Goal: Transaction & Acquisition: Purchase product/service

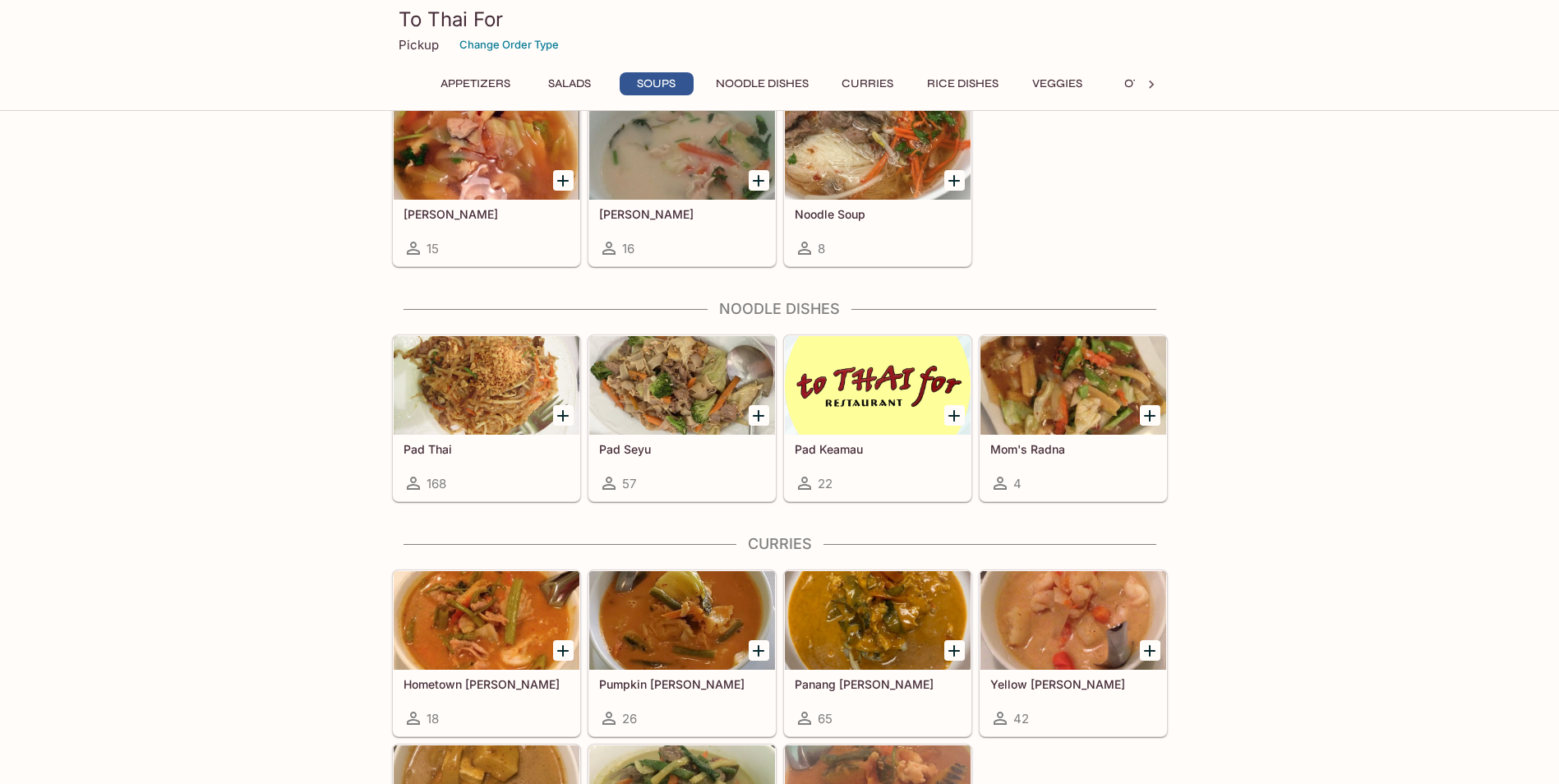
scroll to position [739, 0]
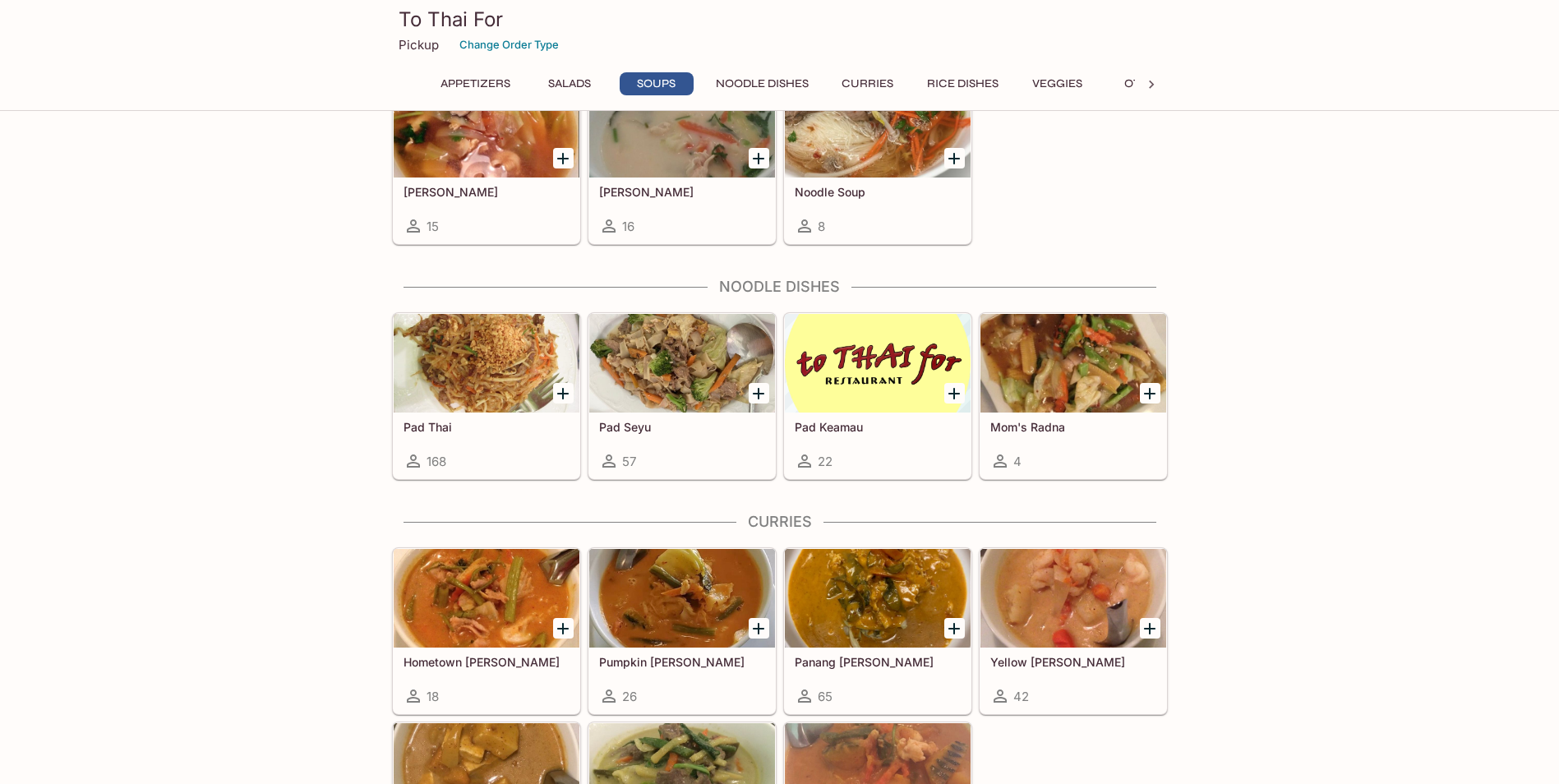
click at [720, 438] on div "Pad Seyu 57" at bounding box center [682, 444] width 186 height 65
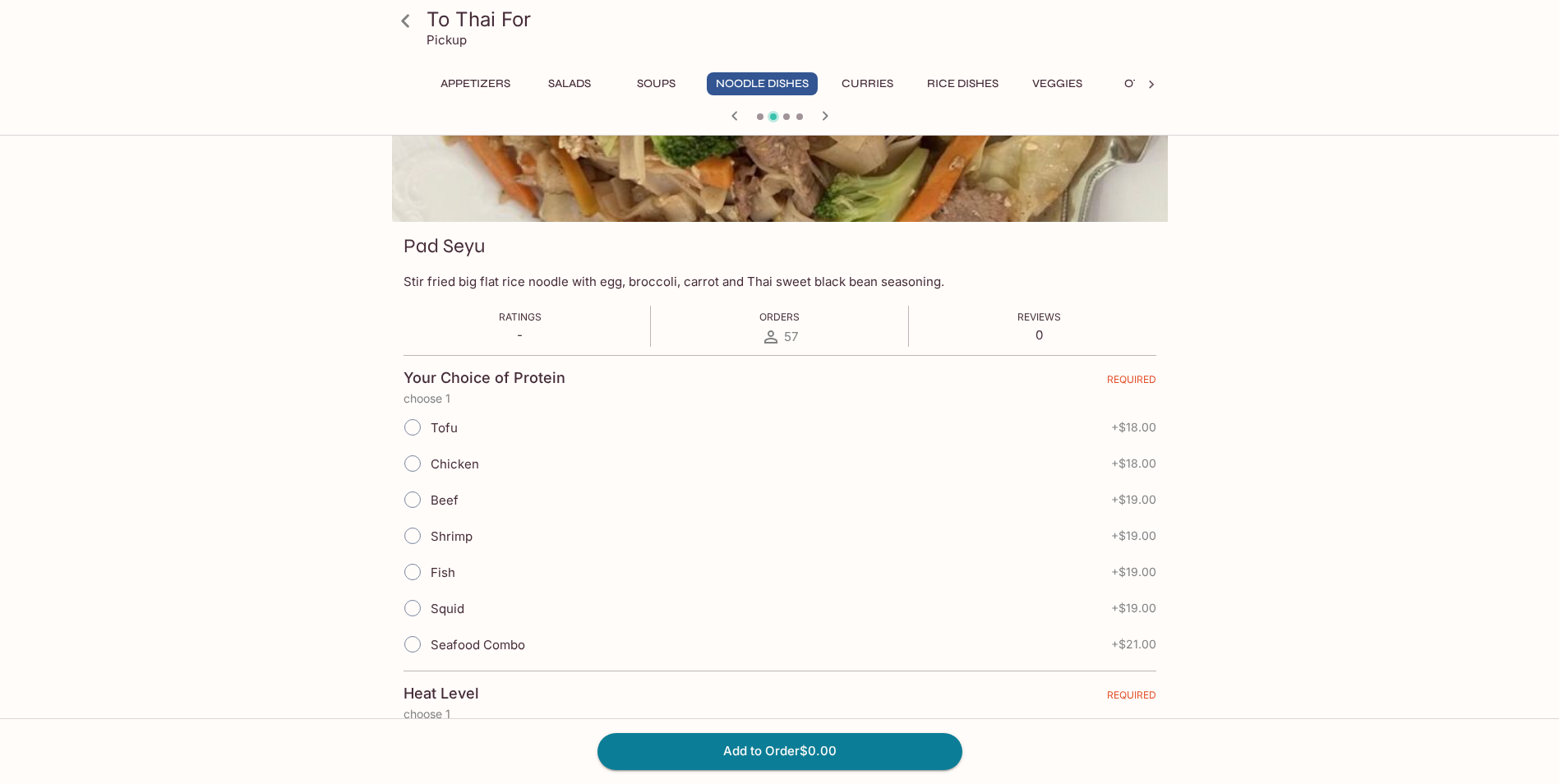
scroll to position [164, 0]
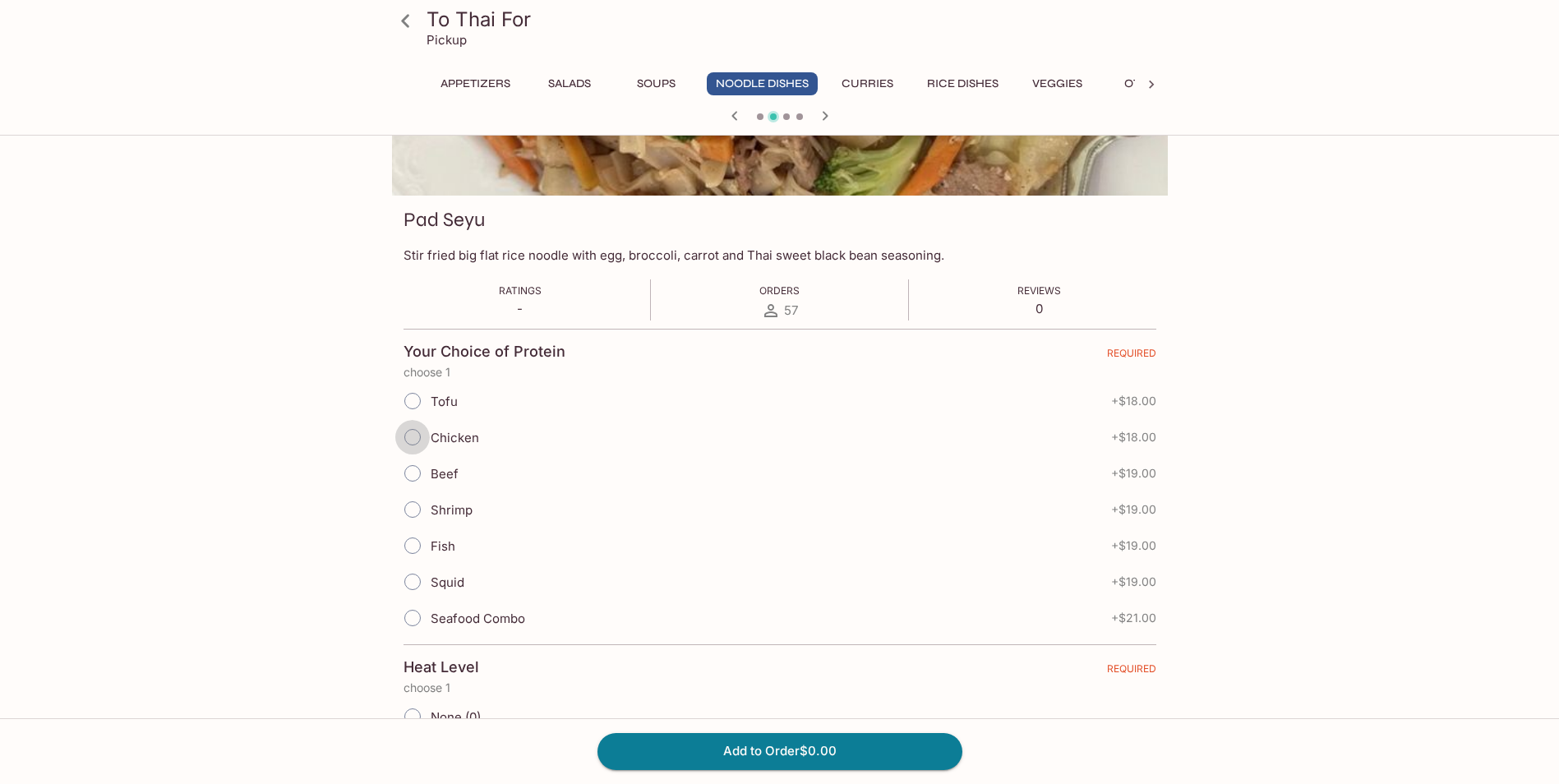
click at [411, 440] on input "Chicken" at bounding box center [412, 437] width 34 height 34
radio input "true"
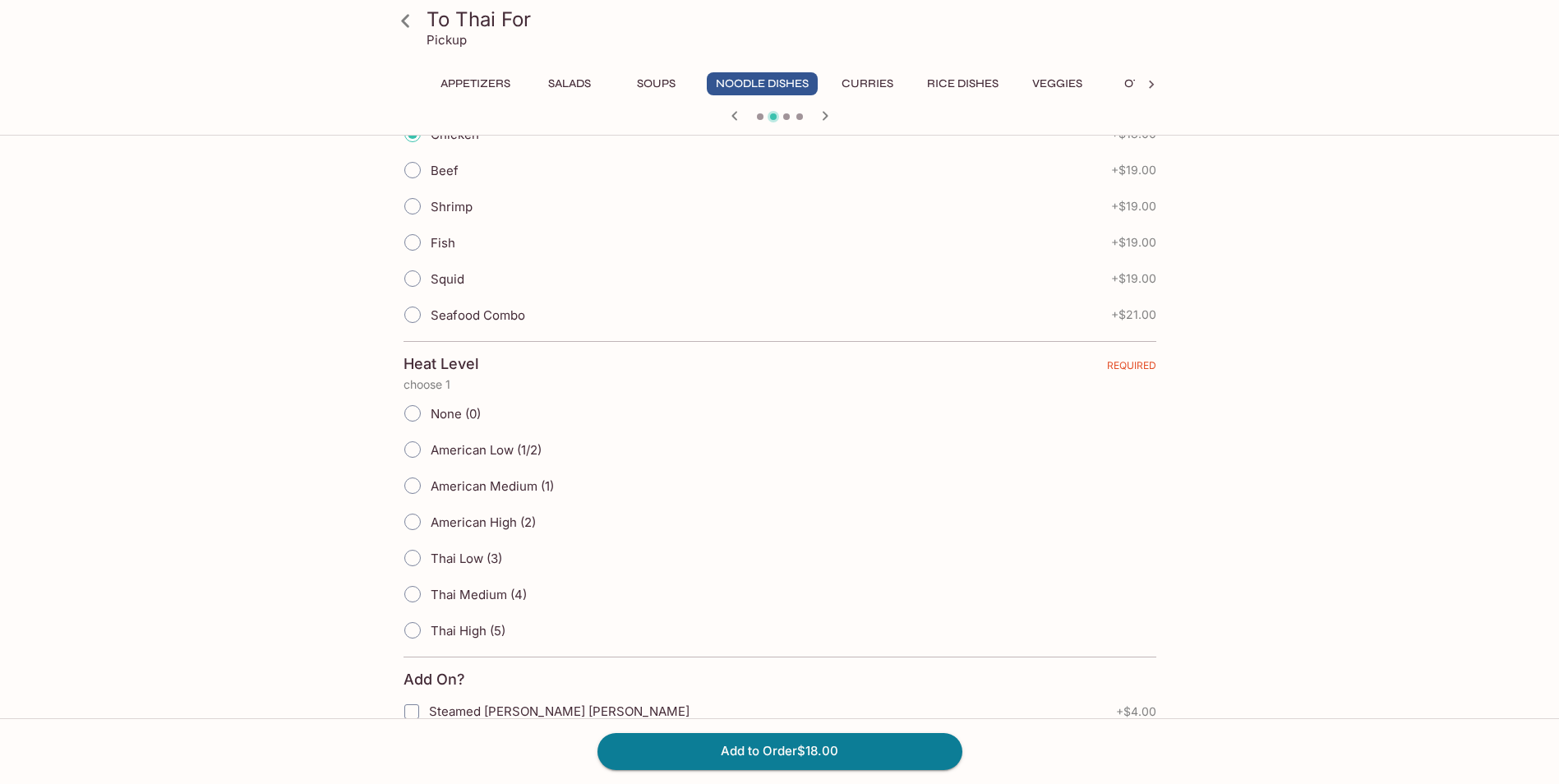
scroll to position [493, 0]
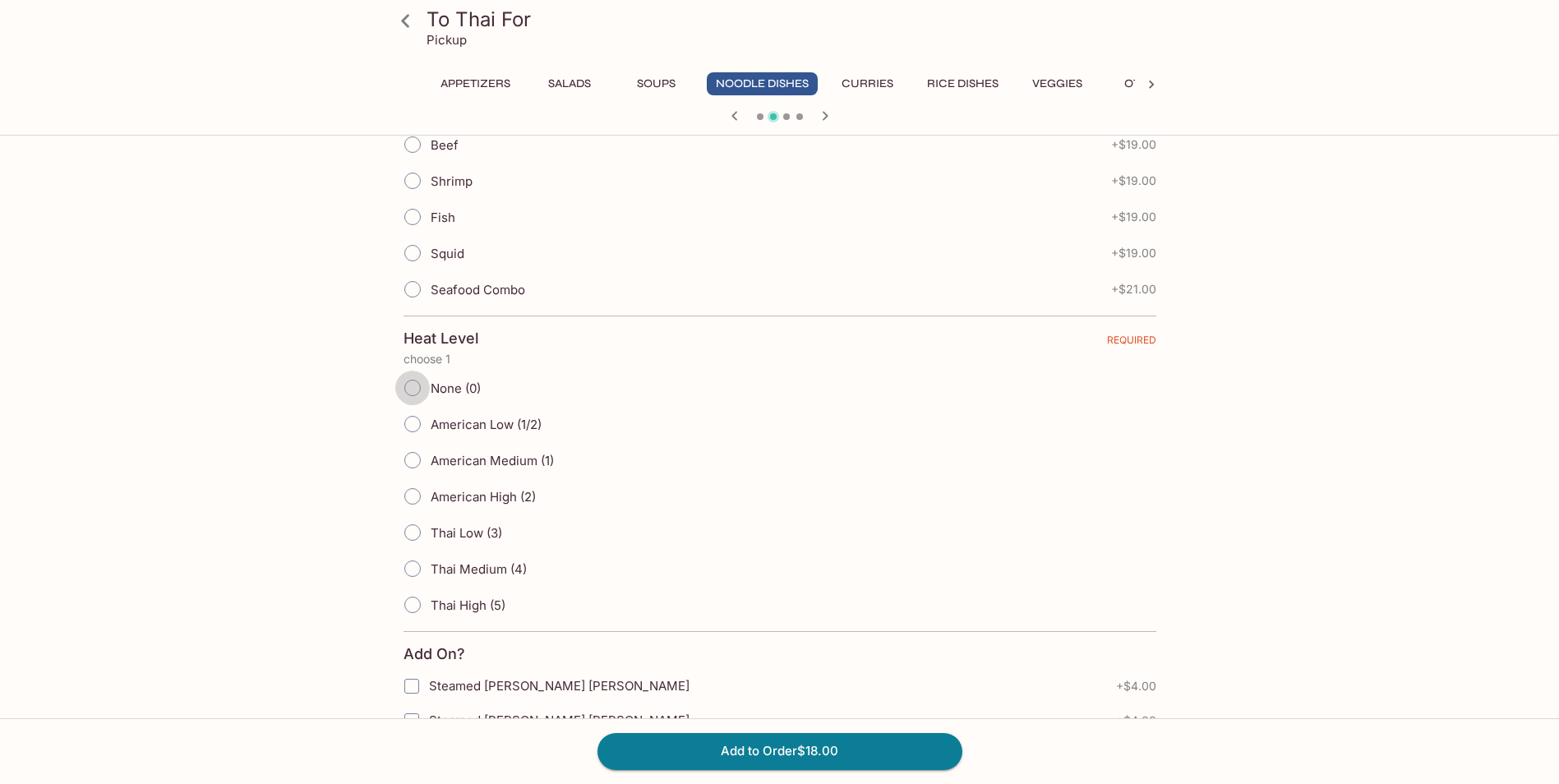
drag, startPoint x: 408, startPoint y: 387, endPoint x: 498, endPoint y: 411, distance: 93.1
click at [408, 387] on input "None (0)" at bounding box center [412, 387] width 34 height 34
click at [408, 392] on input "None (0)" at bounding box center [412, 387] width 34 height 34
radio input "true"
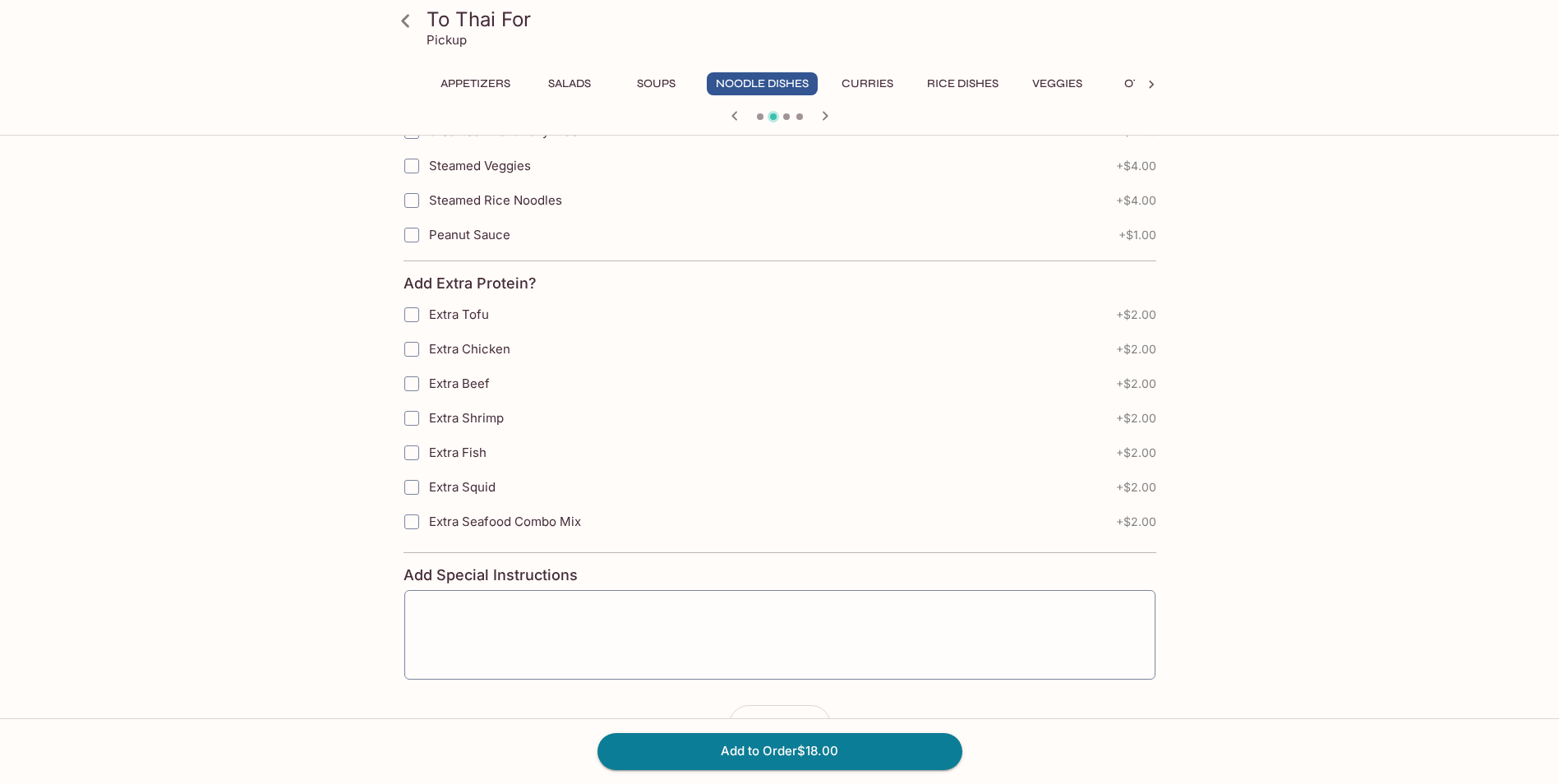
scroll to position [1167, 0]
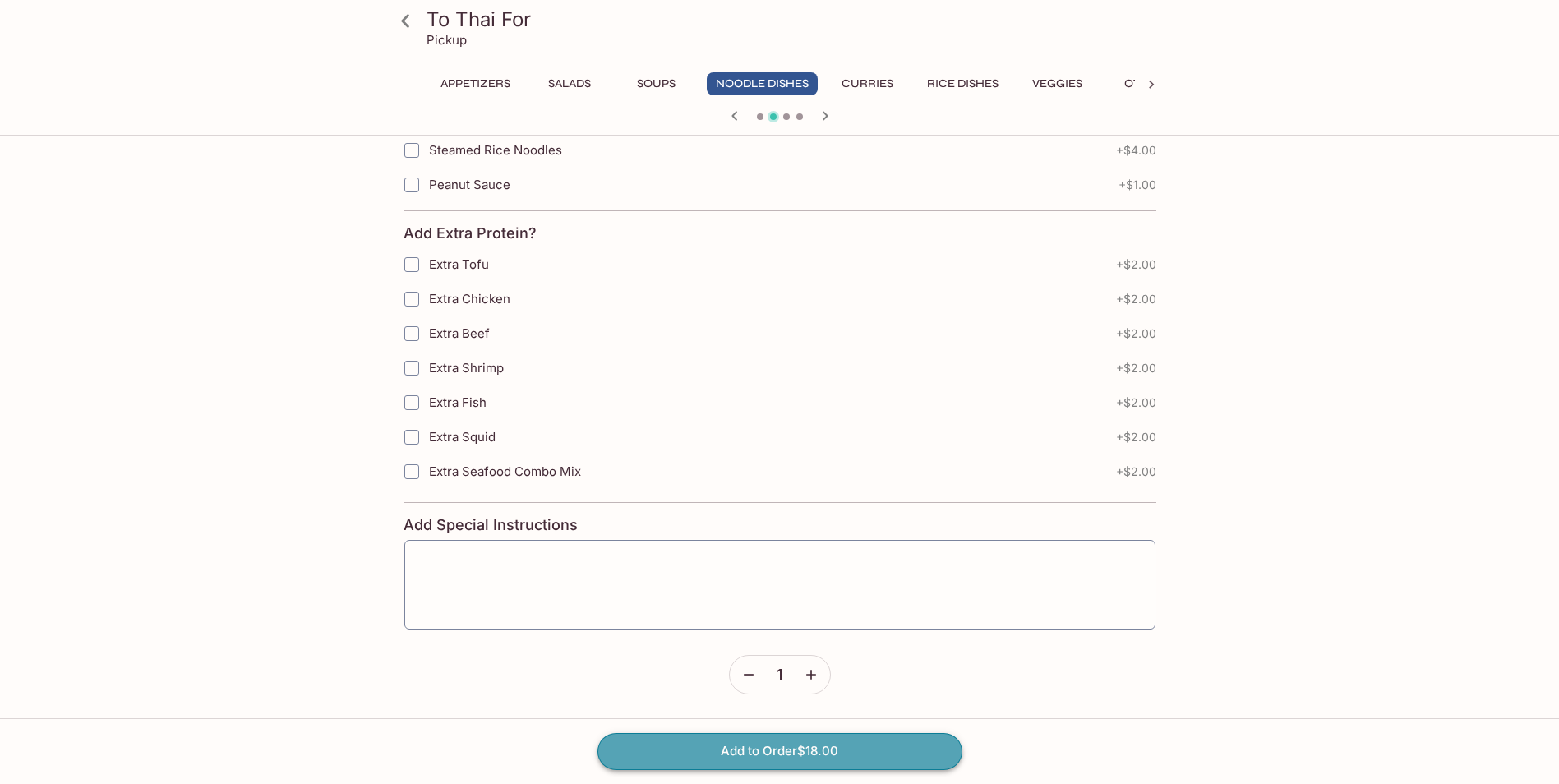
click at [784, 762] on button "Add to Order $18.00" at bounding box center [780, 751] width 365 height 36
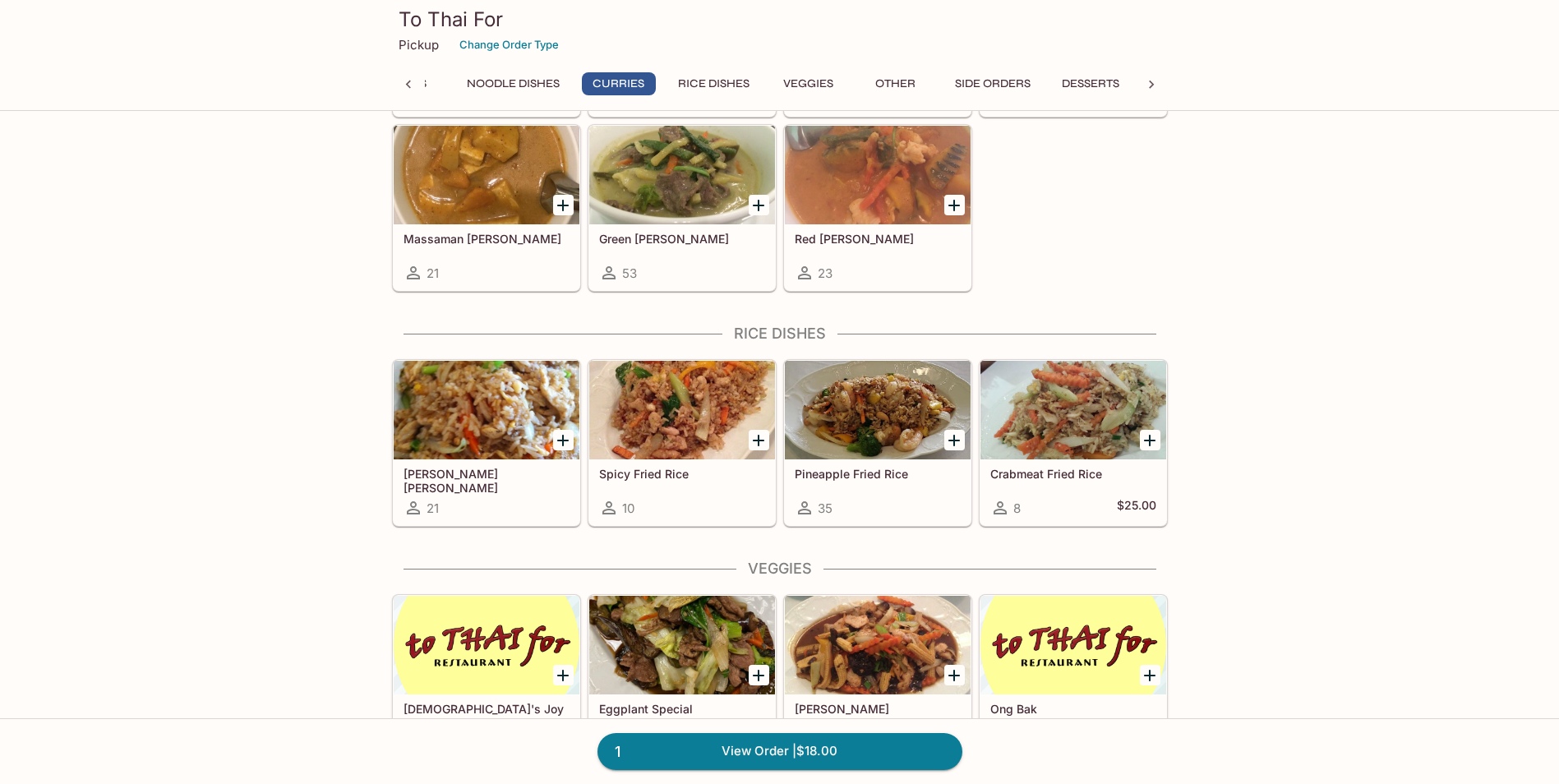
scroll to position [1297, 0]
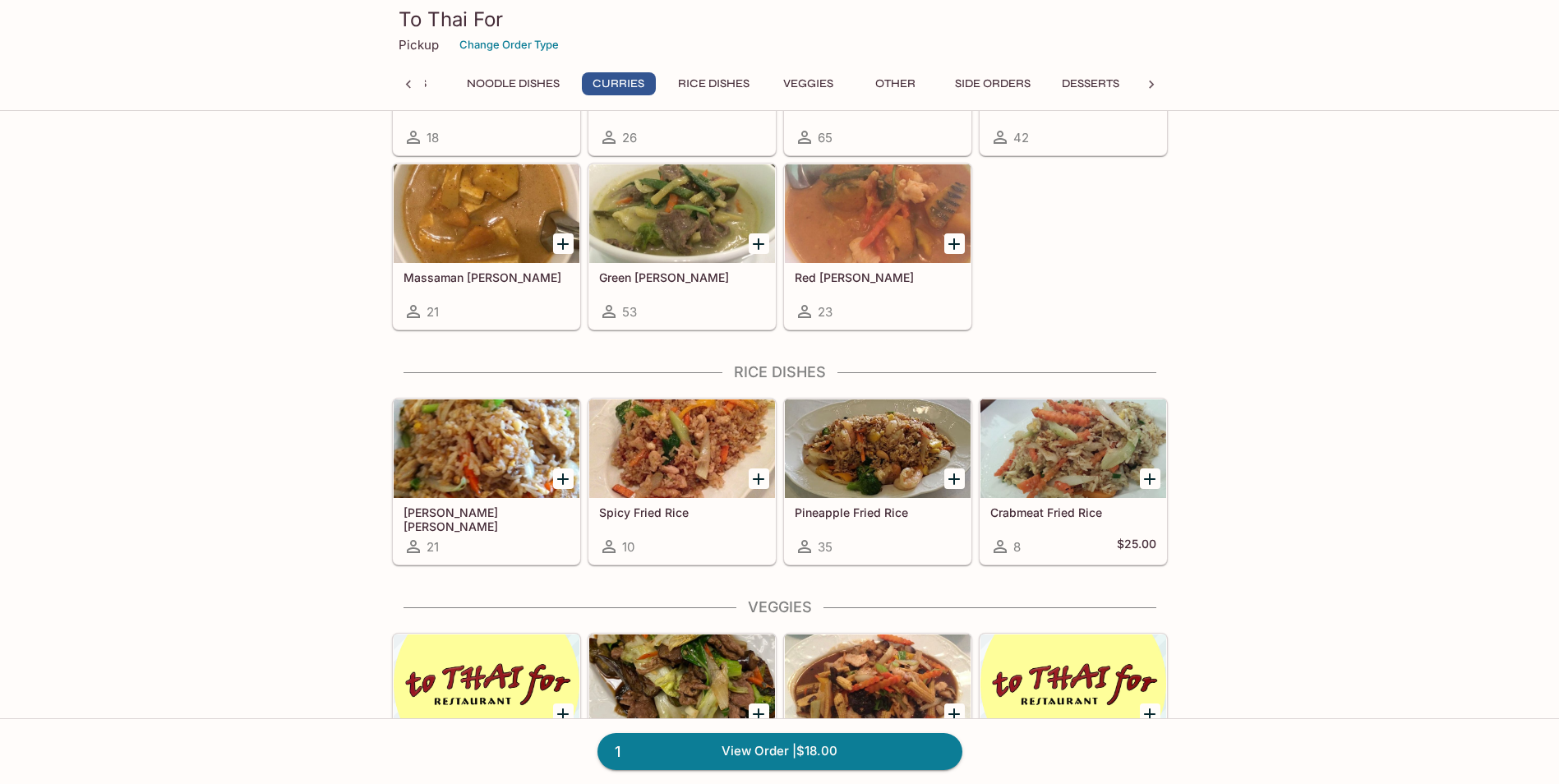
click at [889, 459] on div at bounding box center [877, 449] width 186 height 99
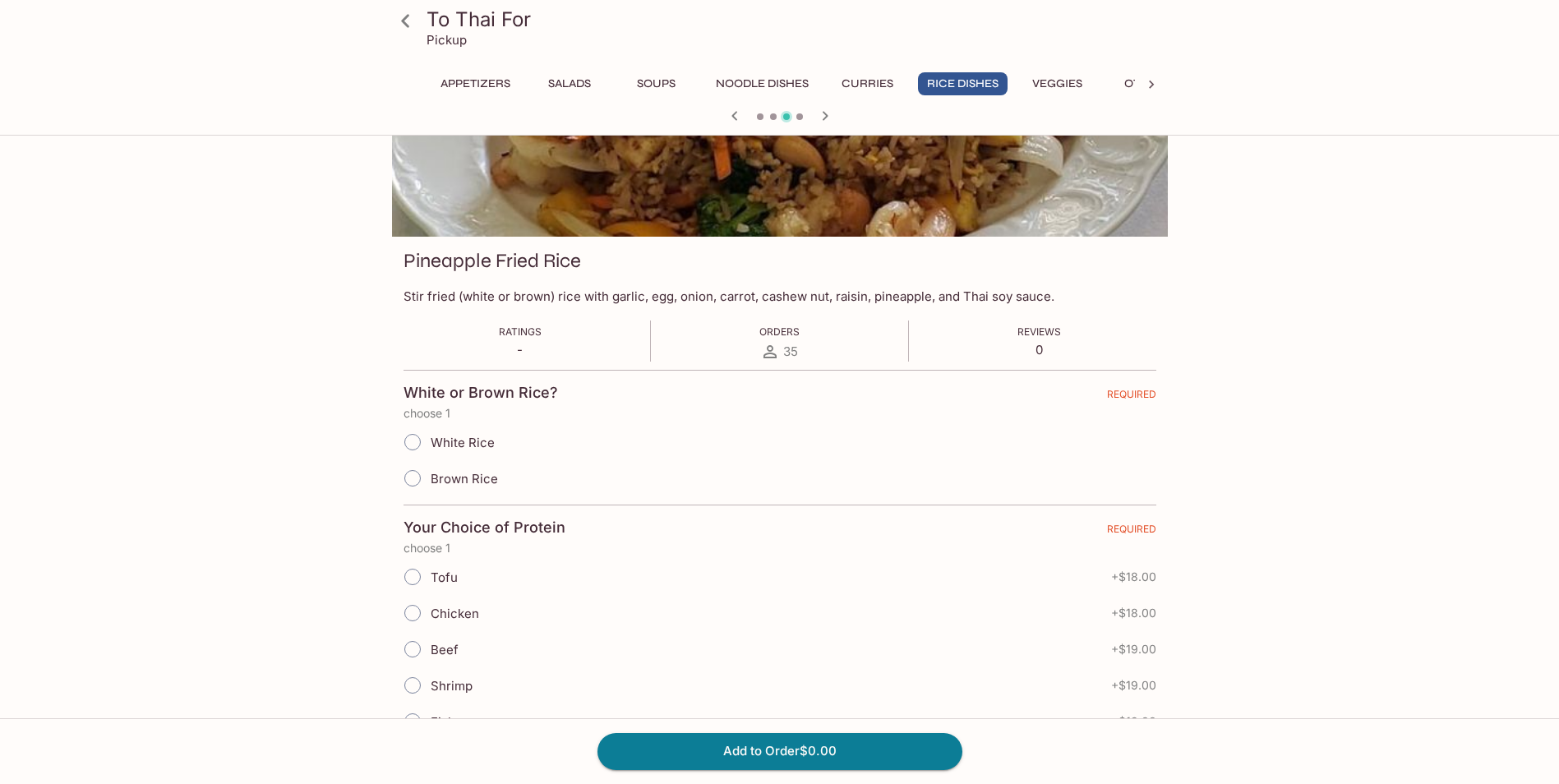
scroll to position [164, 0]
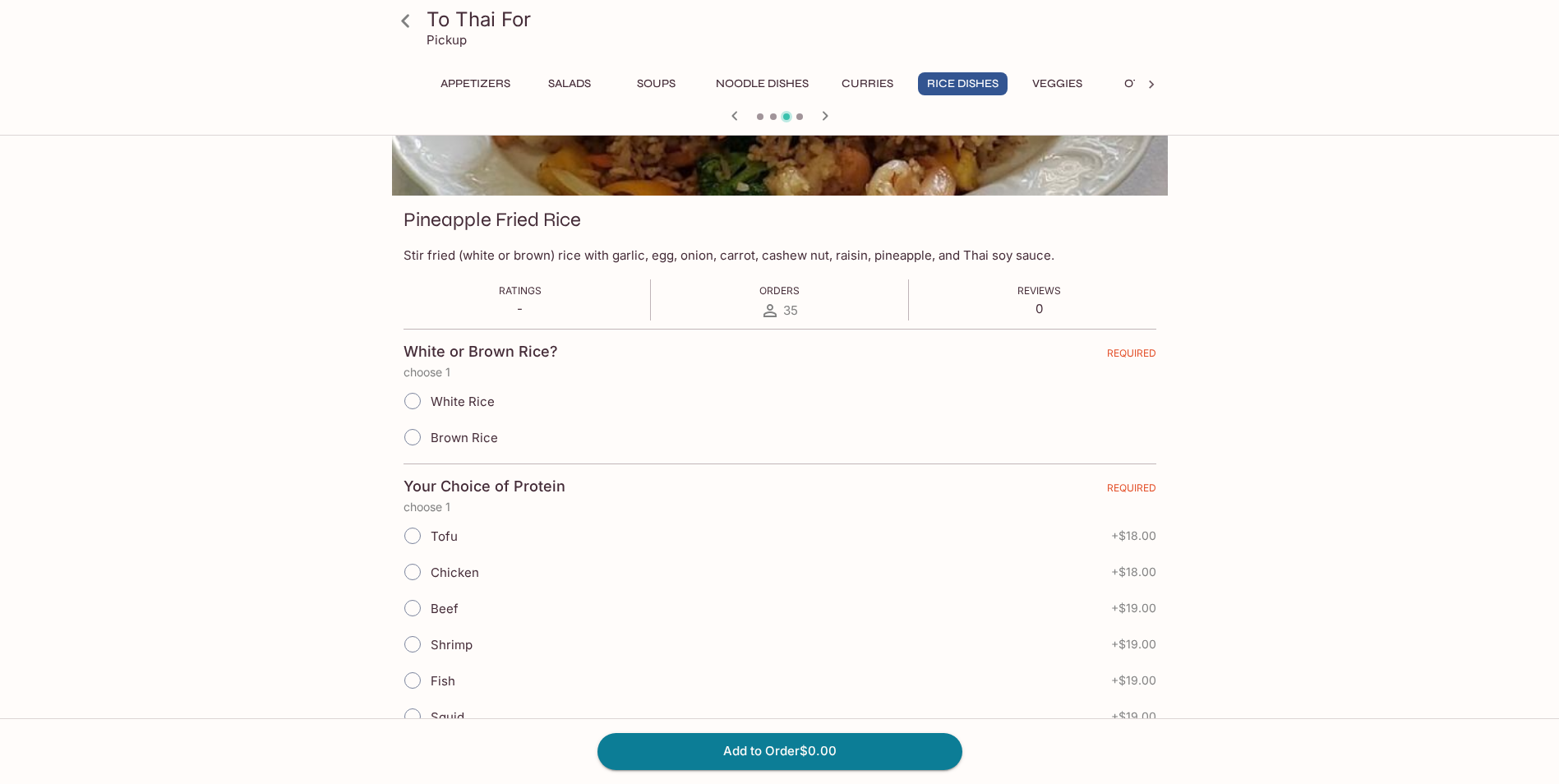
click at [414, 398] on input "White Rice" at bounding box center [412, 401] width 34 height 34
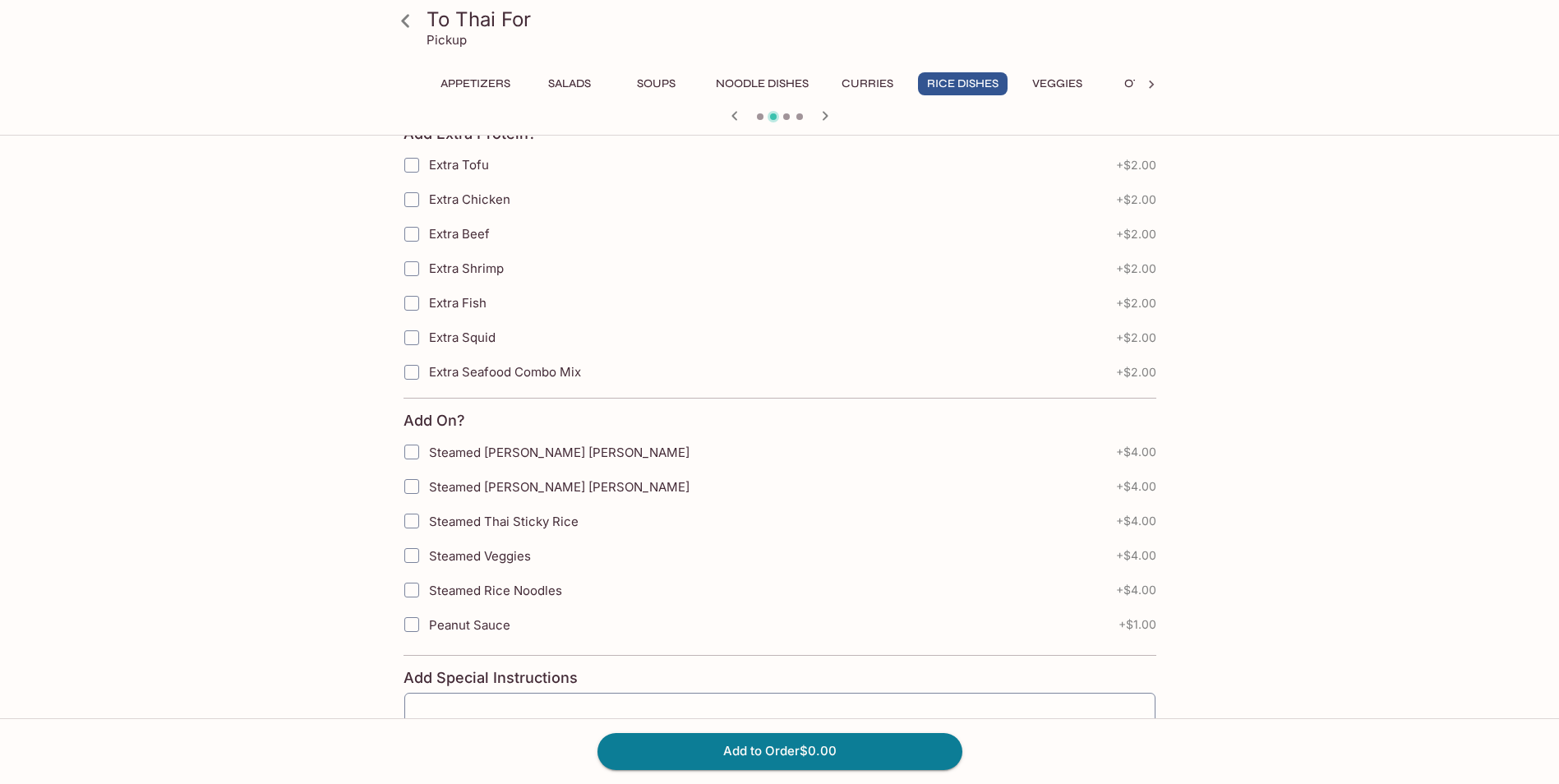
scroll to position [1301, 0]
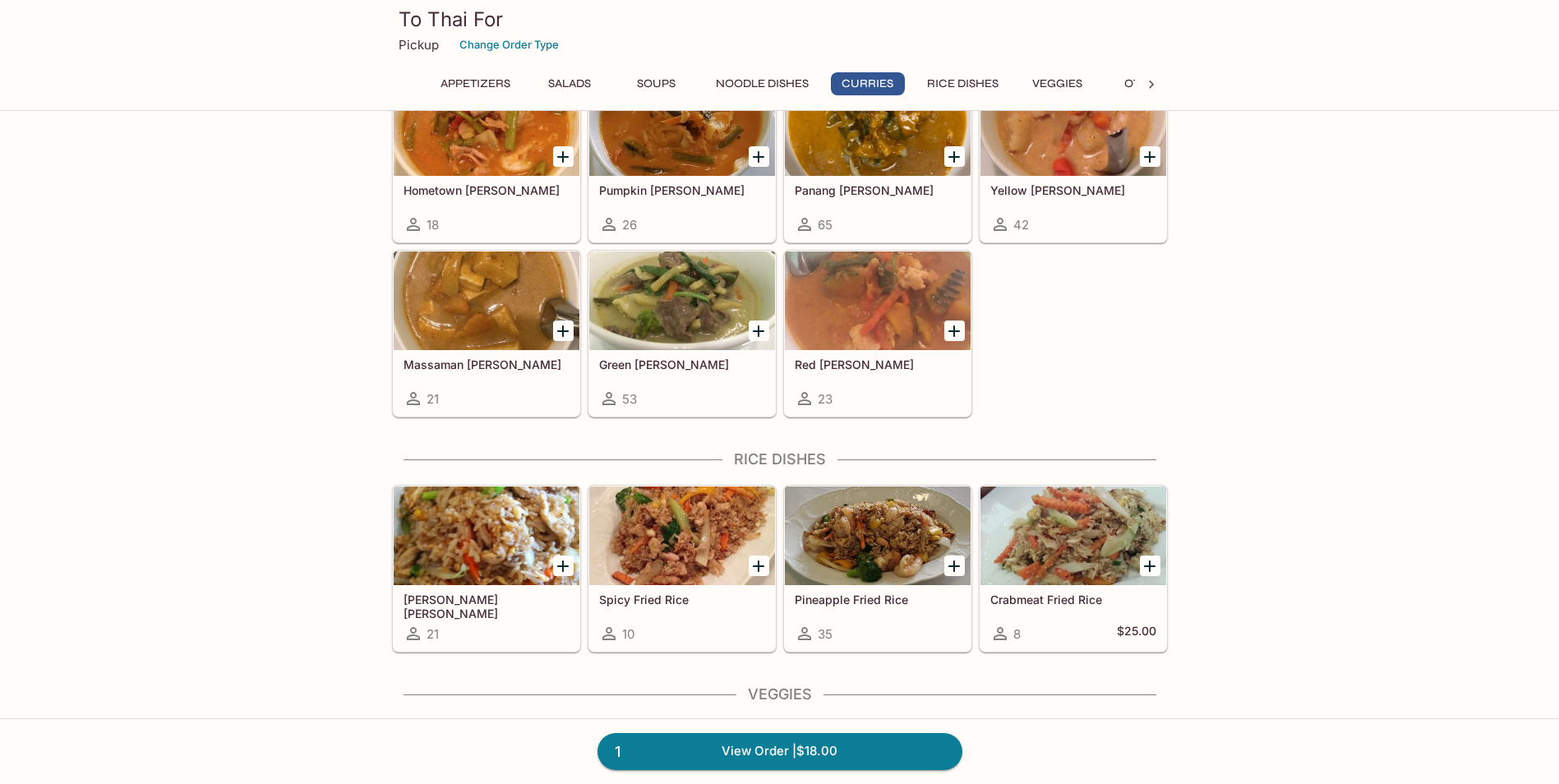
scroll to position [1393, 0]
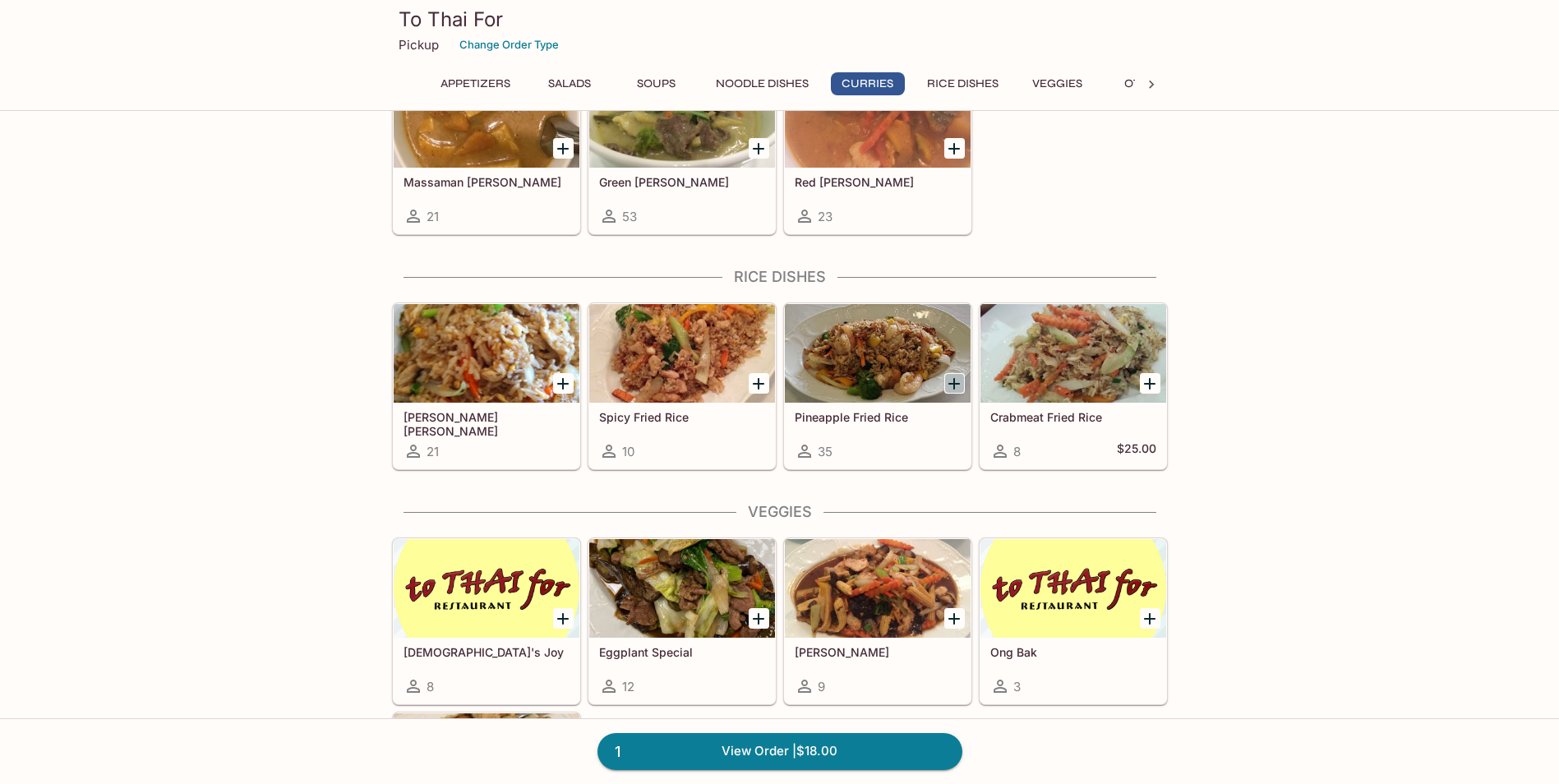
click at [957, 380] on icon "Add Pineapple Fried Rice" at bounding box center [953, 383] width 20 height 20
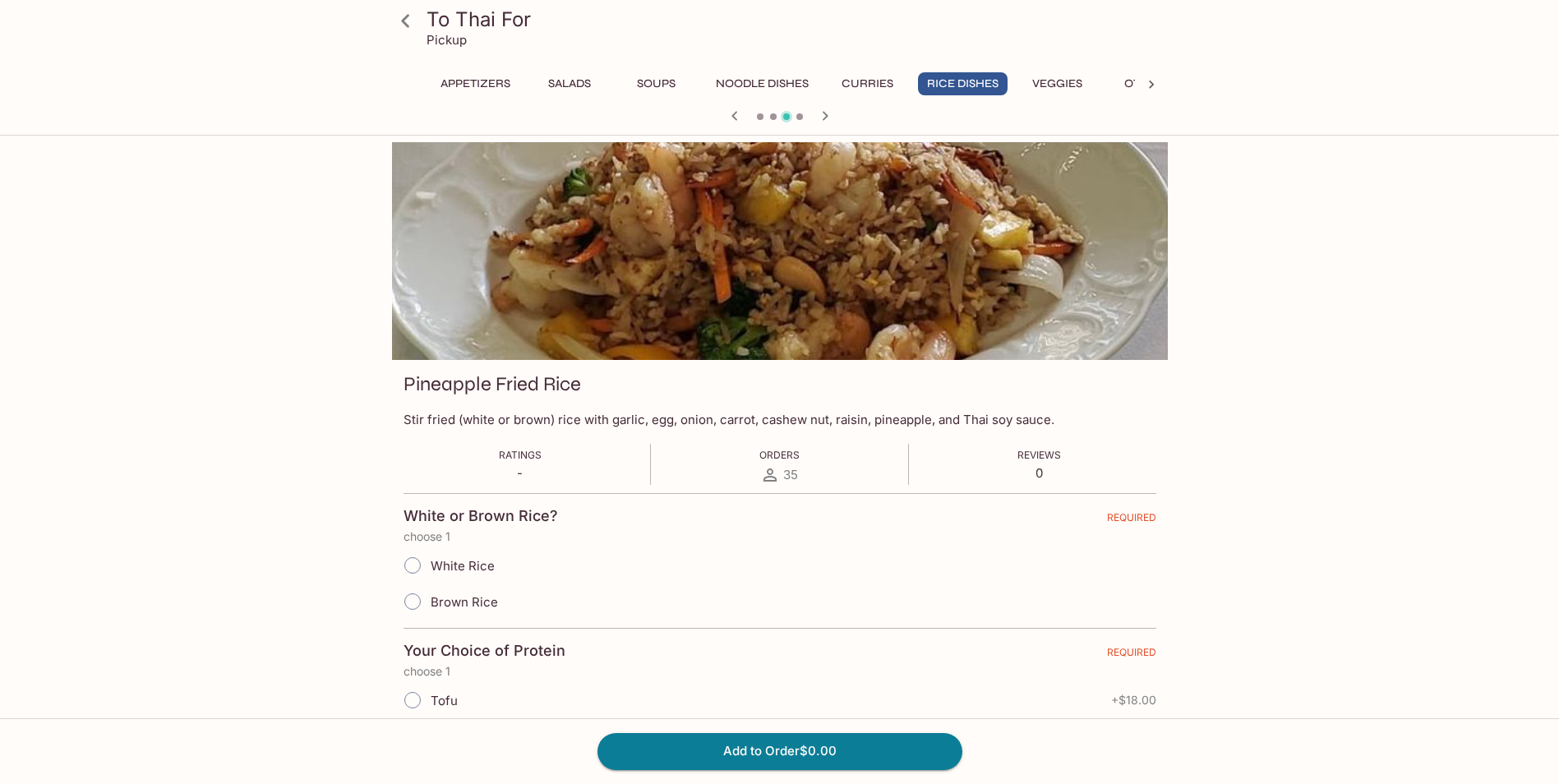
click at [410, 568] on input "White Rice" at bounding box center [412, 565] width 34 height 34
radio input "true"
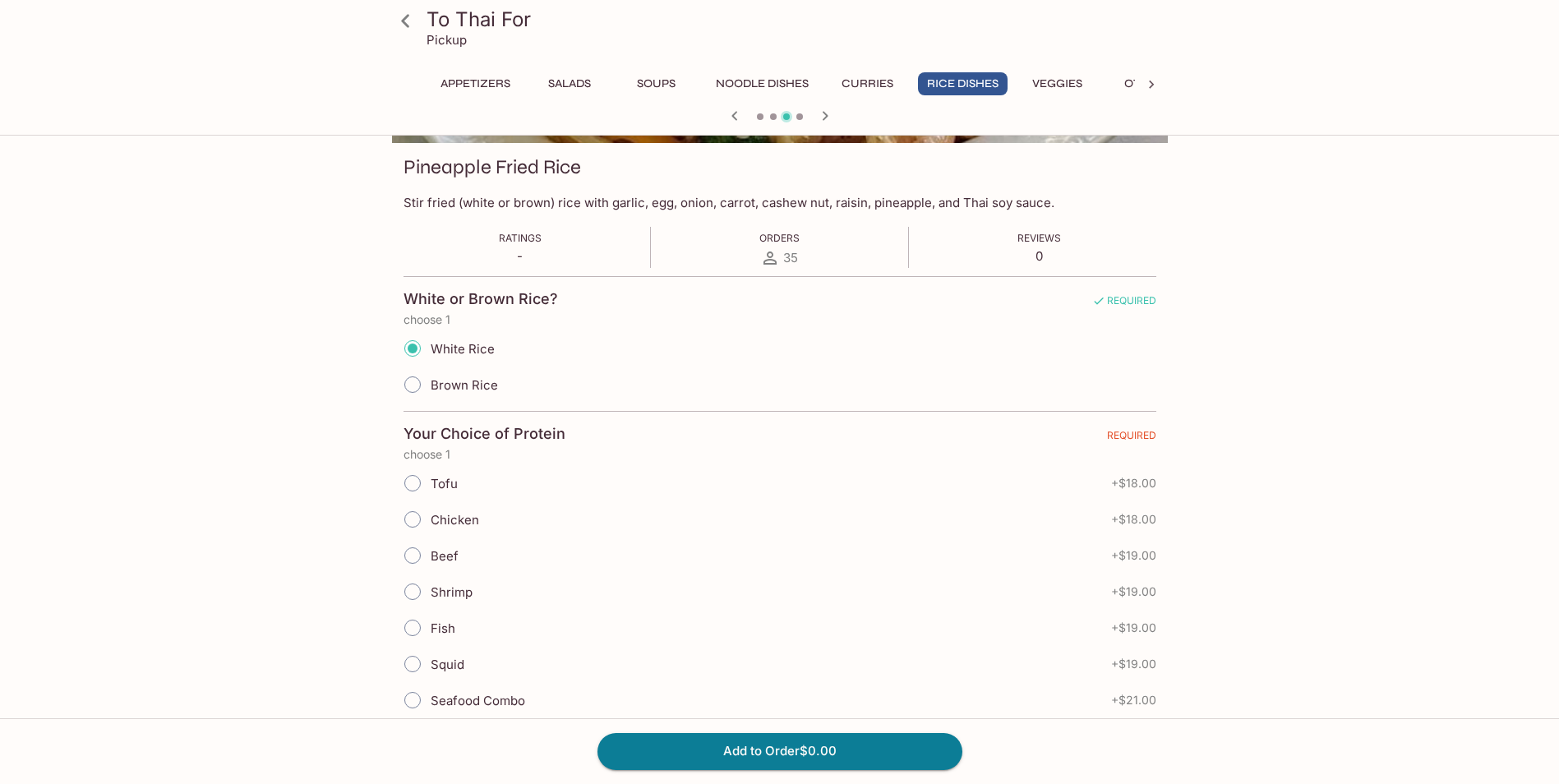
scroll to position [328, 0]
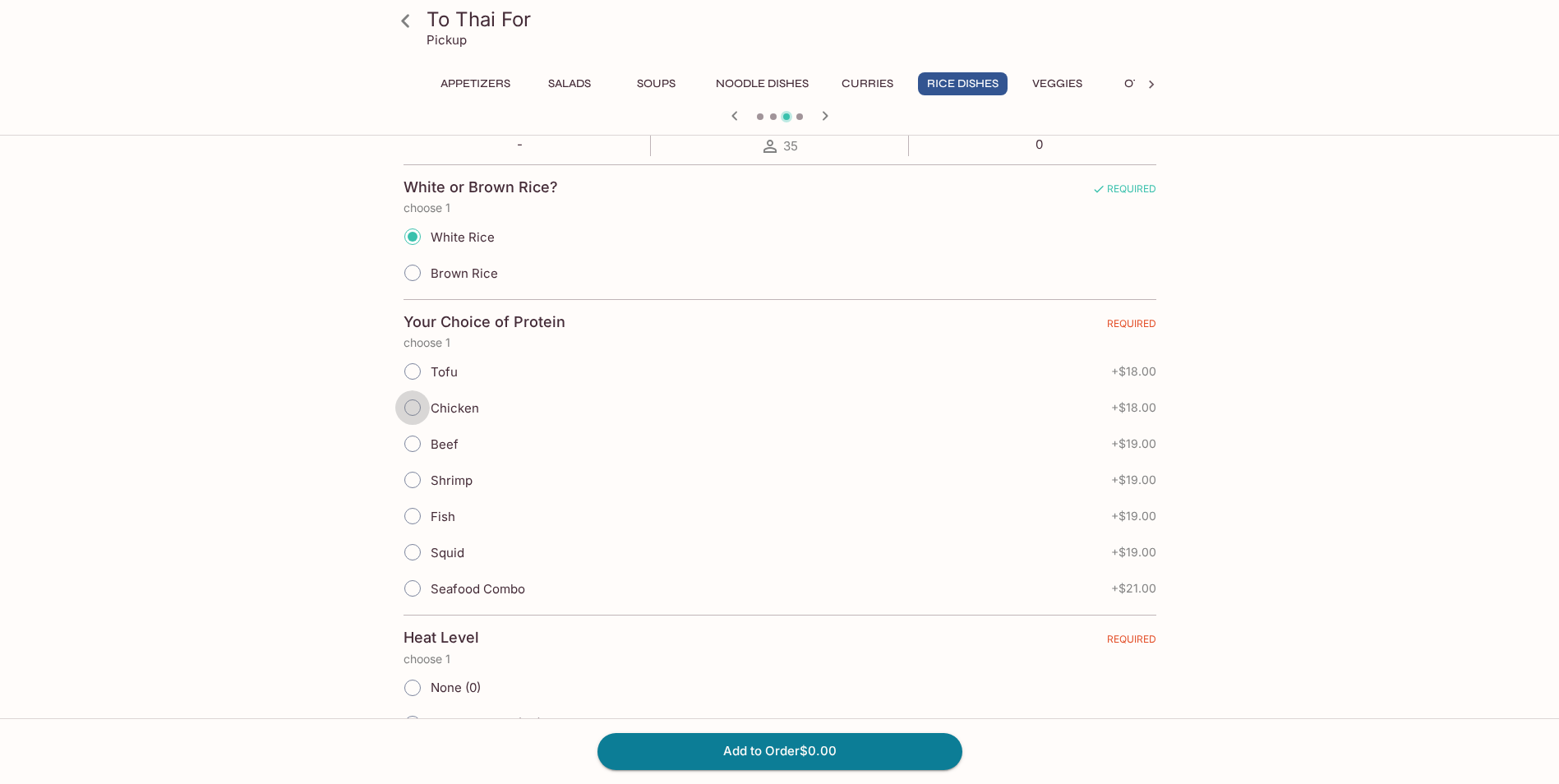
click at [415, 409] on input "Chicken" at bounding box center [412, 407] width 34 height 34
radio input "true"
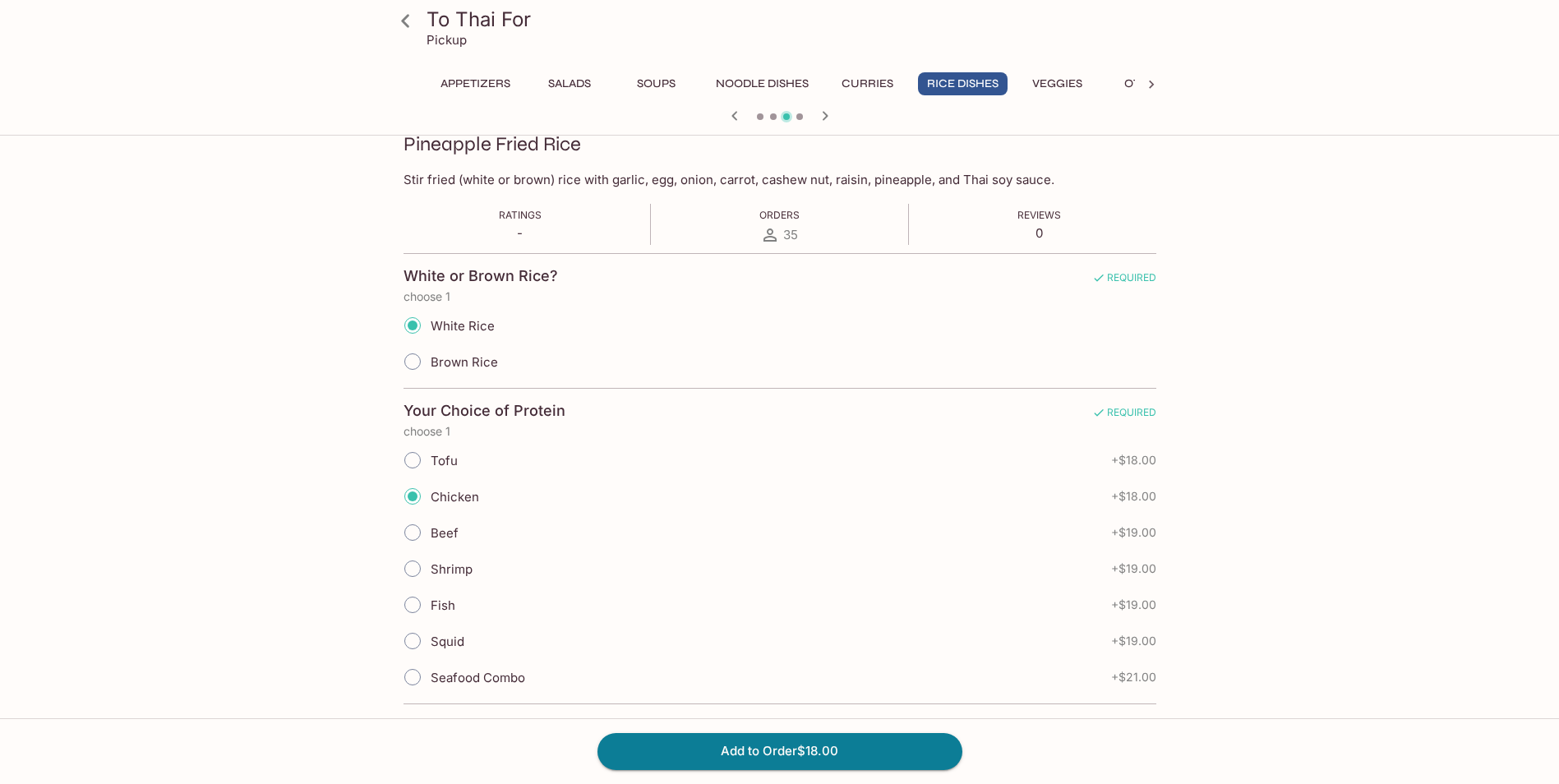
scroll to position [247, 0]
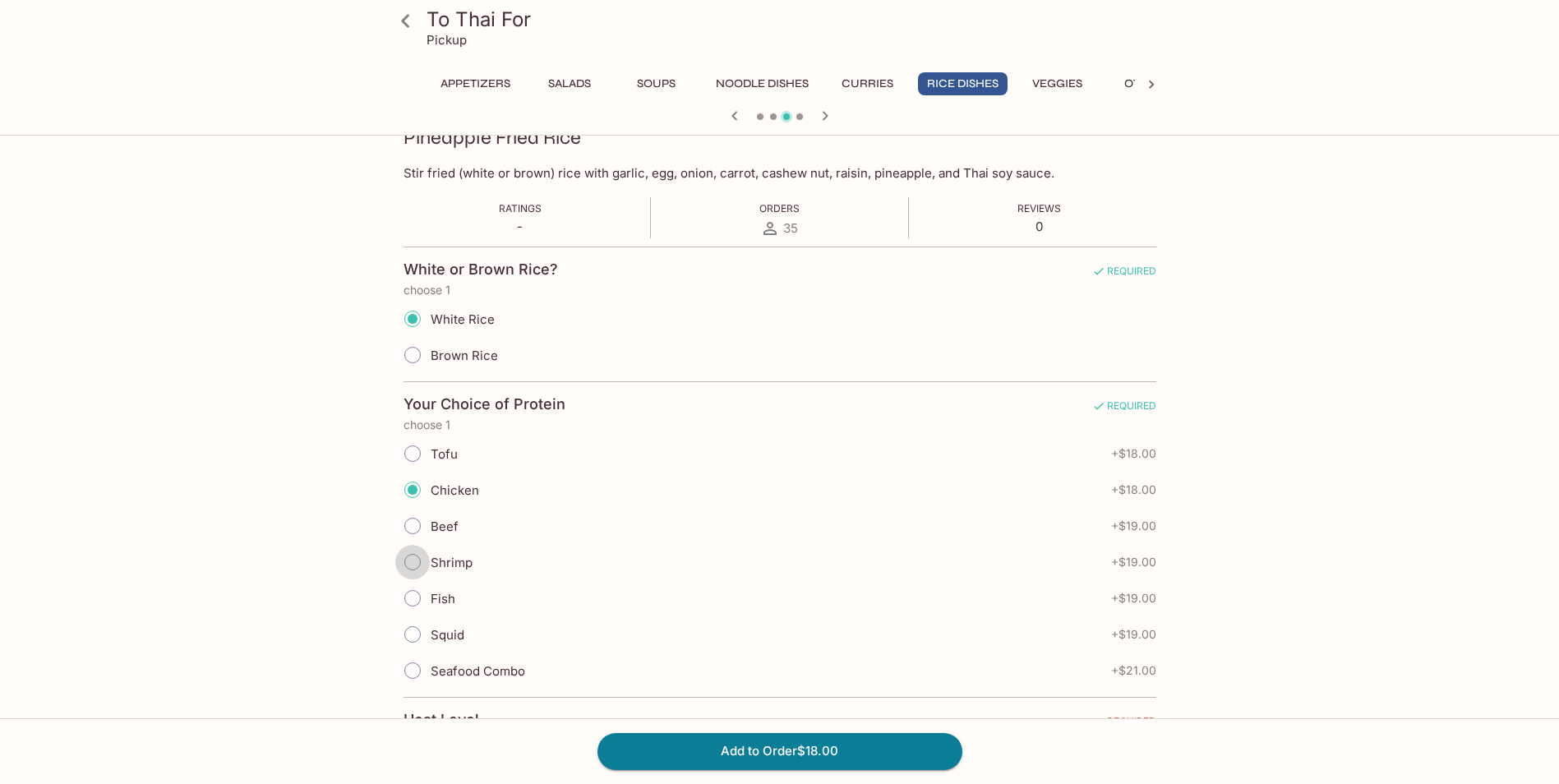
click at [407, 564] on input "Shrimp" at bounding box center [412, 562] width 34 height 34
click at [406, 491] on input "Chicken" at bounding box center [412, 490] width 34 height 34
click at [411, 562] on input "Shrimp" at bounding box center [412, 562] width 34 height 34
radio input "true"
click at [411, 562] on input "Shrimp" at bounding box center [412, 562] width 34 height 34
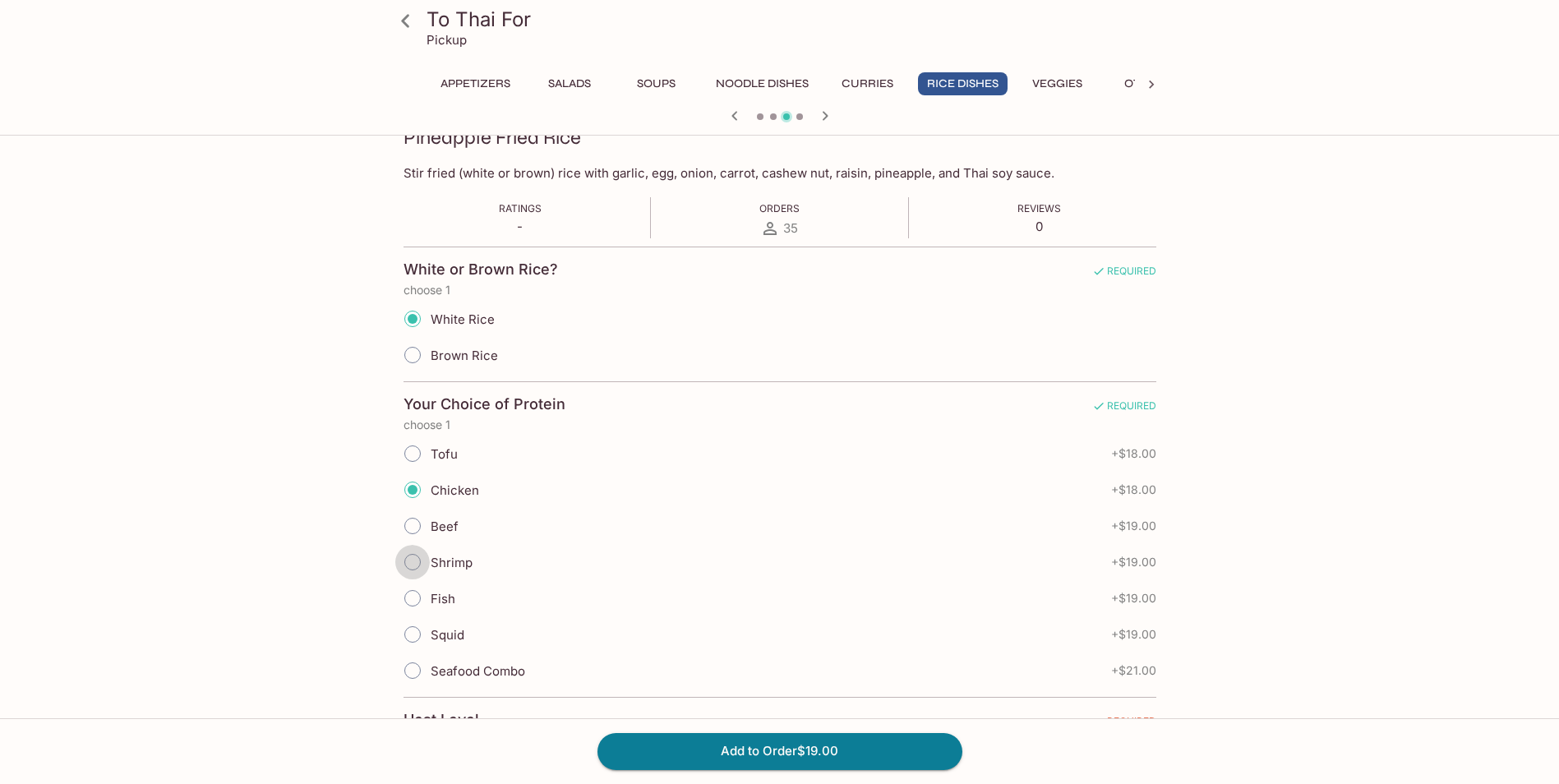
click at [411, 562] on input "Shrimp" at bounding box center [412, 562] width 34 height 34
radio input "true"
click at [413, 491] on input "Chicken" at bounding box center [413, 490] width 34 height 34
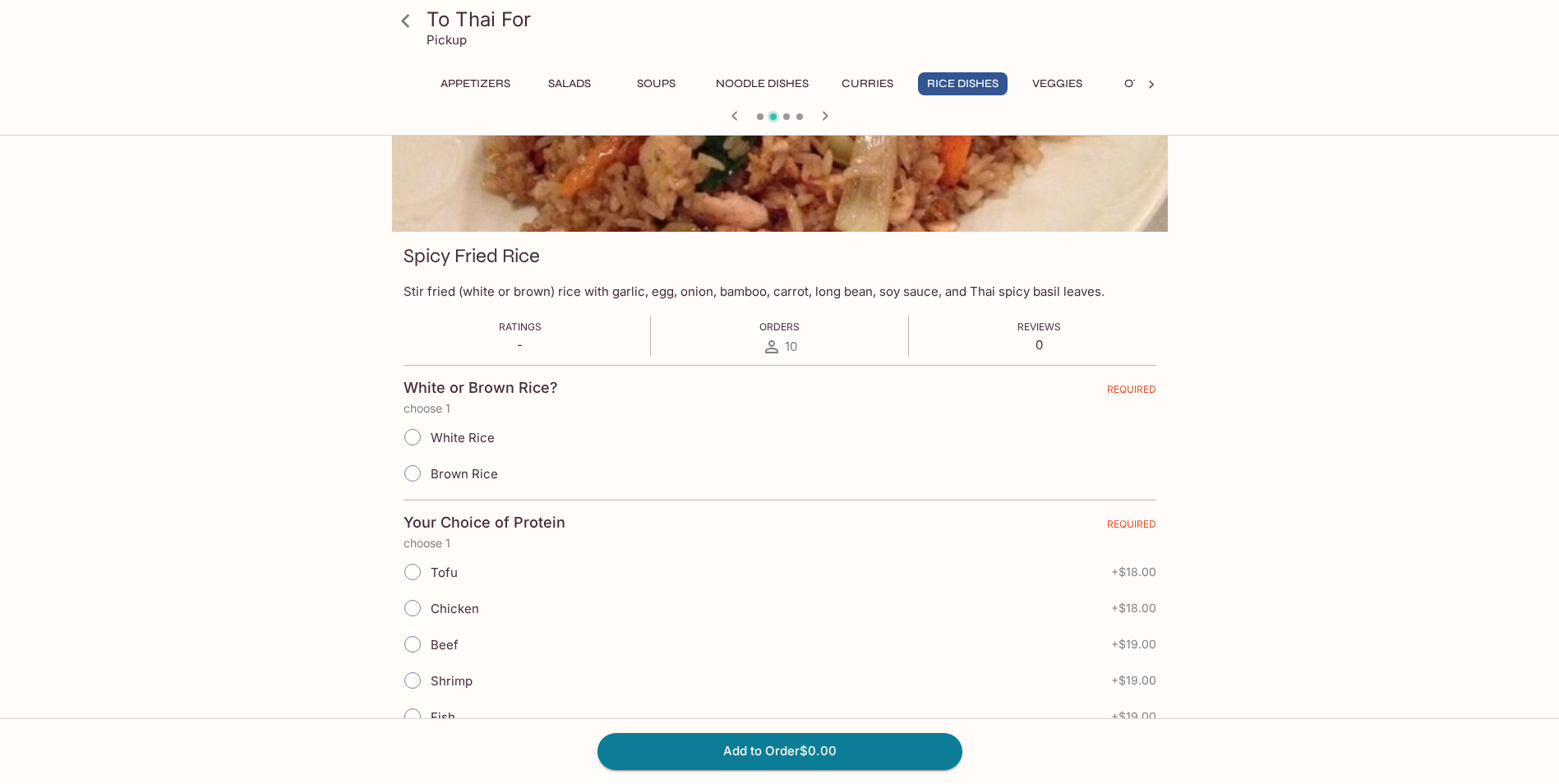
scroll to position [0, 0]
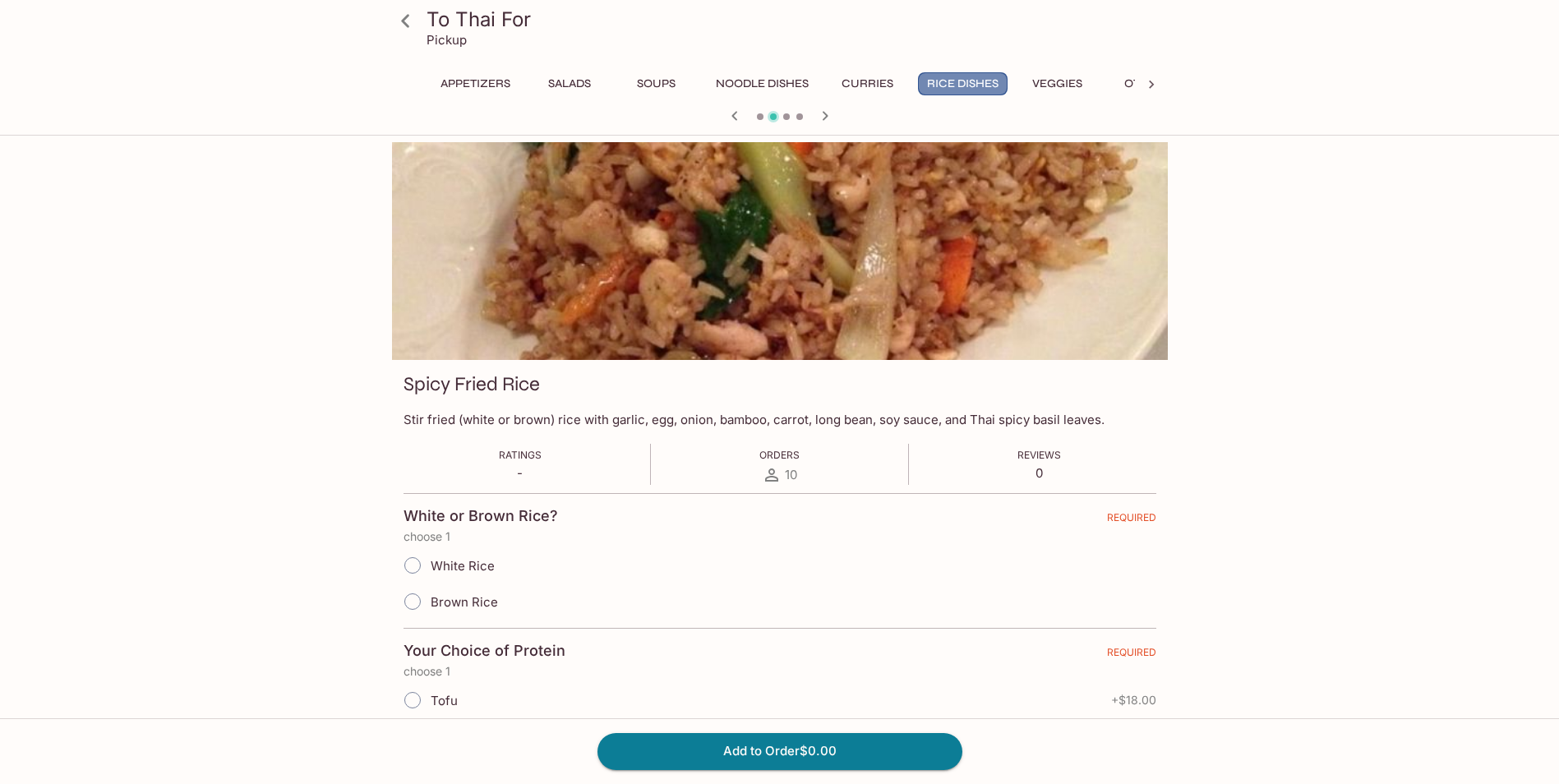
drag, startPoint x: 955, startPoint y: 84, endPoint x: 951, endPoint y: 95, distance: 11.7
click at [952, 88] on button "Rice Dishes" at bounding box center [963, 84] width 89 height 23
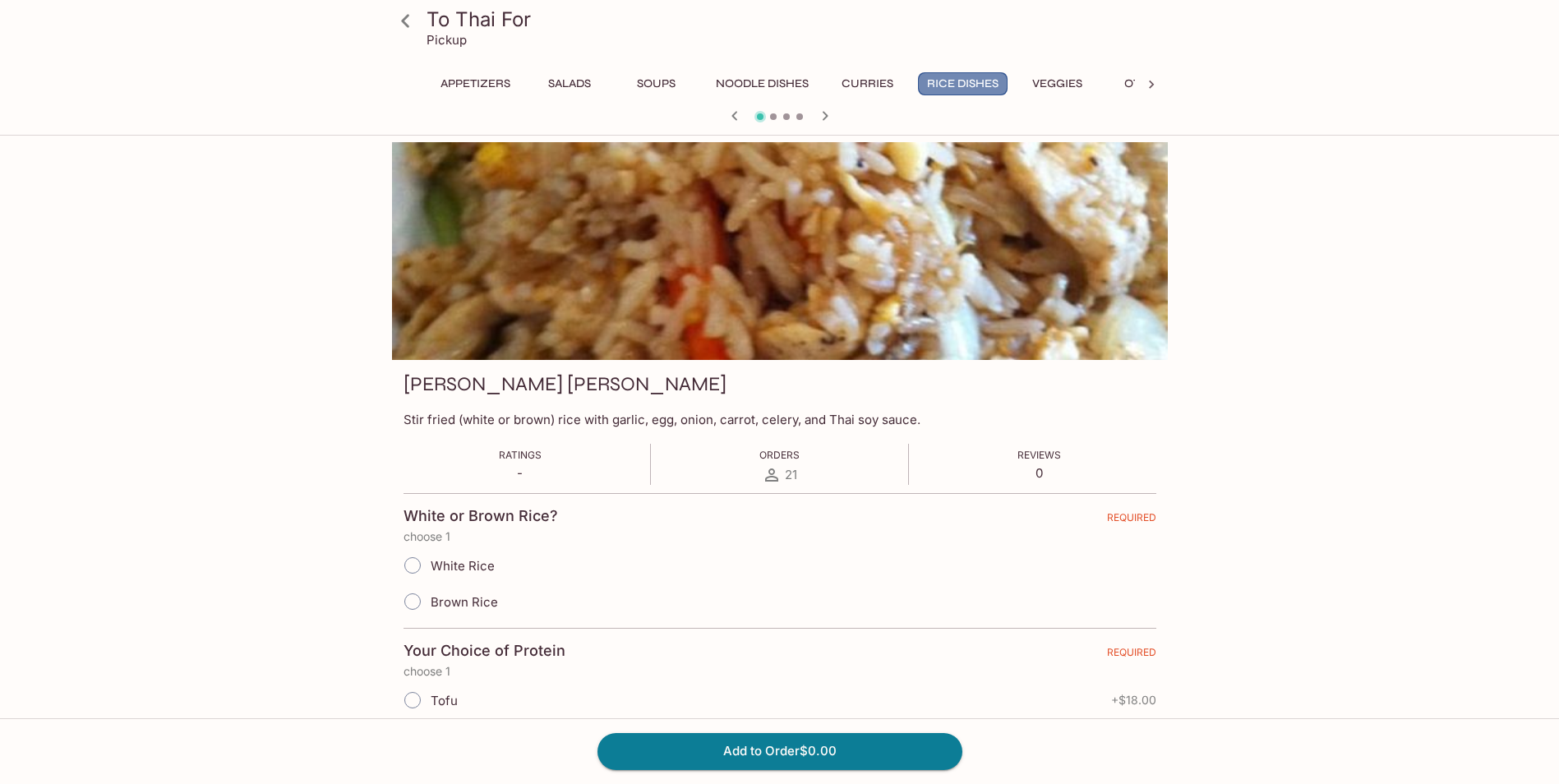
click at [977, 79] on button "Rice Dishes" at bounding box center [963, 84] width 89 height 23
click at [978, 77] on button "Rice Dishes" at bounding box center [963, 84] width 89 height 23
drag, startPoint x: 780, startPoint y: 88, endPoint x: 790, endPoint y: 95, distance: 12.2
click at [780, 87] on button "Noodle Dishes" at bounding box center [761, 84] width 111 height 23
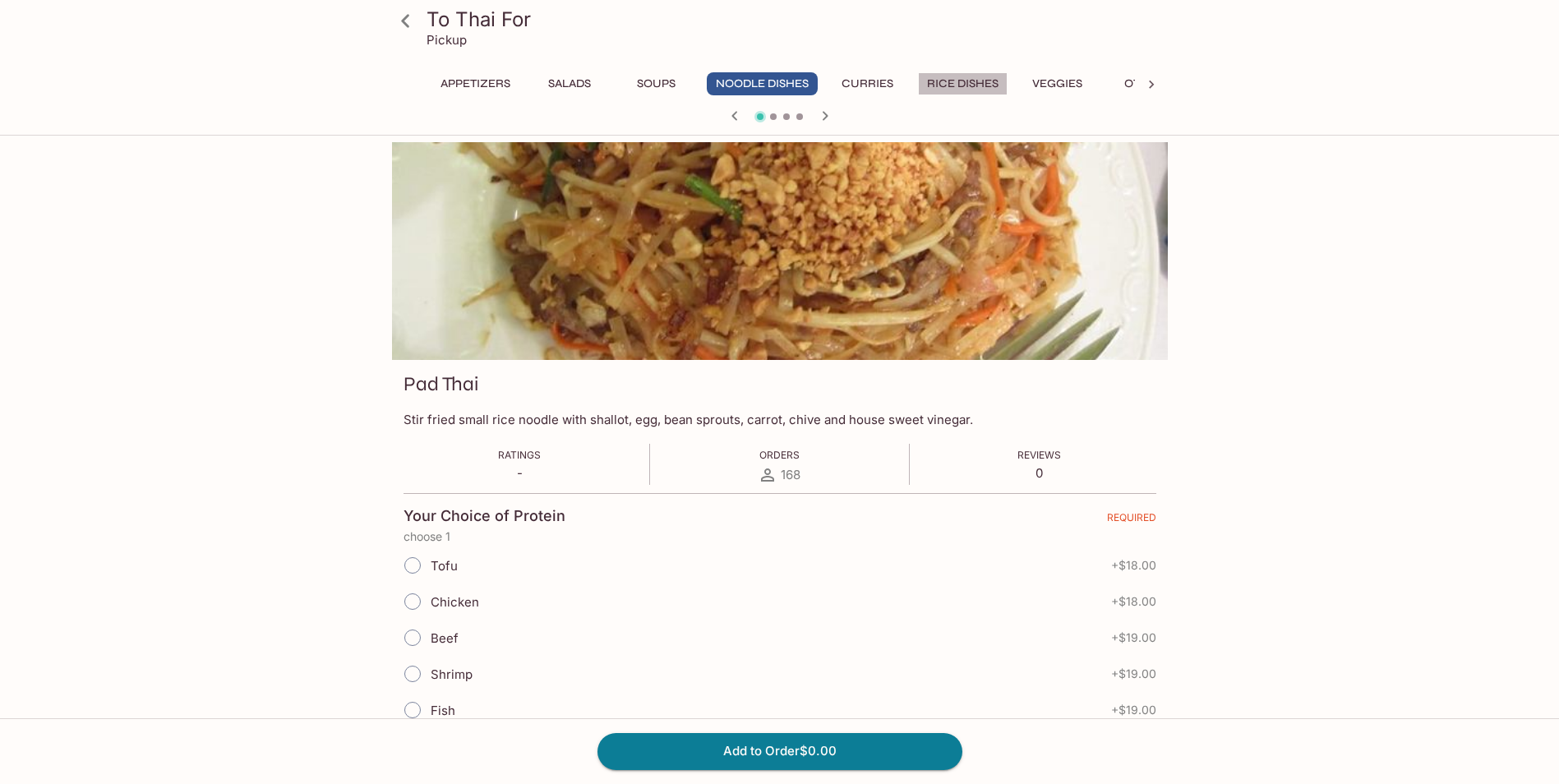
click at [961, 81] on button "Rice Dishes" at bounding box center [963, 84] width 89 height 23
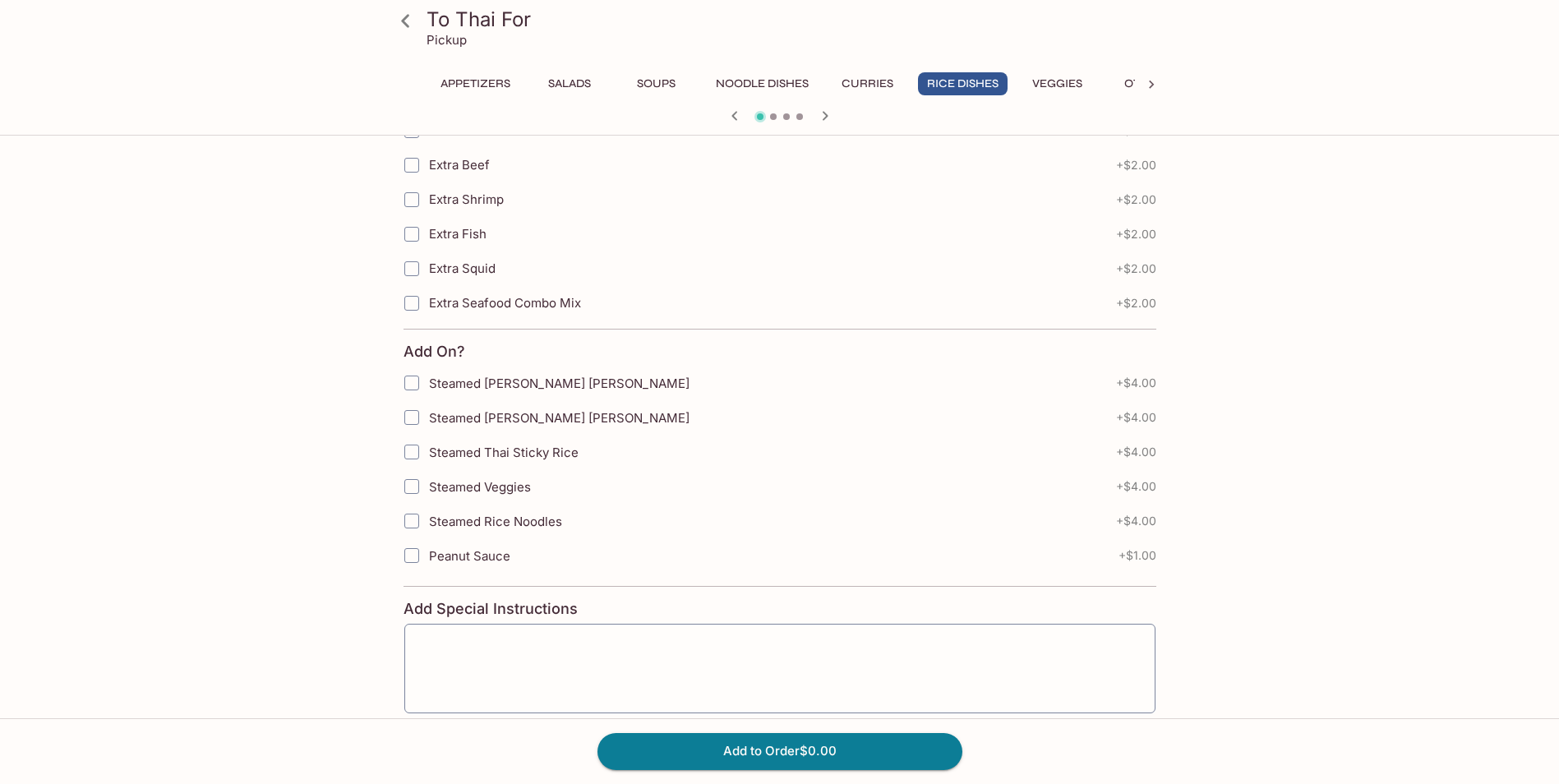
scroll to position [1301, 0]
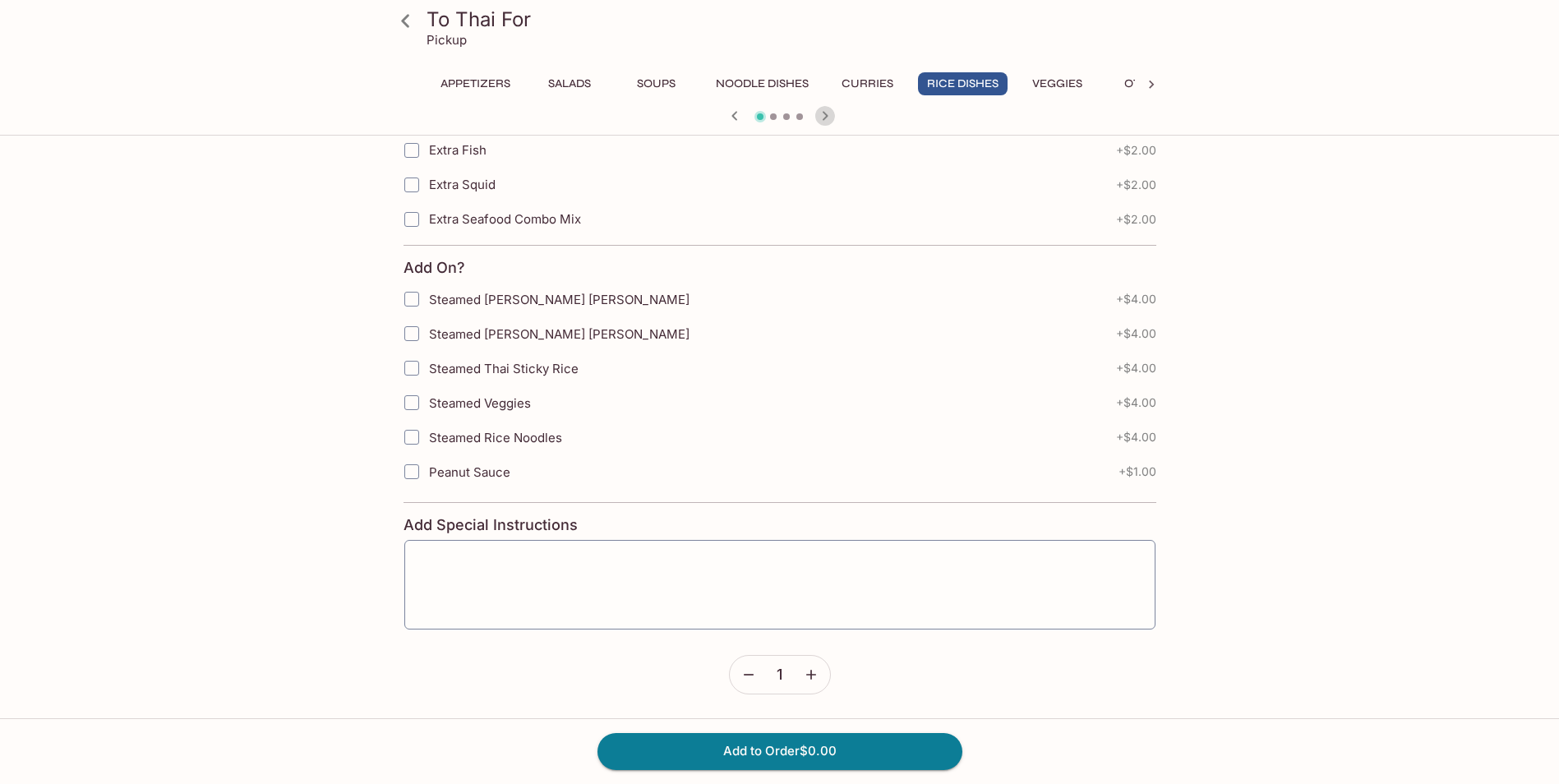
click at [829, 118] on icon "button" at bounding box center [824, 116] width 20 height 20
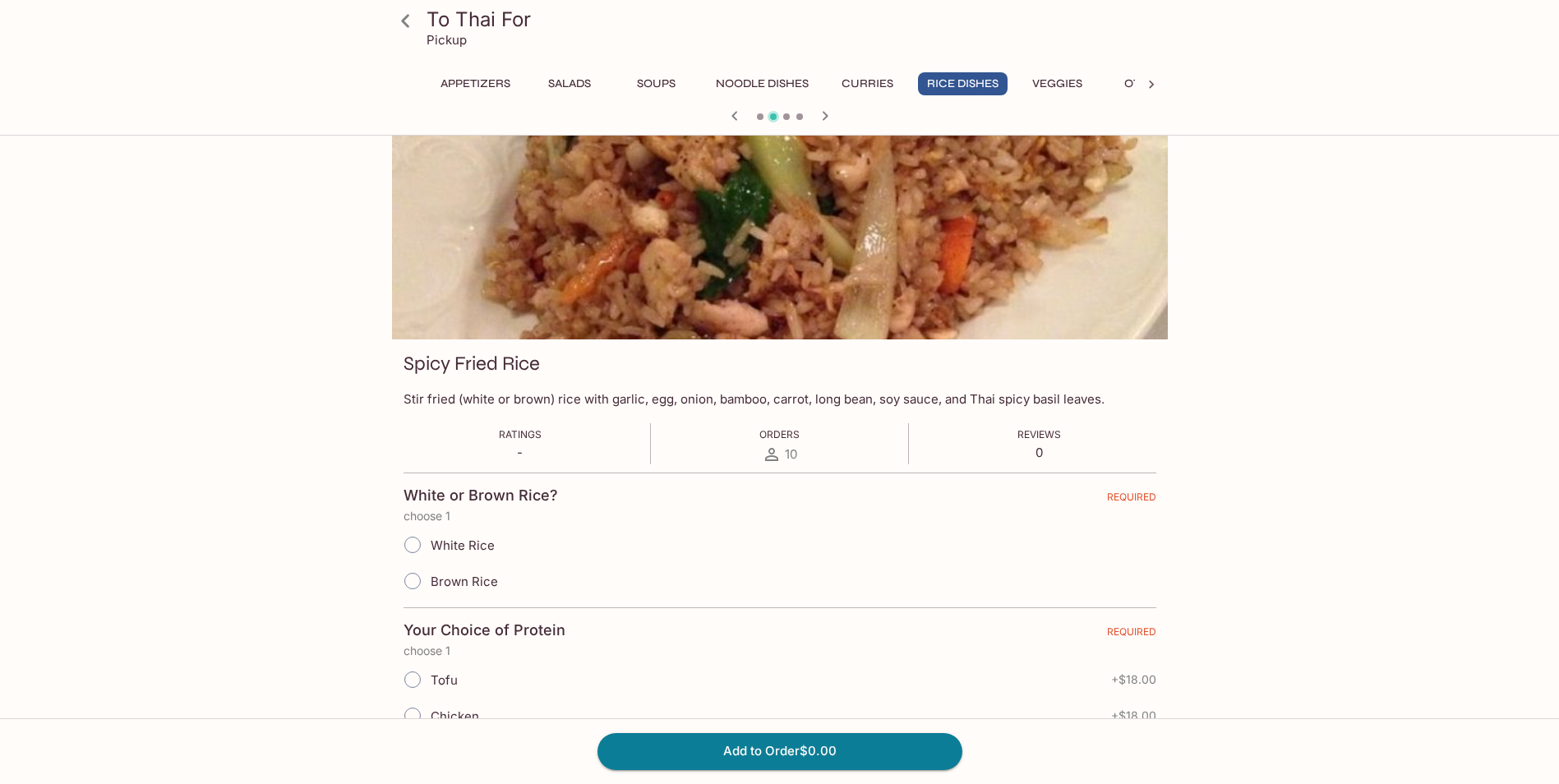
scroll to position [0, 0]
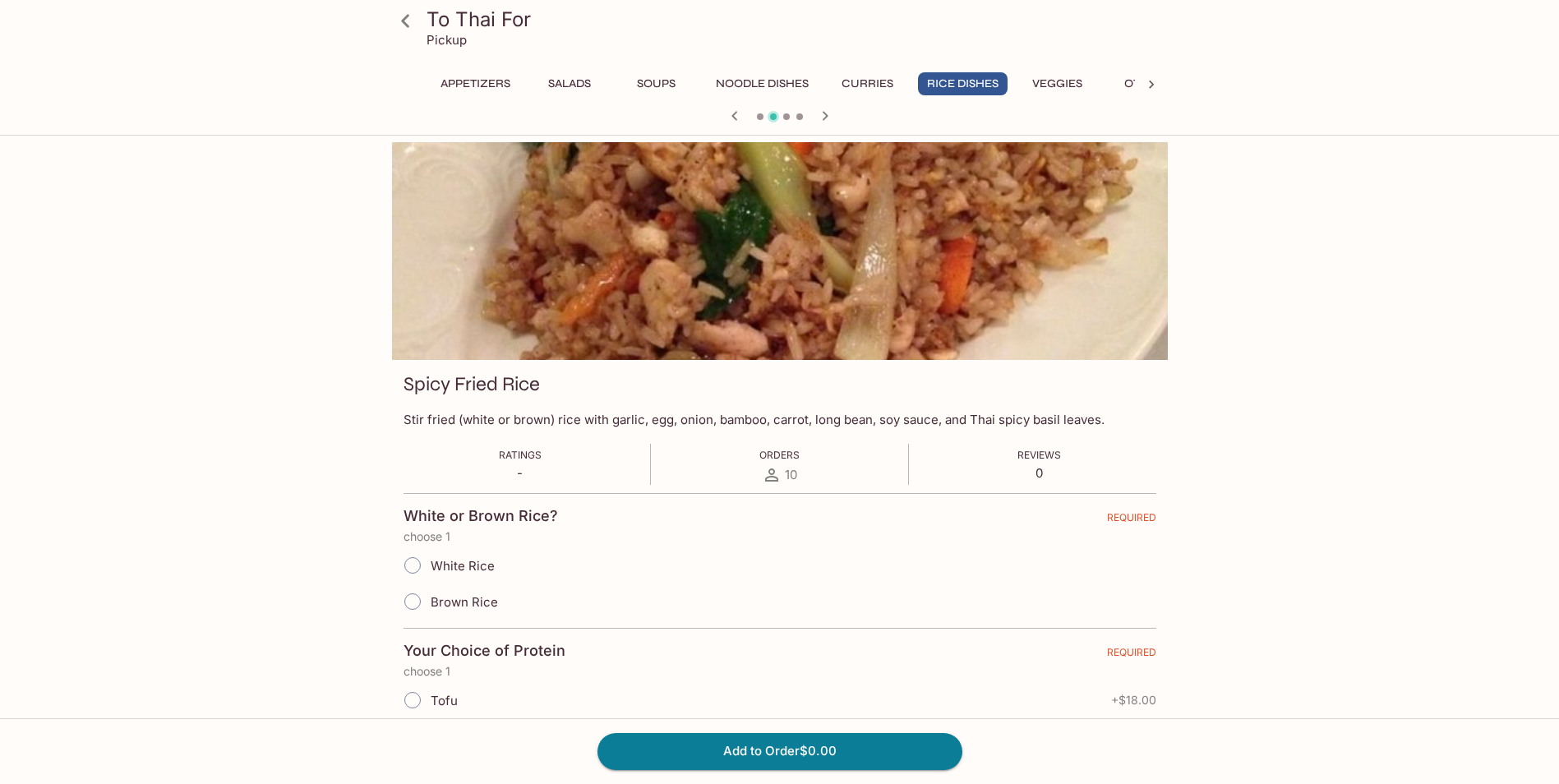
click at [824, 112] on icon "button" at bounding box center [824, 116] width 20 height 20
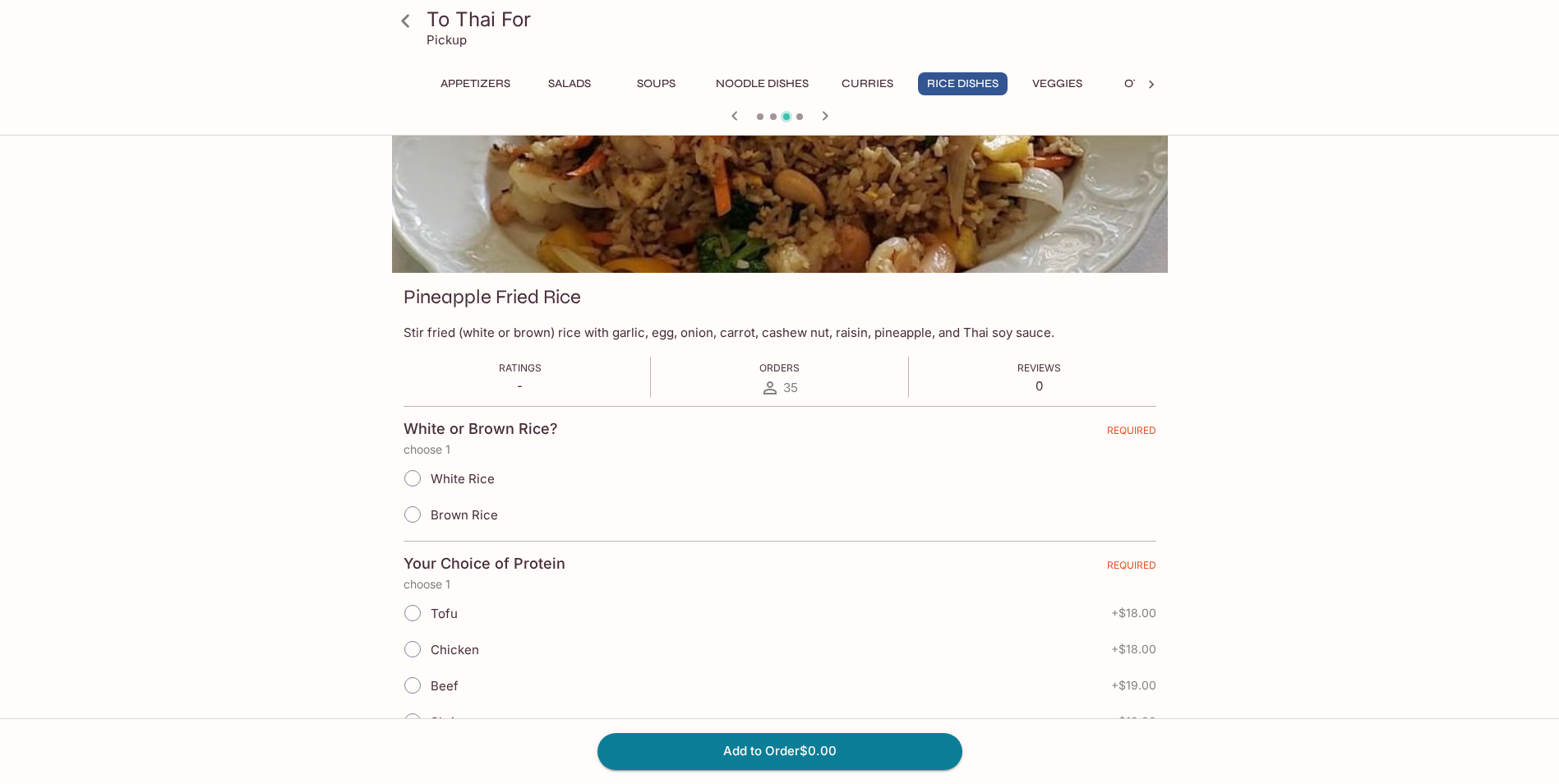
scroll to position [247, 0]
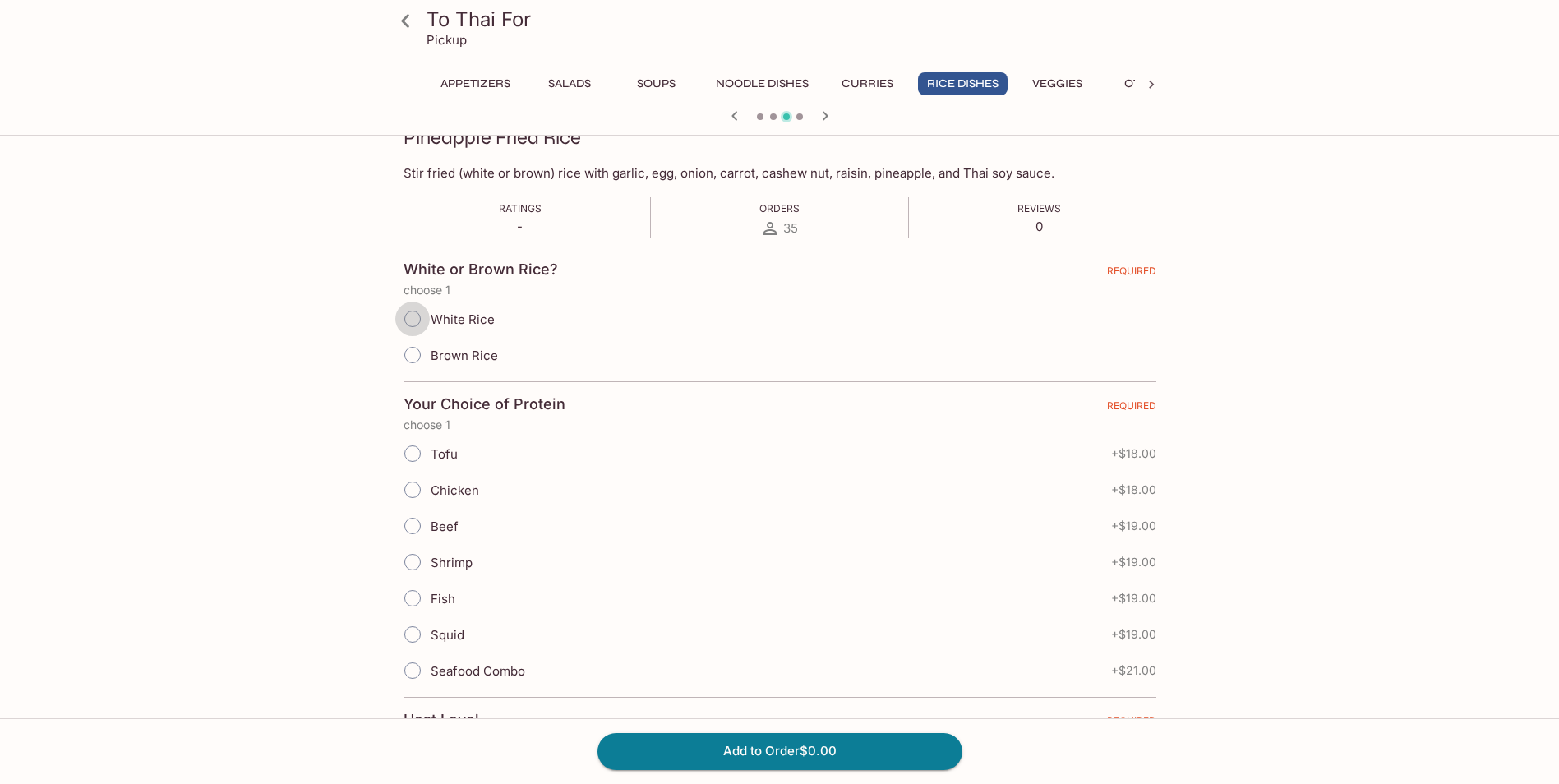
click at [410, 324] on input "White Rice" at bounding box center [412, 319] width 34 height 34
radio input "true"
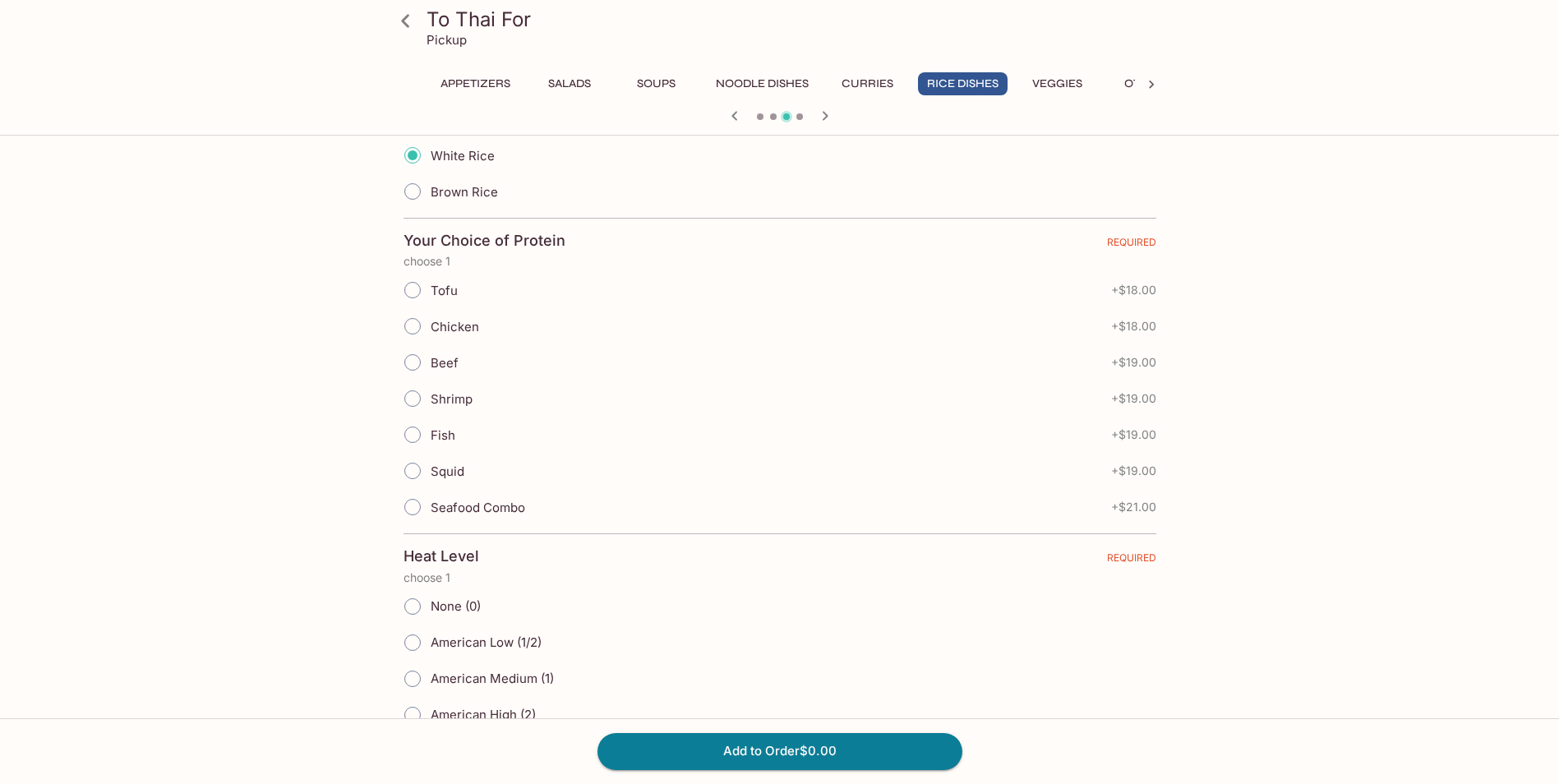
scroll to position [411, 0]
click at [420, 398] on input "Shrimp" at bounding box center [412, 398] width 34 height 34
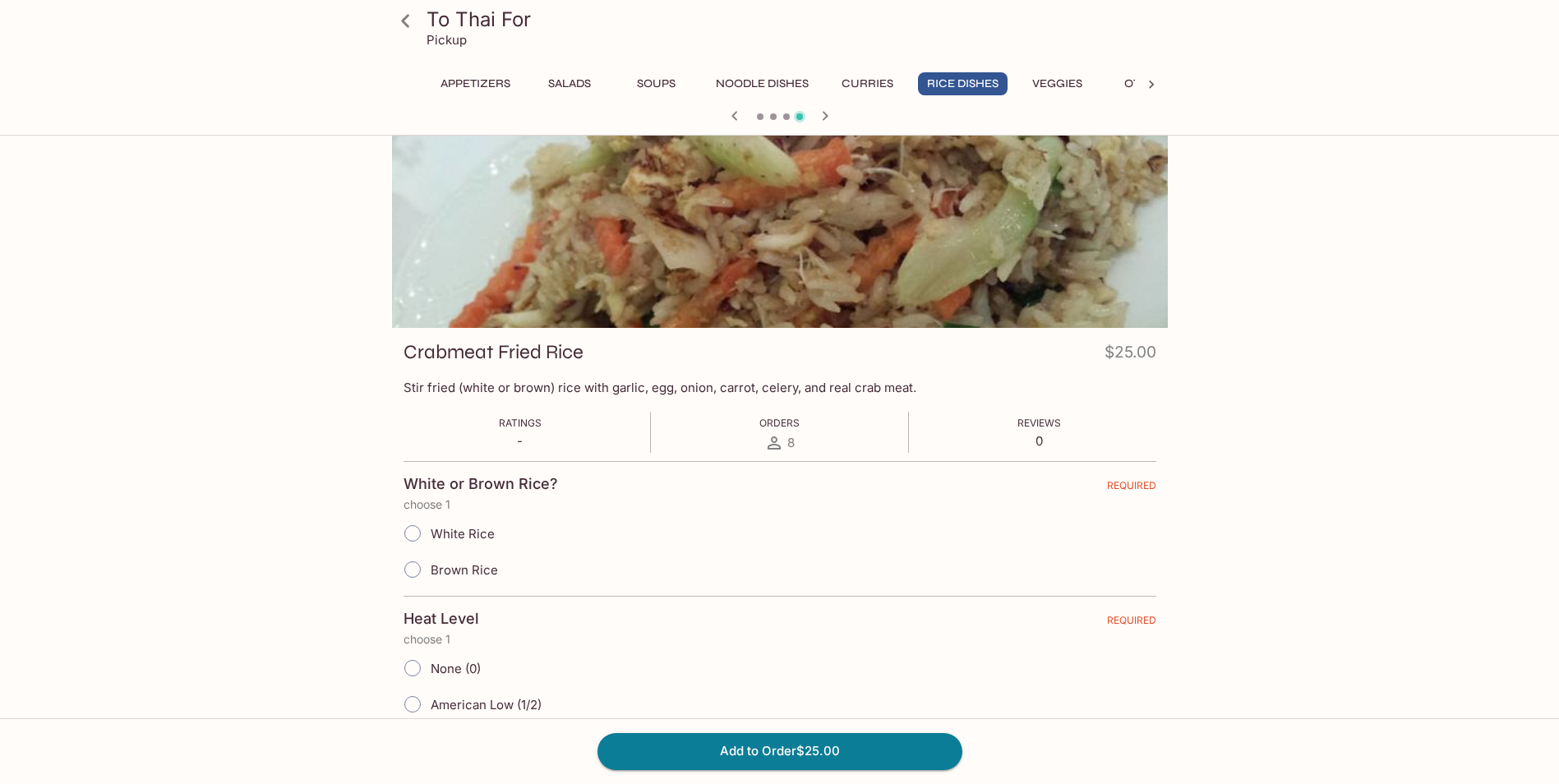
scroll to position [0, 0]
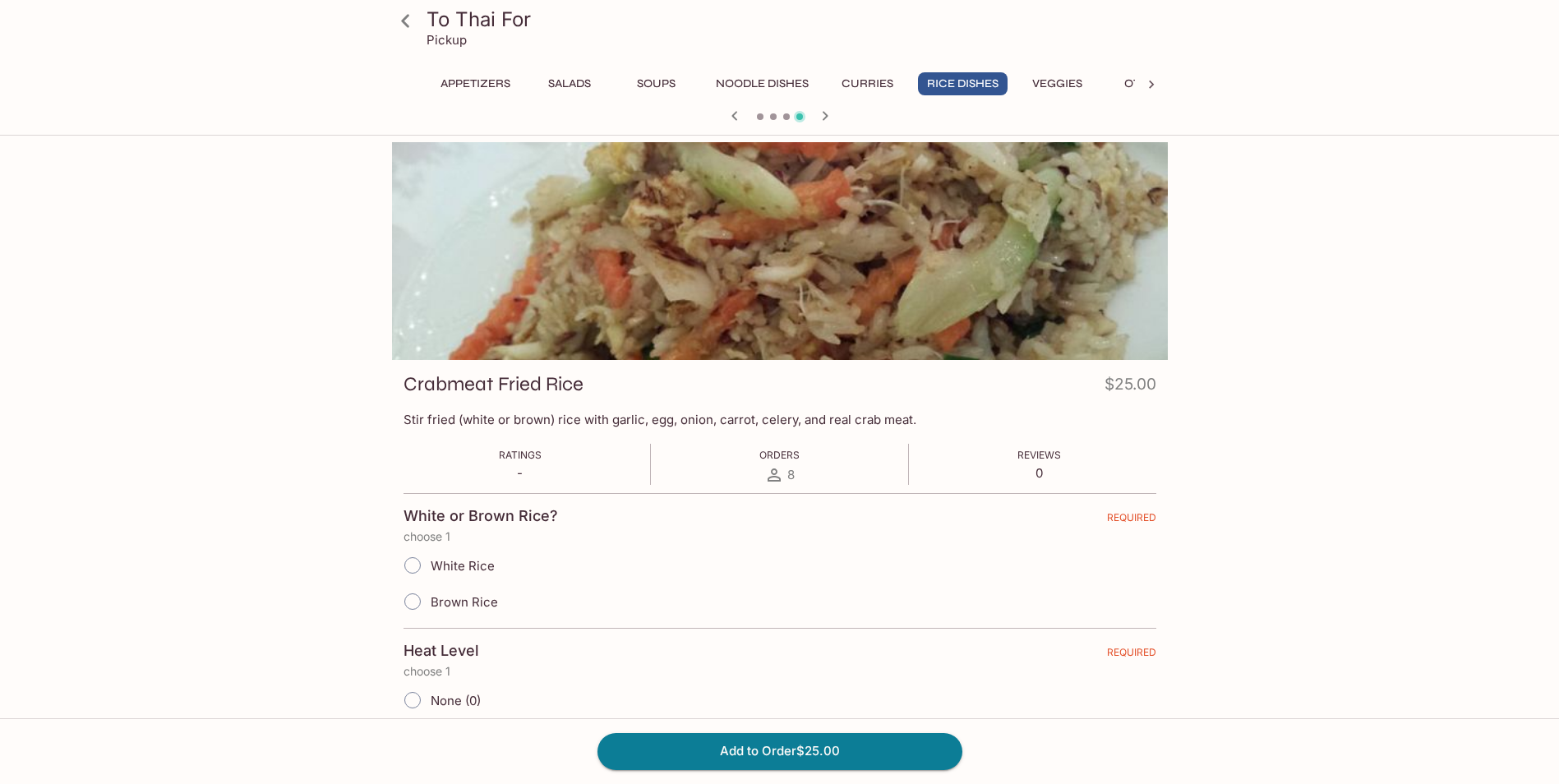
drag, startPoint x: 729, startPoint y: 117, endPoint x: 725, endPoint y: 129, distance: 12.6
click at [729, 122] on icon "button" at bounding box center [734, 116] width 20 height 20
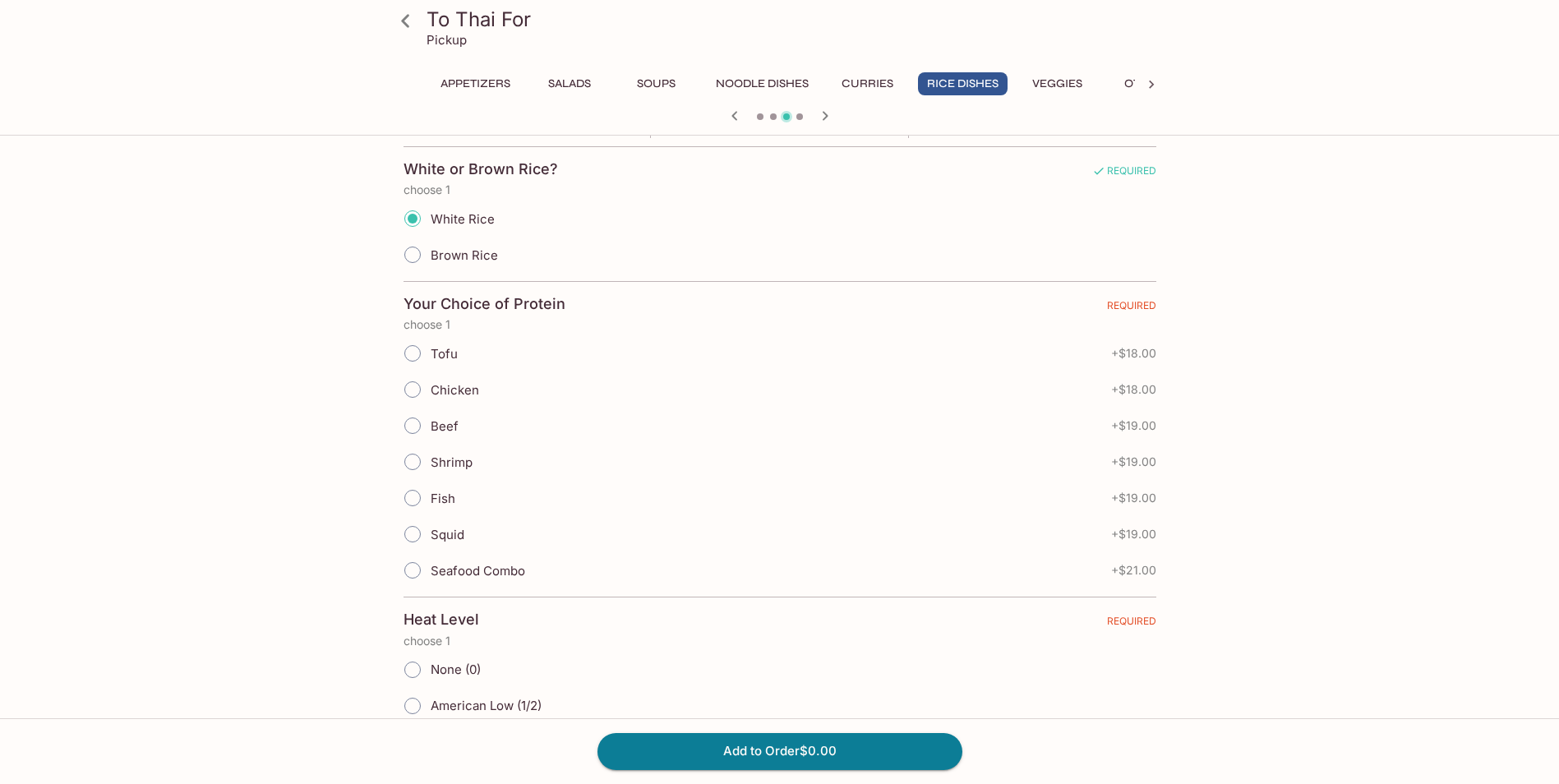
scroll to position [411, 0]
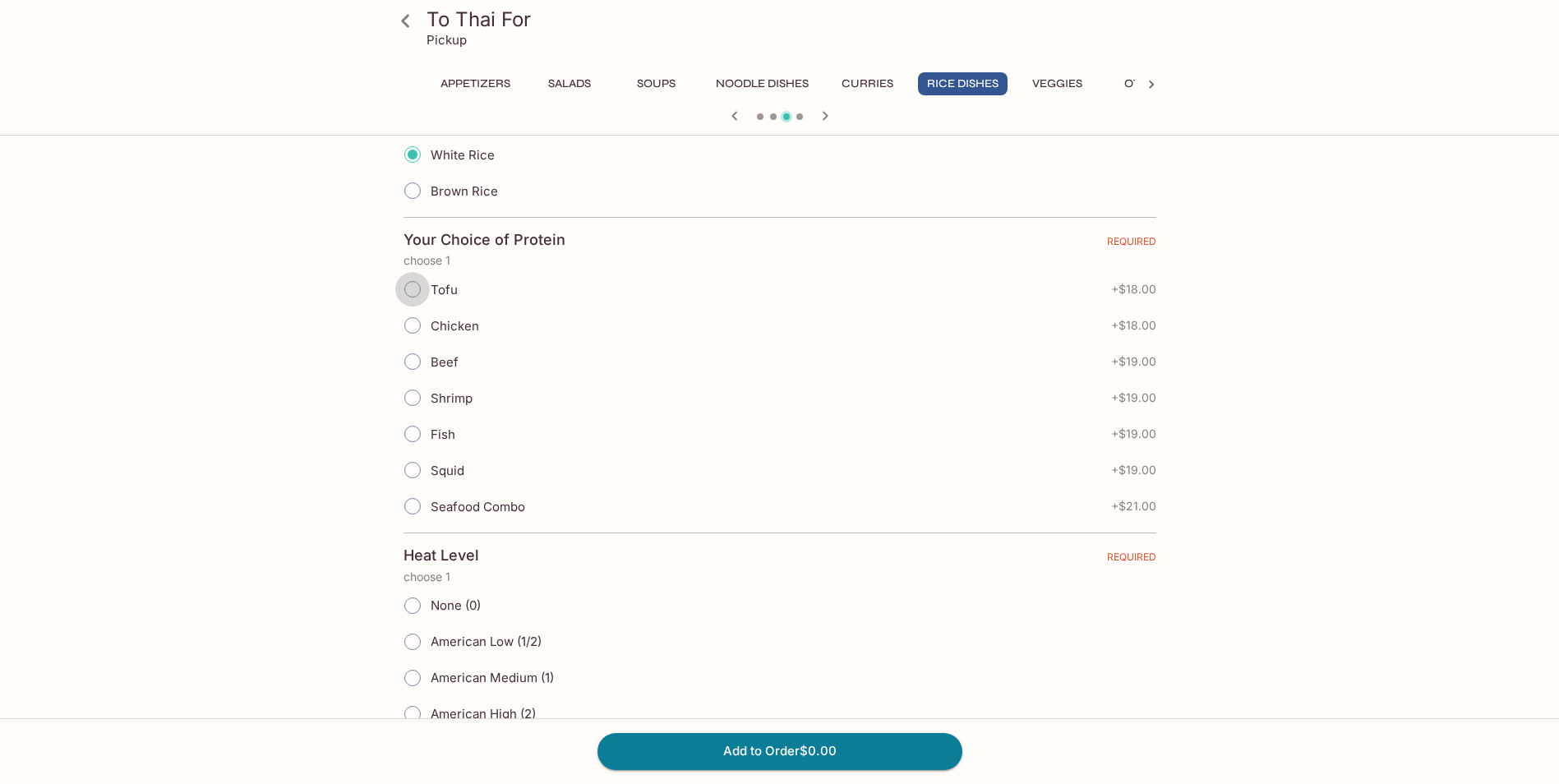
click at [409, 289] on input "Tofu" at bounding box center [412, 289] width 34 height 34
click at [821, 113] on icon "button" at bounding box center [824, 116] width 20 height 20
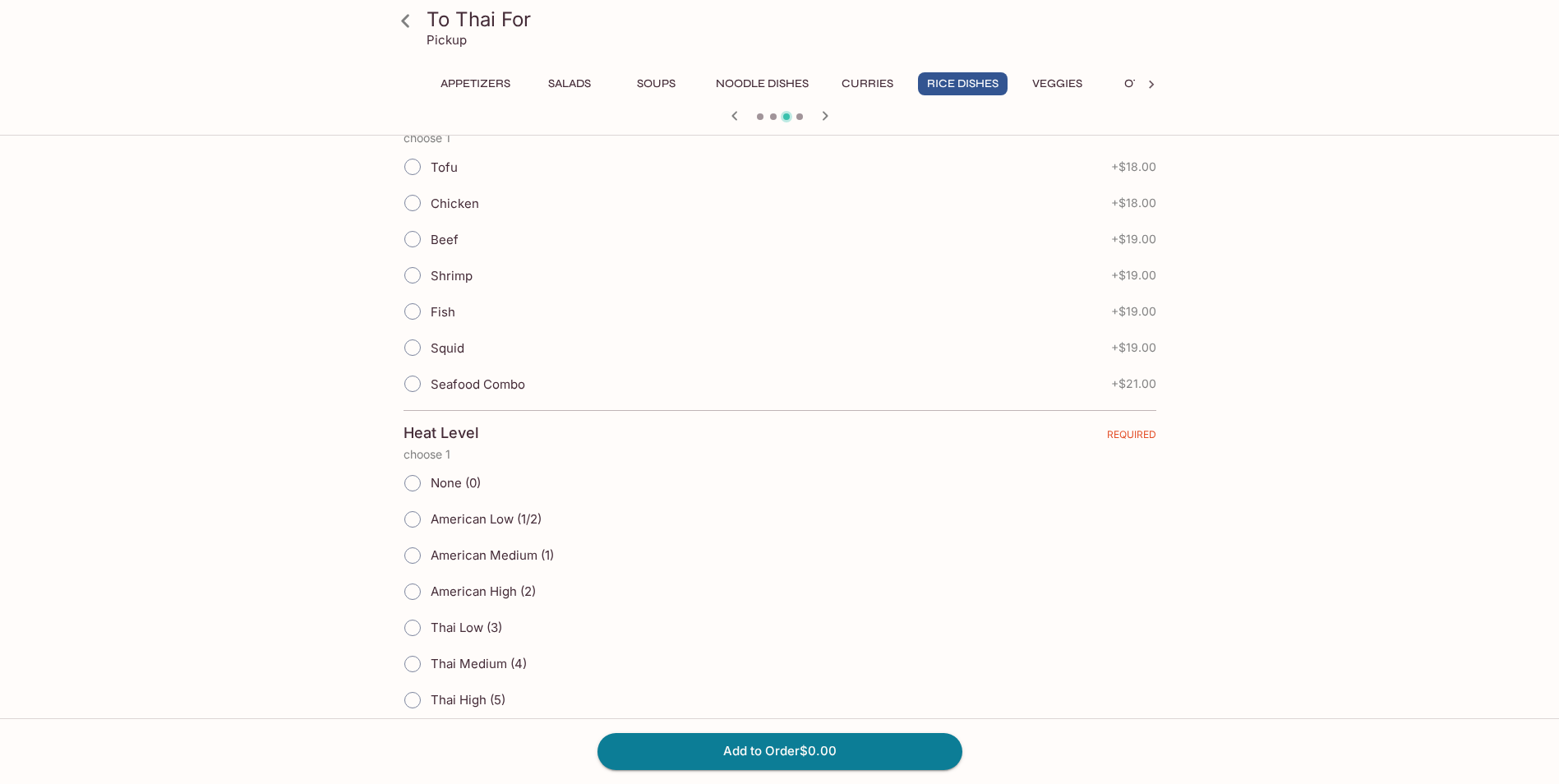
scroll to position [575, 0]
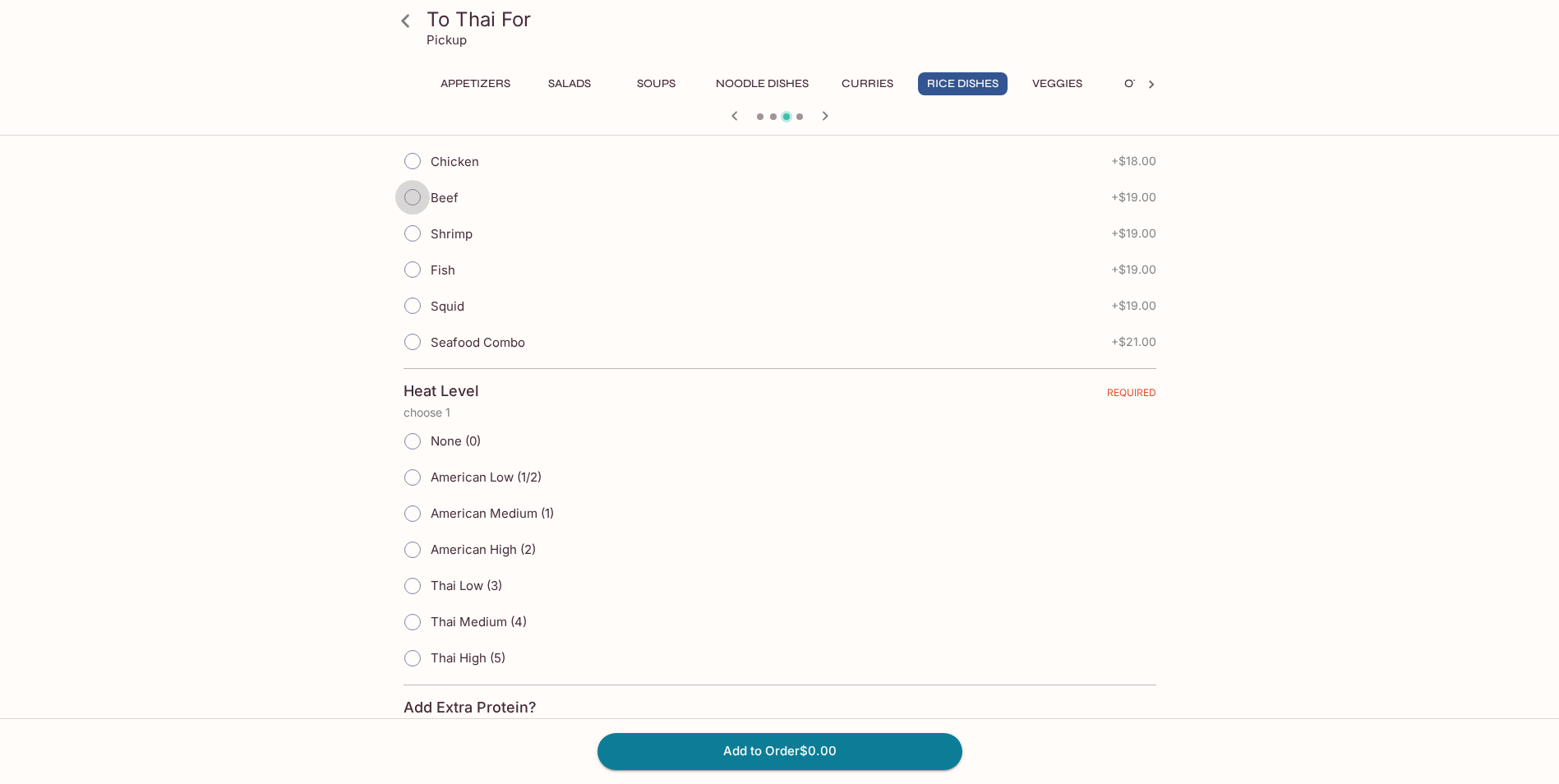
click at [412, 196] on input "Beef" at bounding box center [412, 197] width 34 height 34
click at [731, 117] on icon "button" at bounding box center [734, 116] width 20 height 20
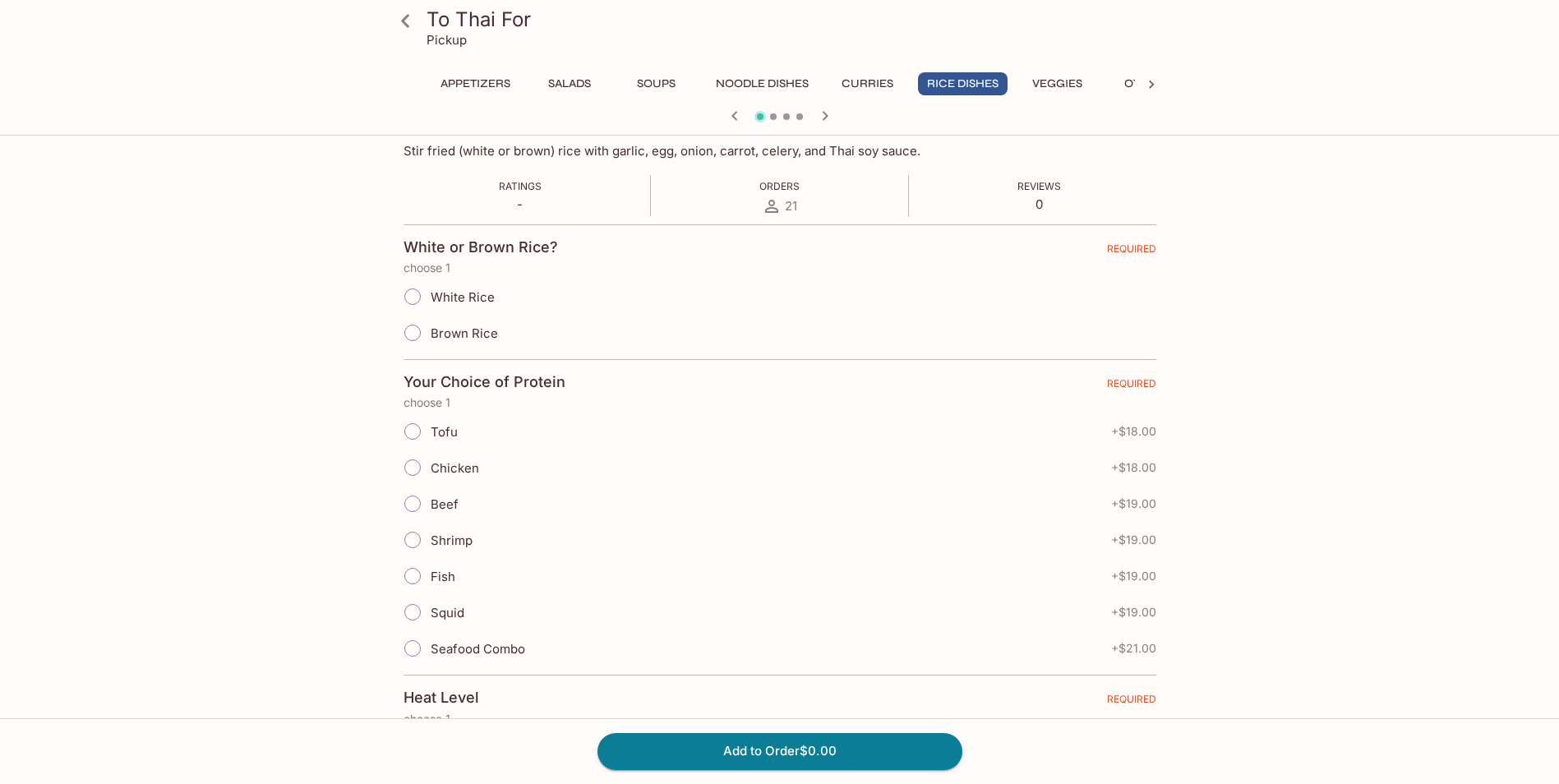
scroll to position [164, 0]
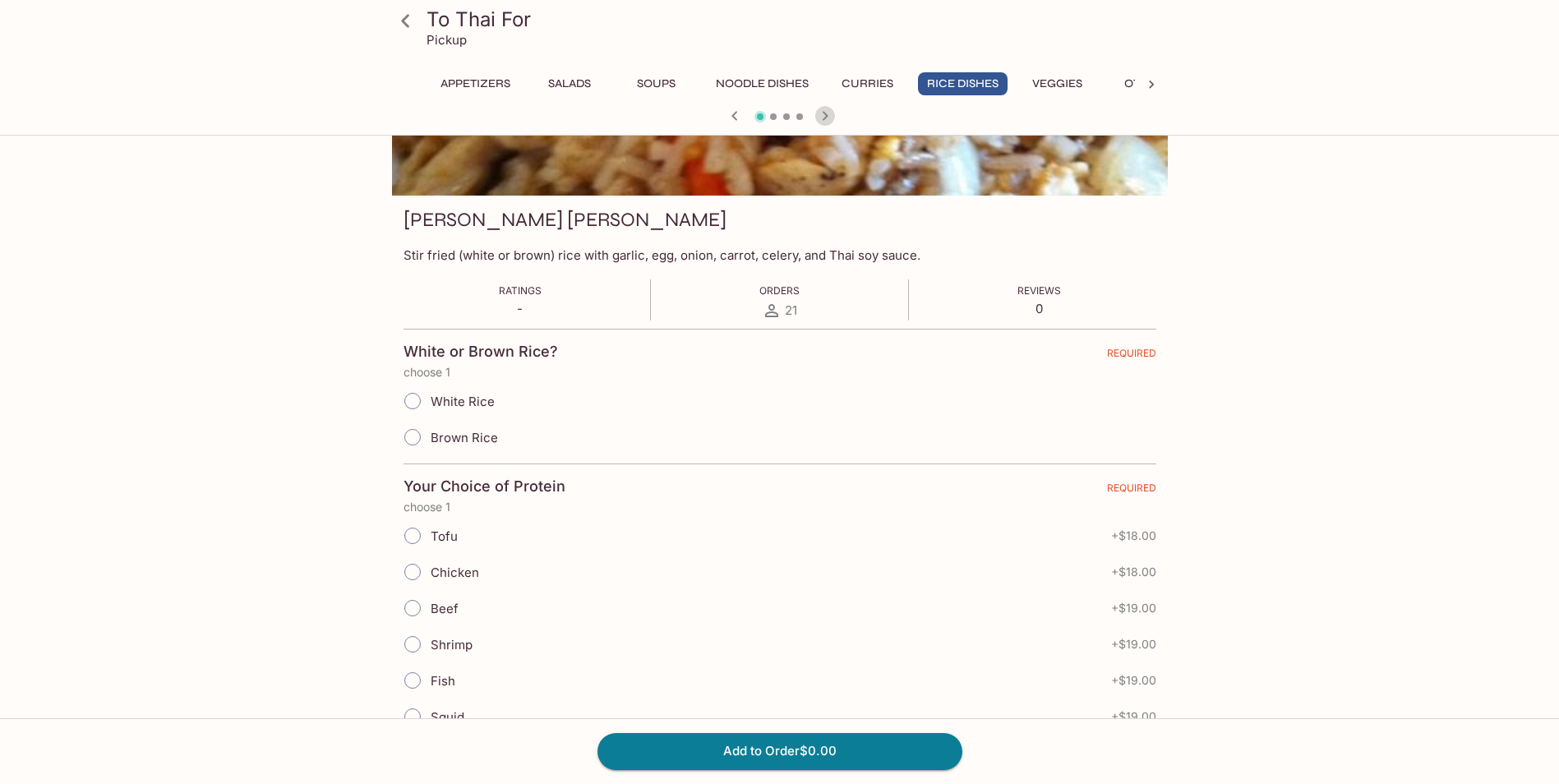
click at [827, 119] on icon "button" at bounding box center [824, 116] width 20 height 20
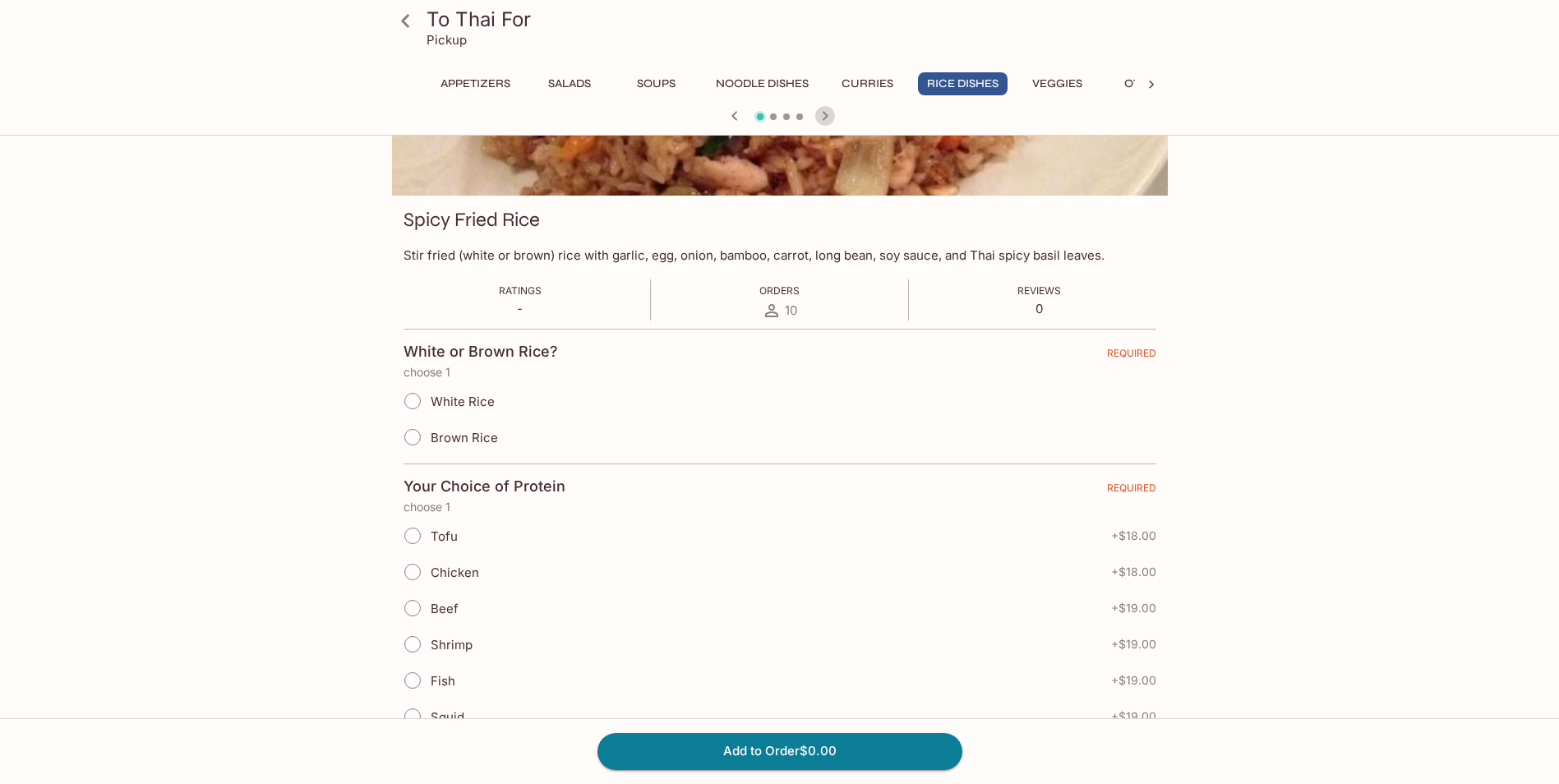
click at [825, 119] on icon "button" at bounding box center [824, 116] width 20 height 20
click at [824, 119] on icon "button" at bounding box center [824, 116] width 6 height 9
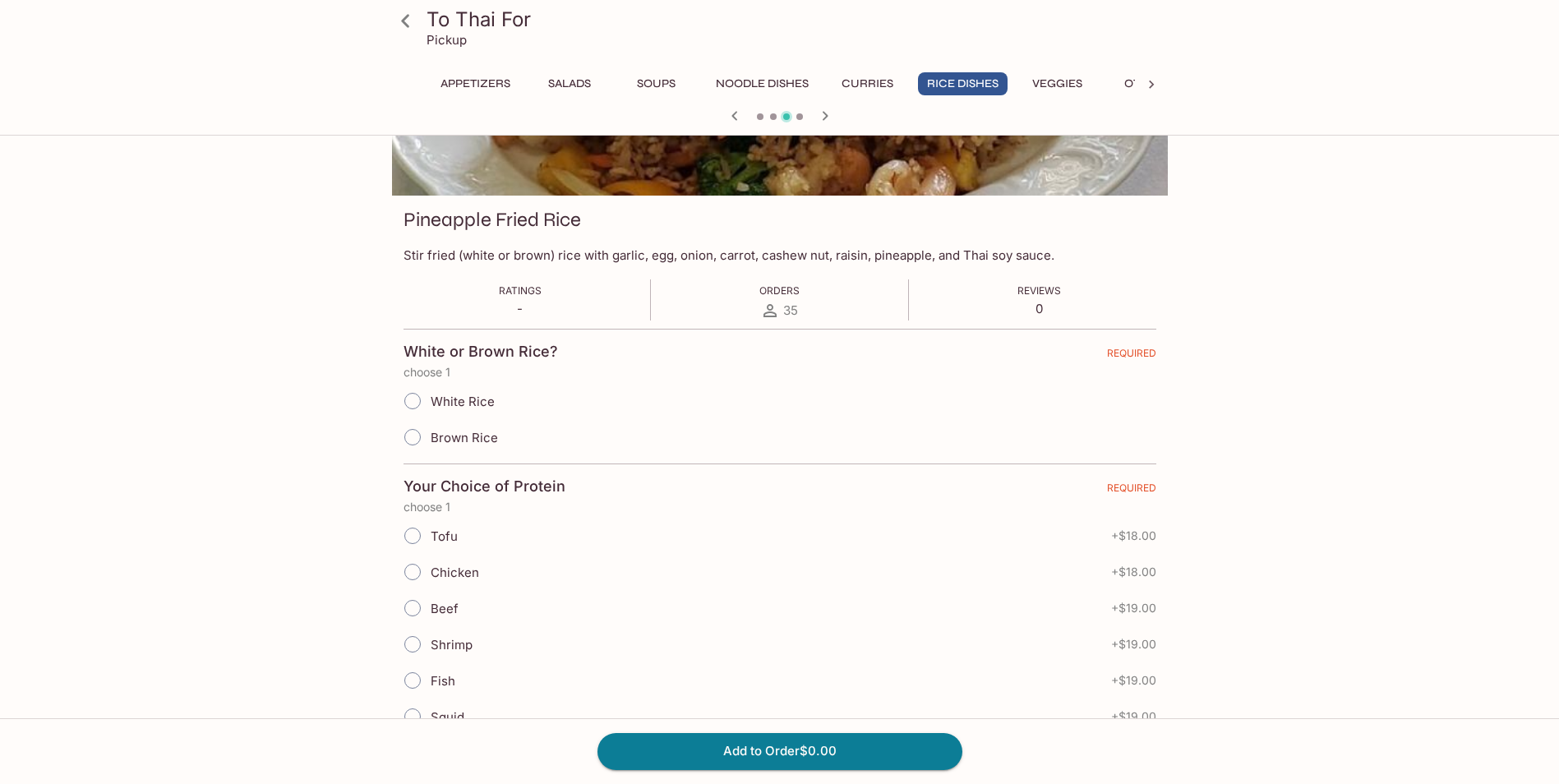
click at [412, 401] on input "White Rice" at bounding box center [412, 401] width 34 height 34
click at [418, 395] on input "White Rice" at bounding box center [412, 401] width 34 height 34
radio input "true"
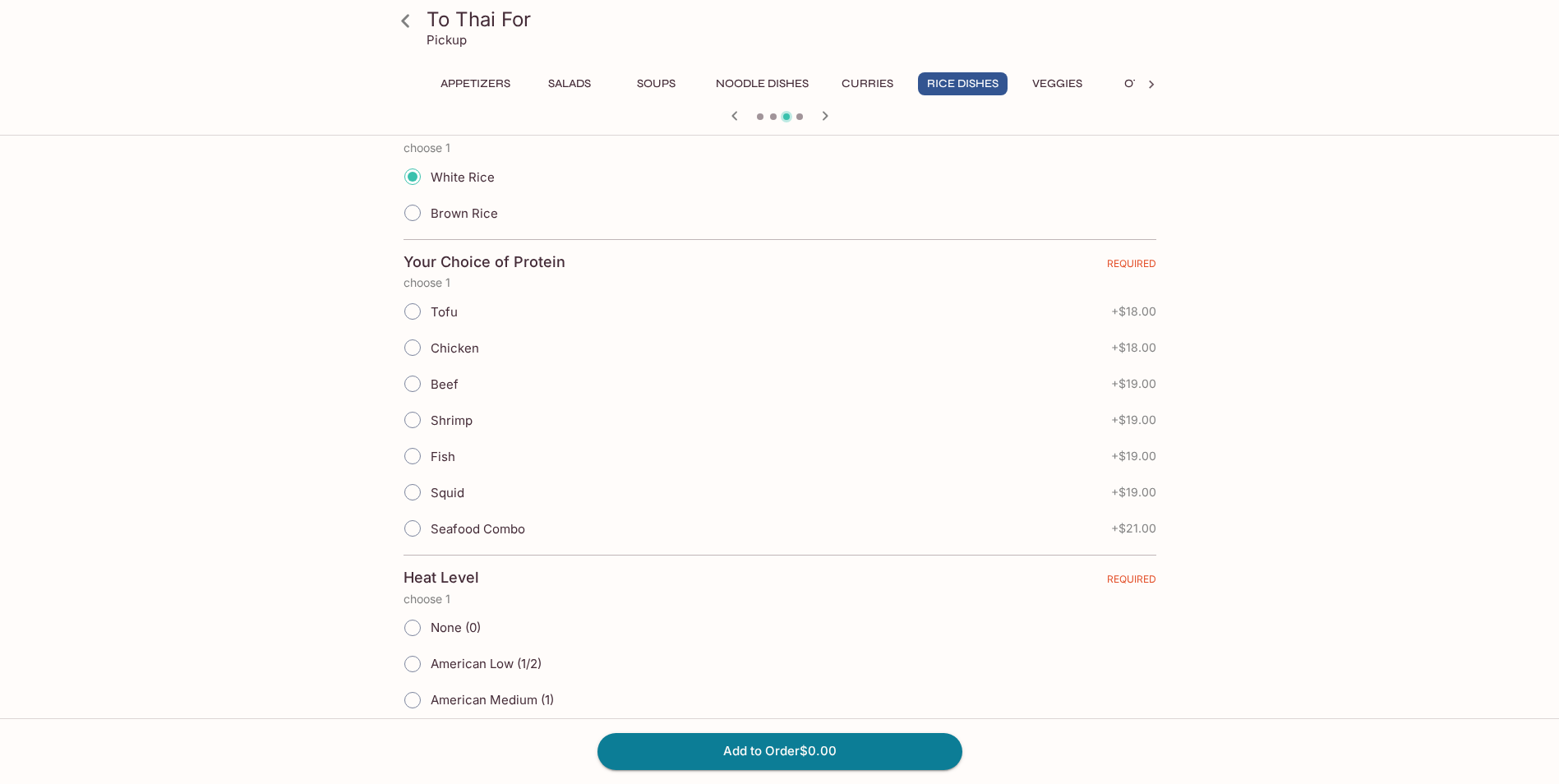
scroll to position [411, 0]
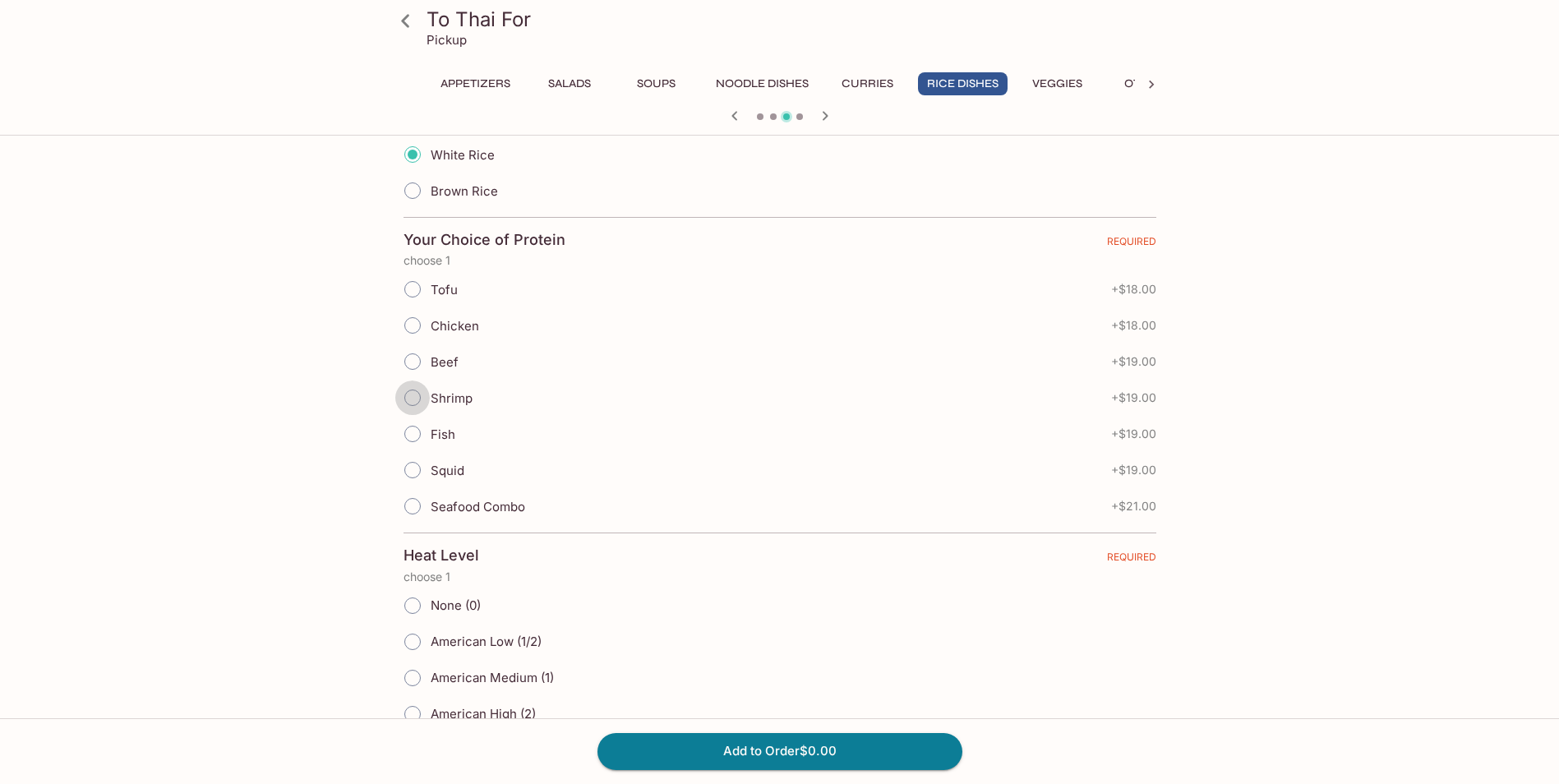
click at [412, 395] on input "Shrimp" at bounding box center [412, 398] width 34 height 34
radio input "true"
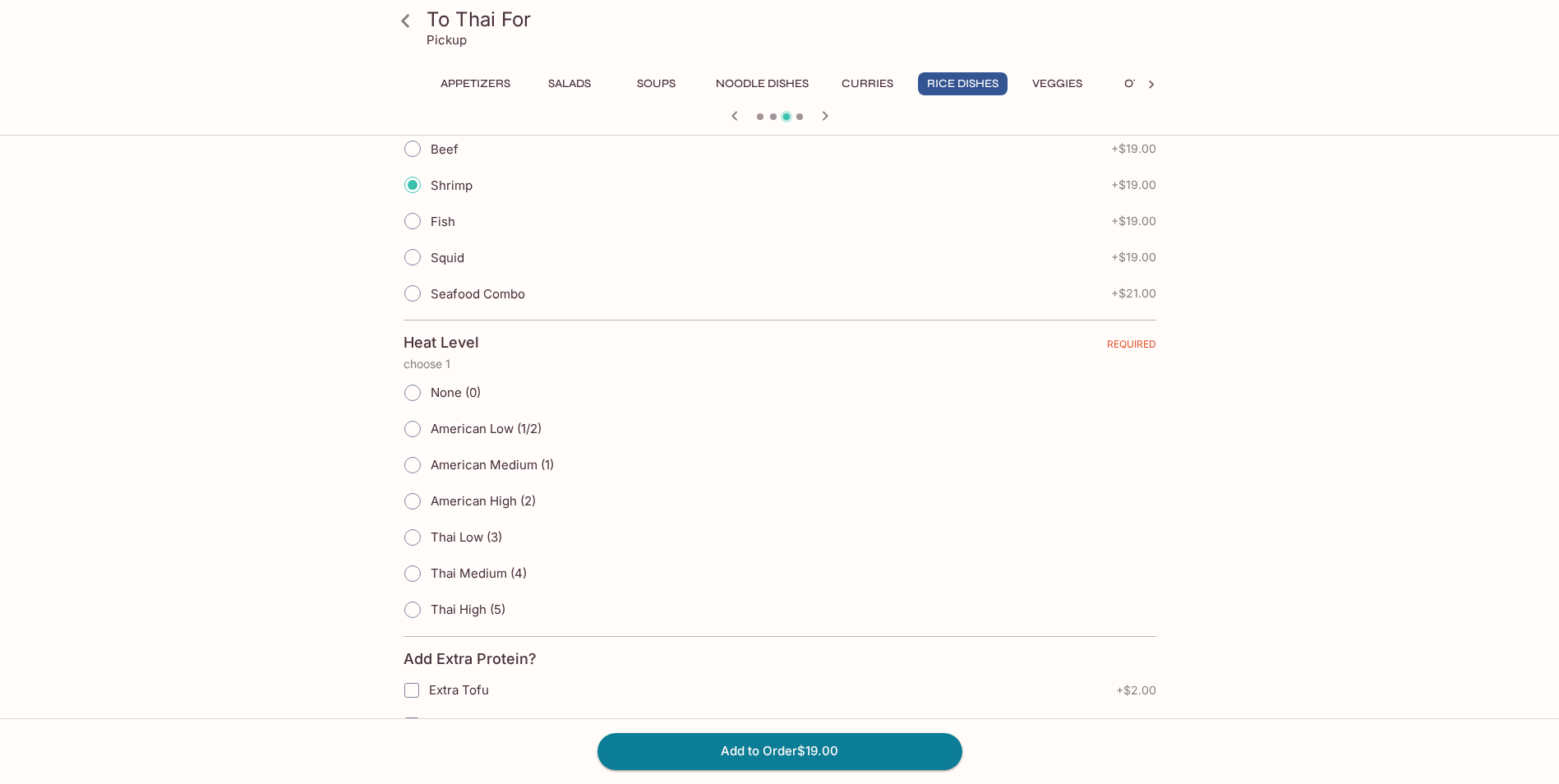
scroll to position [657, 0]
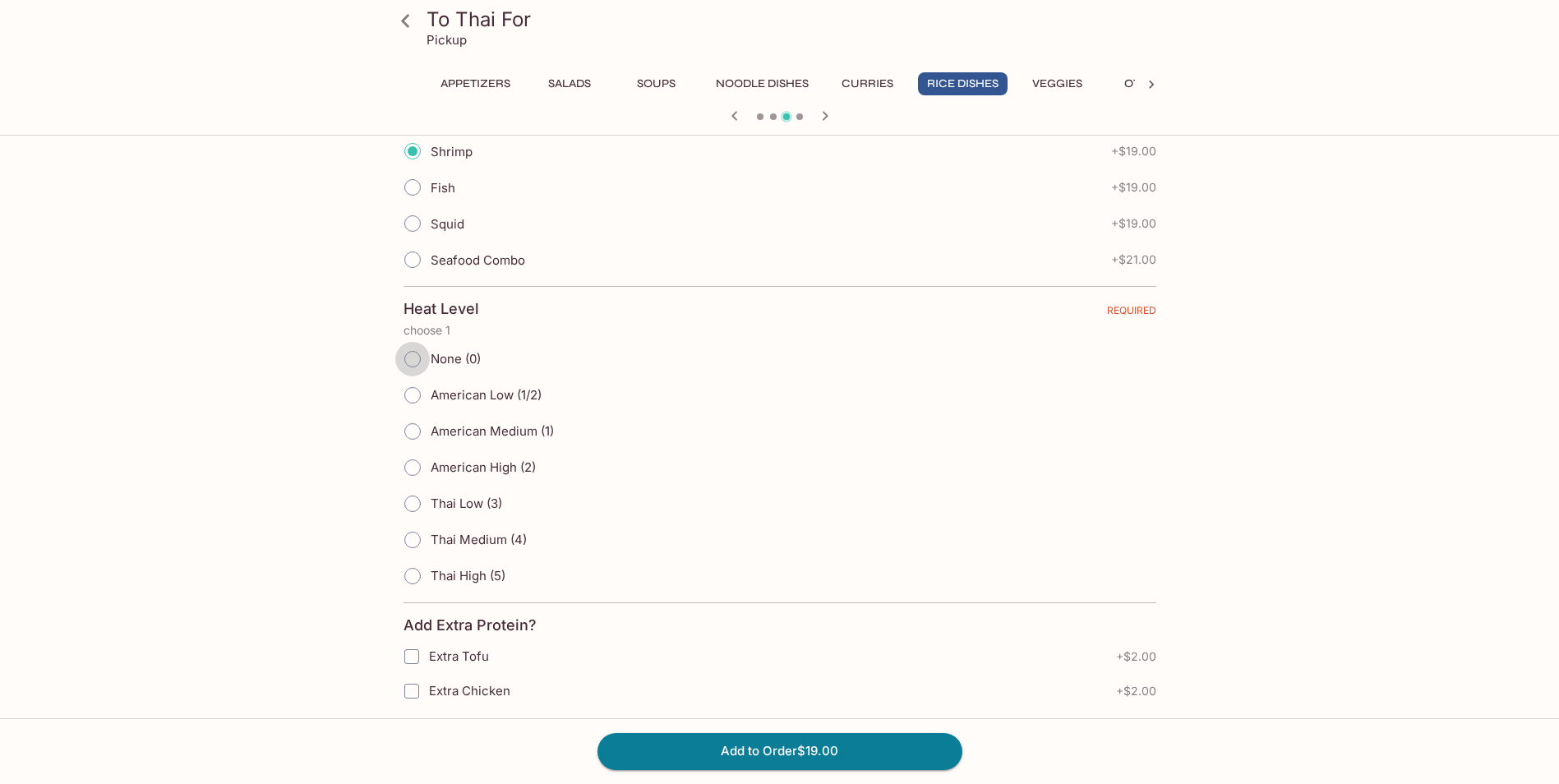
drag, startPoint x: 416, startPoint y: 359, endPoint x: 429, endPoint y: 362, distance: 13.3
click at [416, 360] on input "None (0)" at bounding box center [412, 359] width 34 height 34
click at [418, 359] on input "None (0)" at bounding box center [412, 359] width 34 height 34
click at [821, 118] on icon "button" at bounding box center [824, 116] width 20 height 20
click at [415, 356] on input "None (0)" at bounding box center [412, 359] width 34 height 34
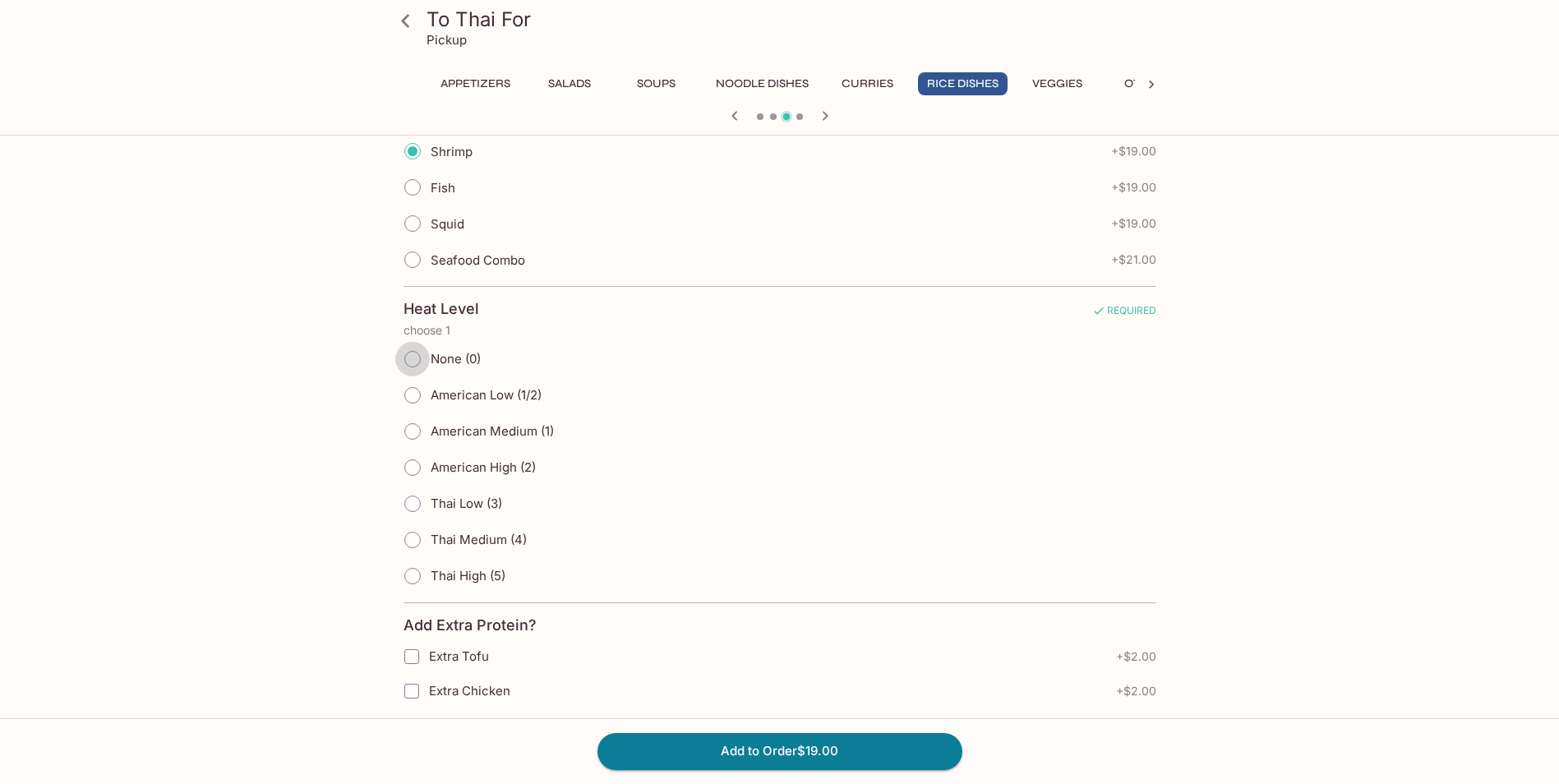
radio input "true"
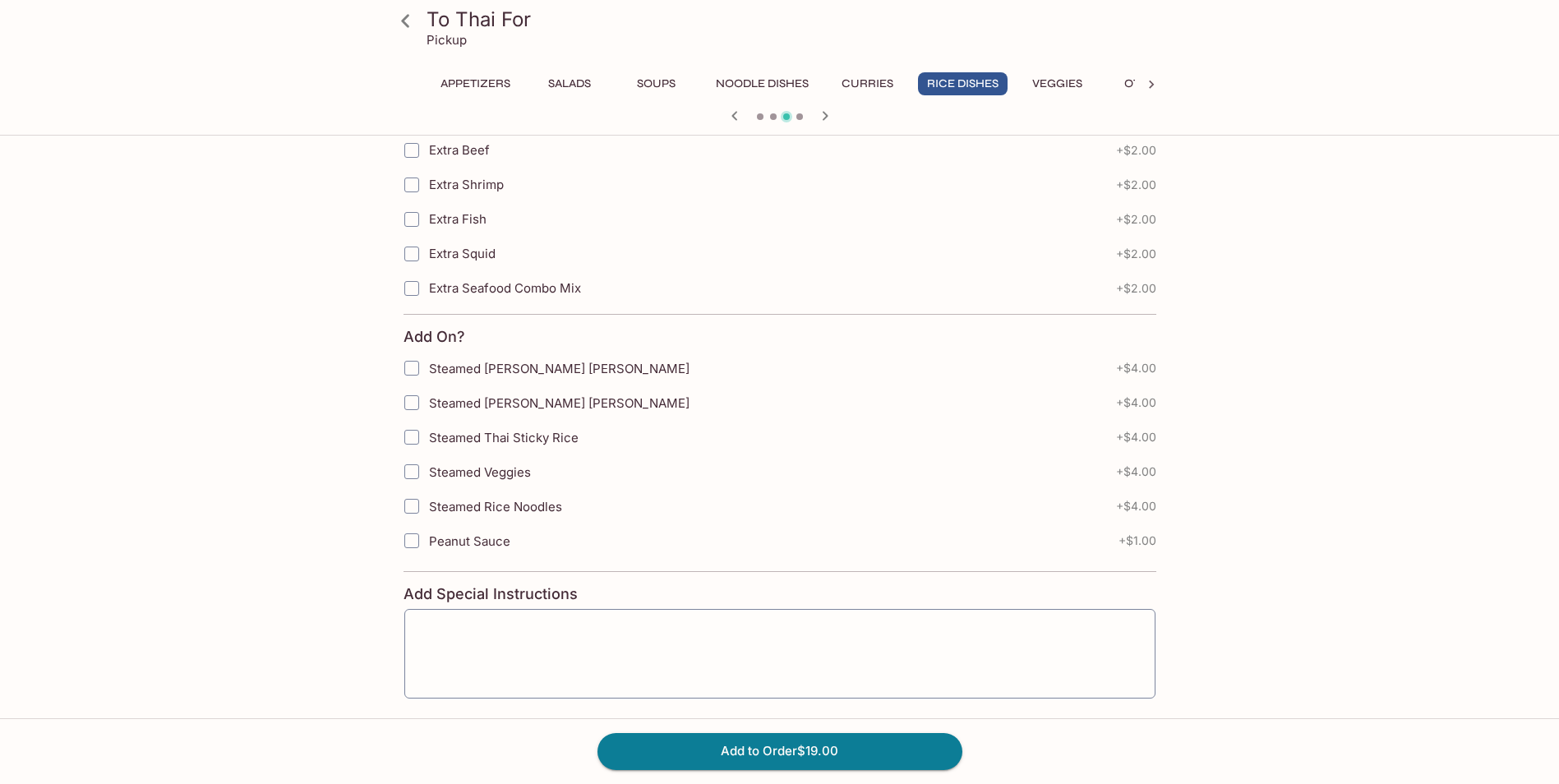
scroll to position [1301, 0]
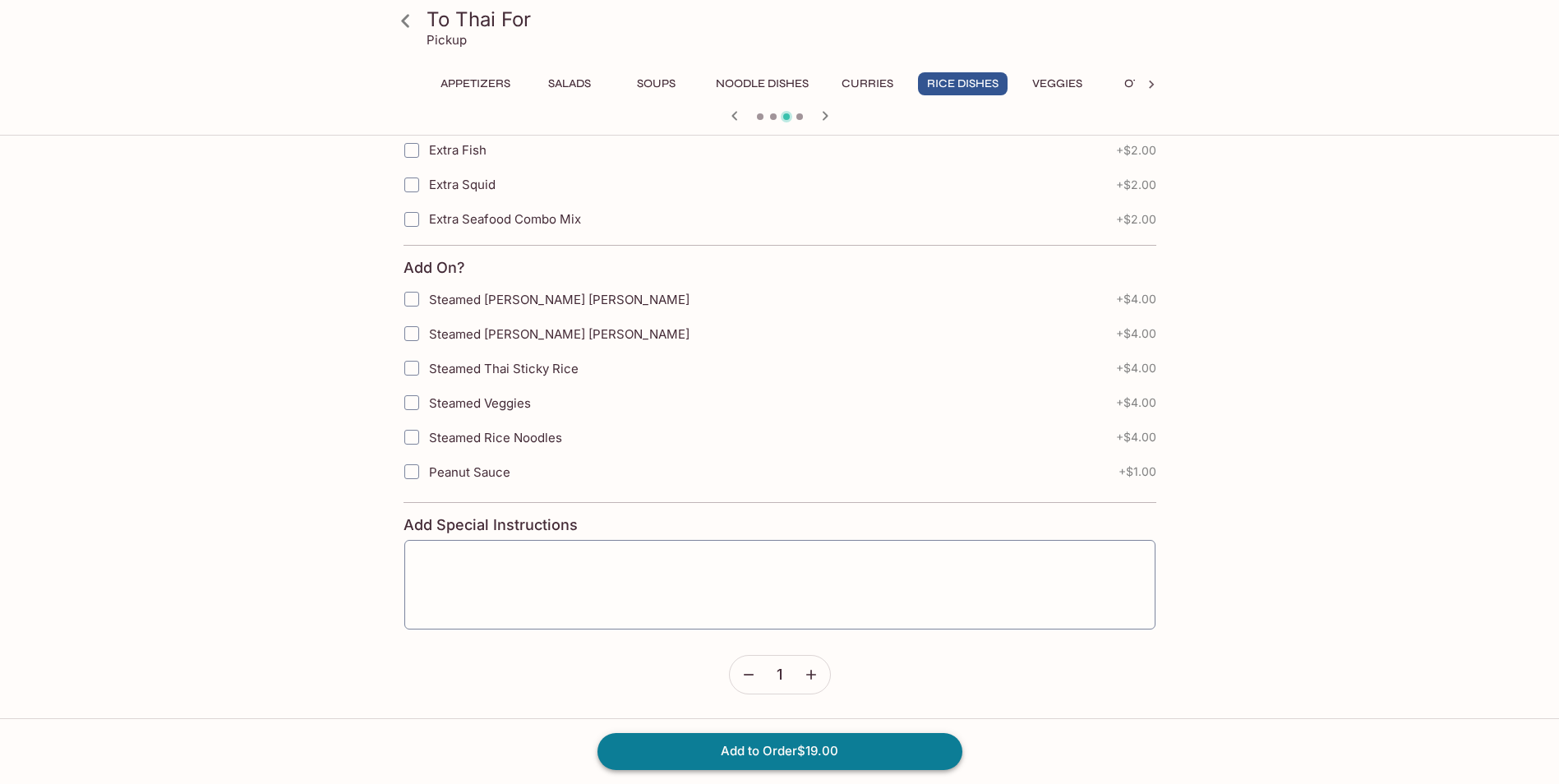
click at [770, 755] on button "Add to Order $19.00" at bounding box center [780, 751] width 365 height 36
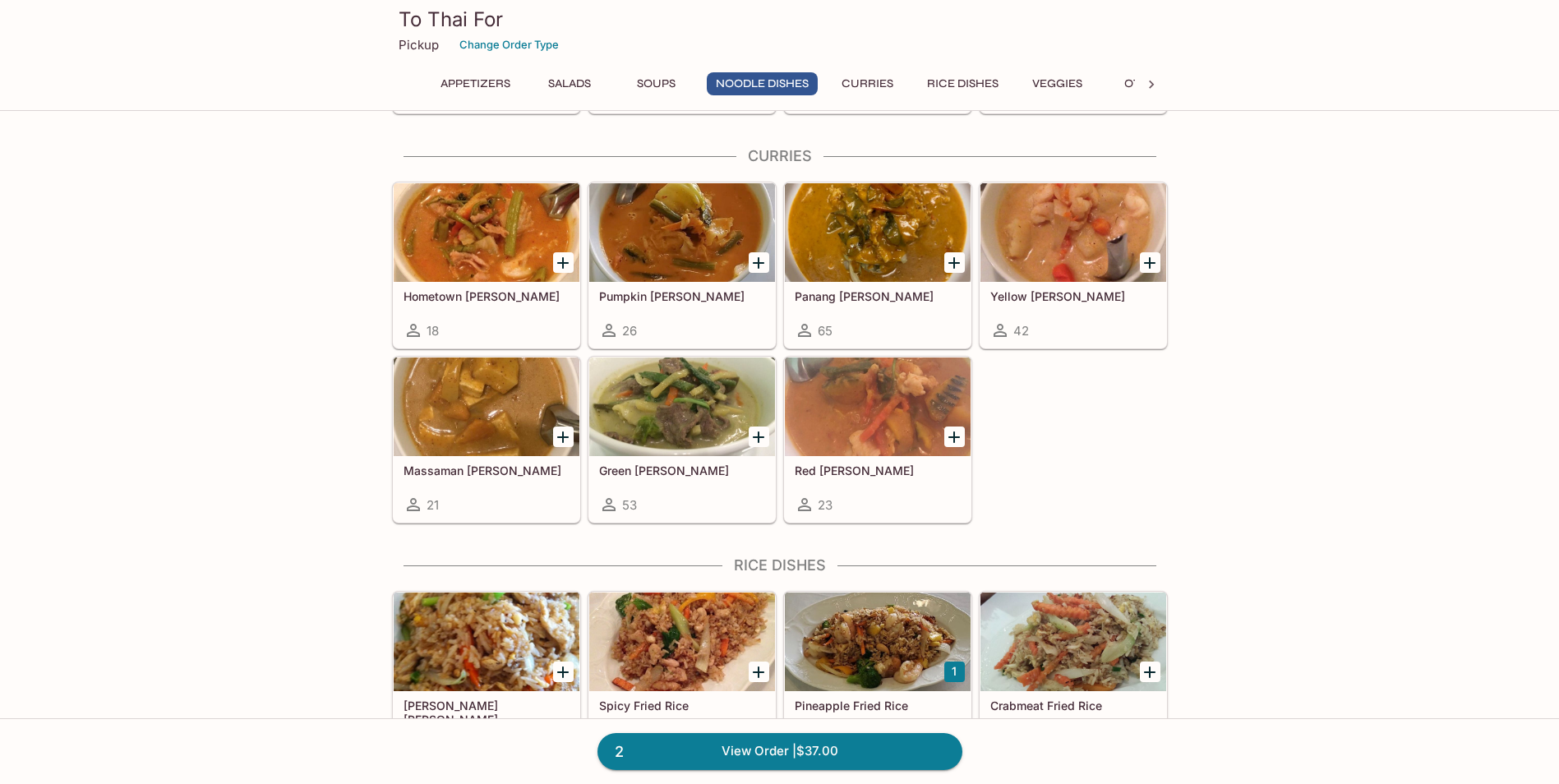
scroll to position [1068, 0]
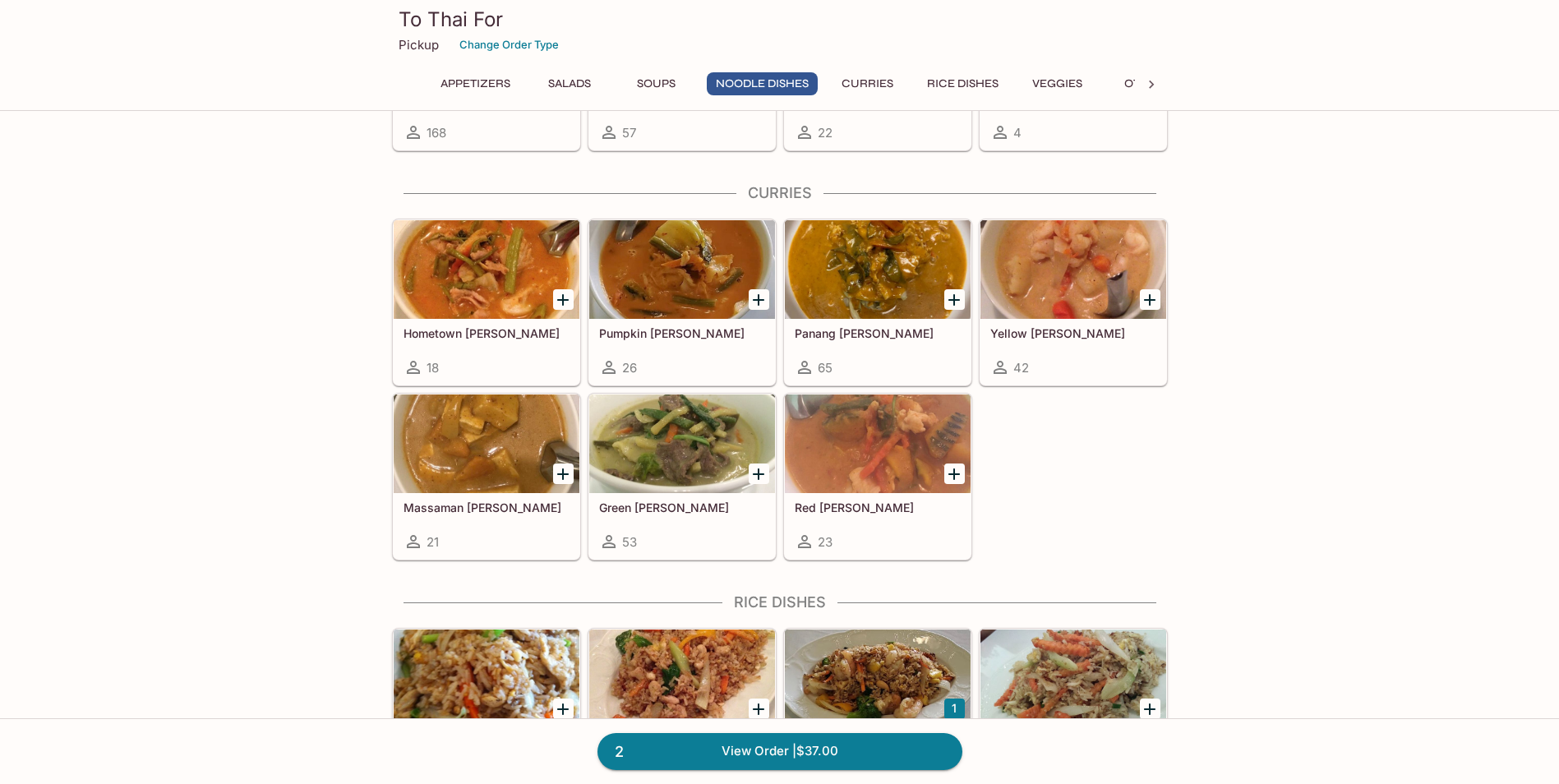
click at [660, 266] on div at bounding box center [682, 270] width 186 height 99
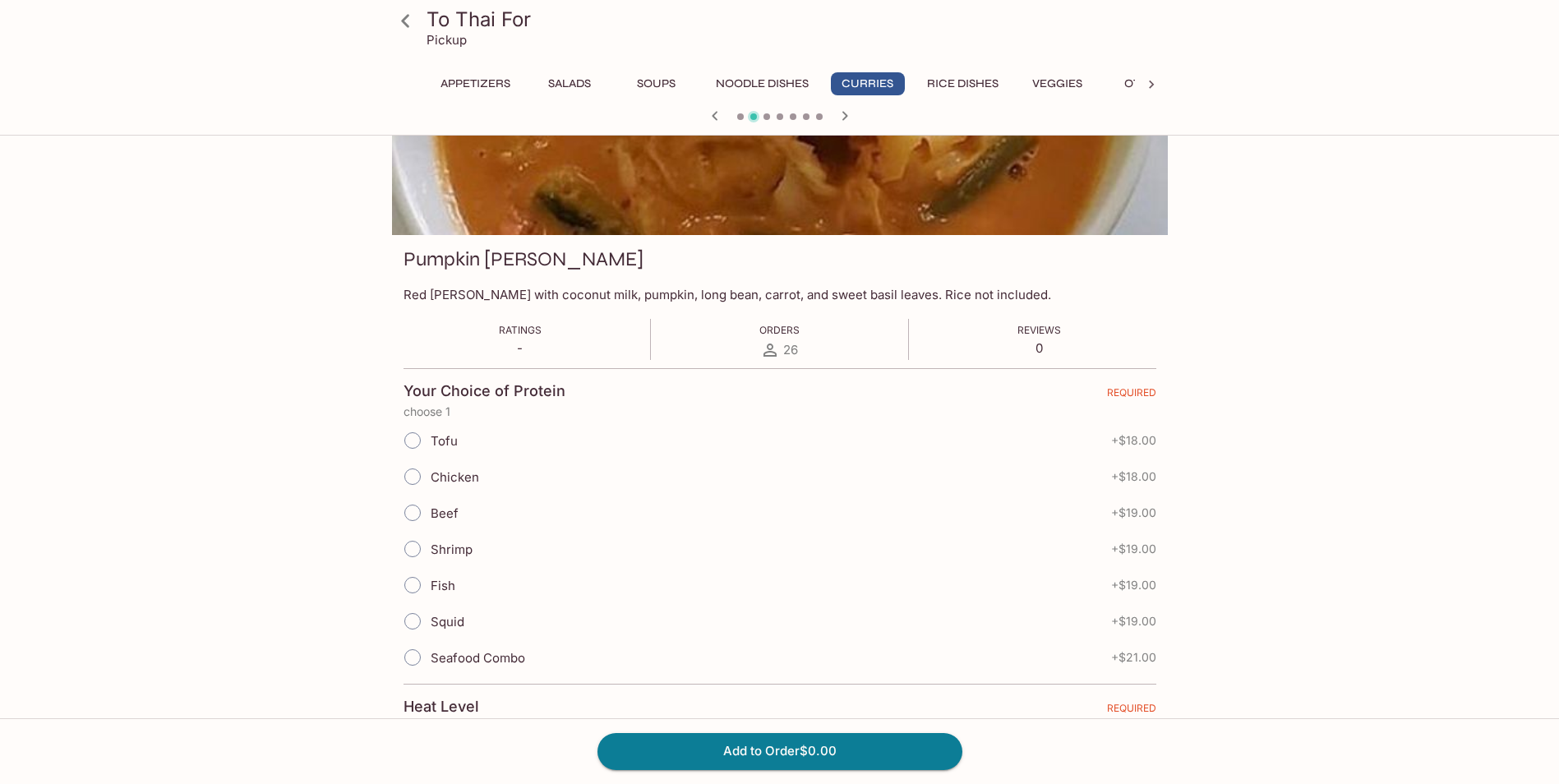
scroll to position [164, 0]
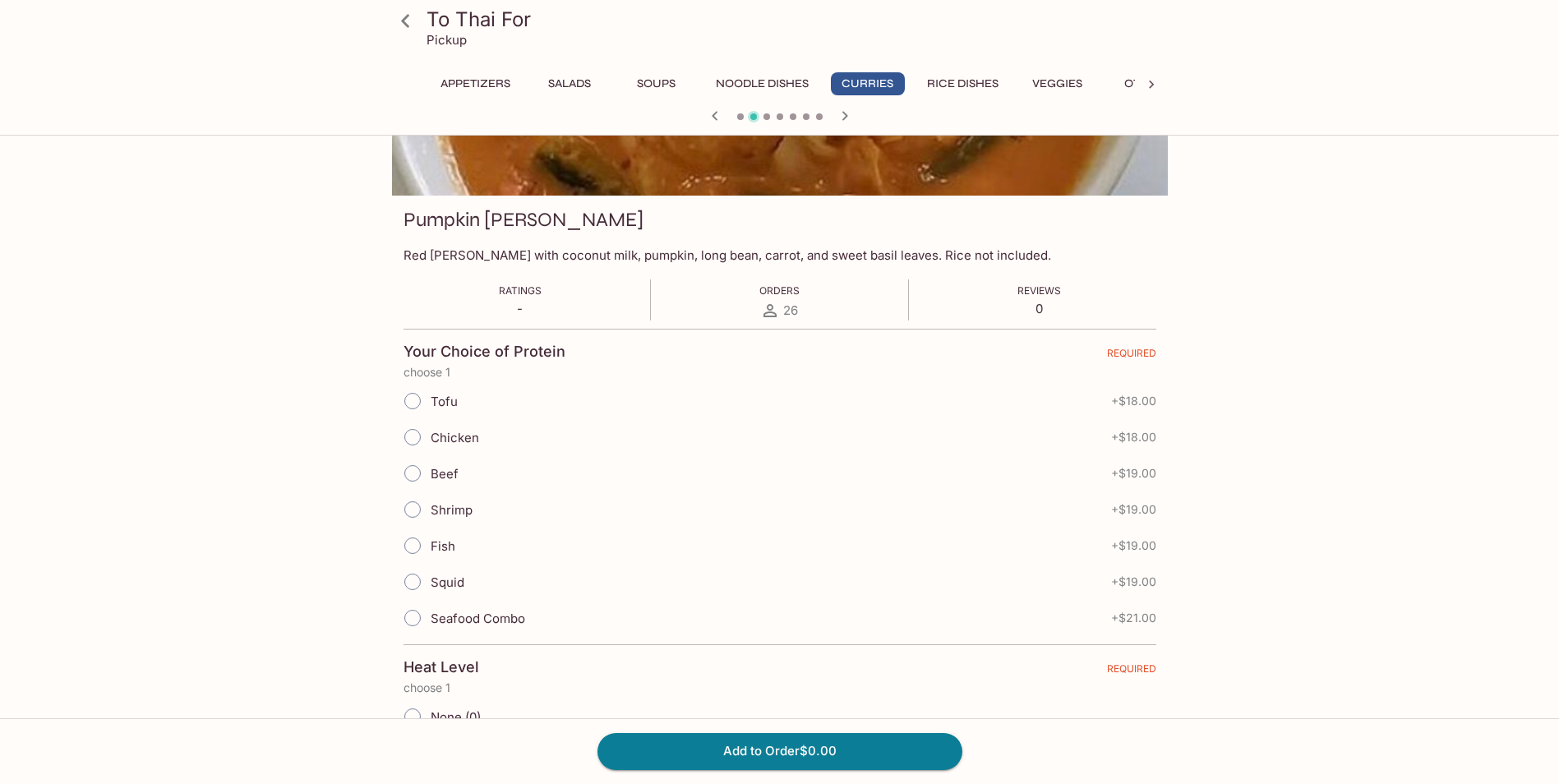
click at [418, 435] on input "Chicken" at bounding box center [412, 437] width 34 height 34
radio input "true"
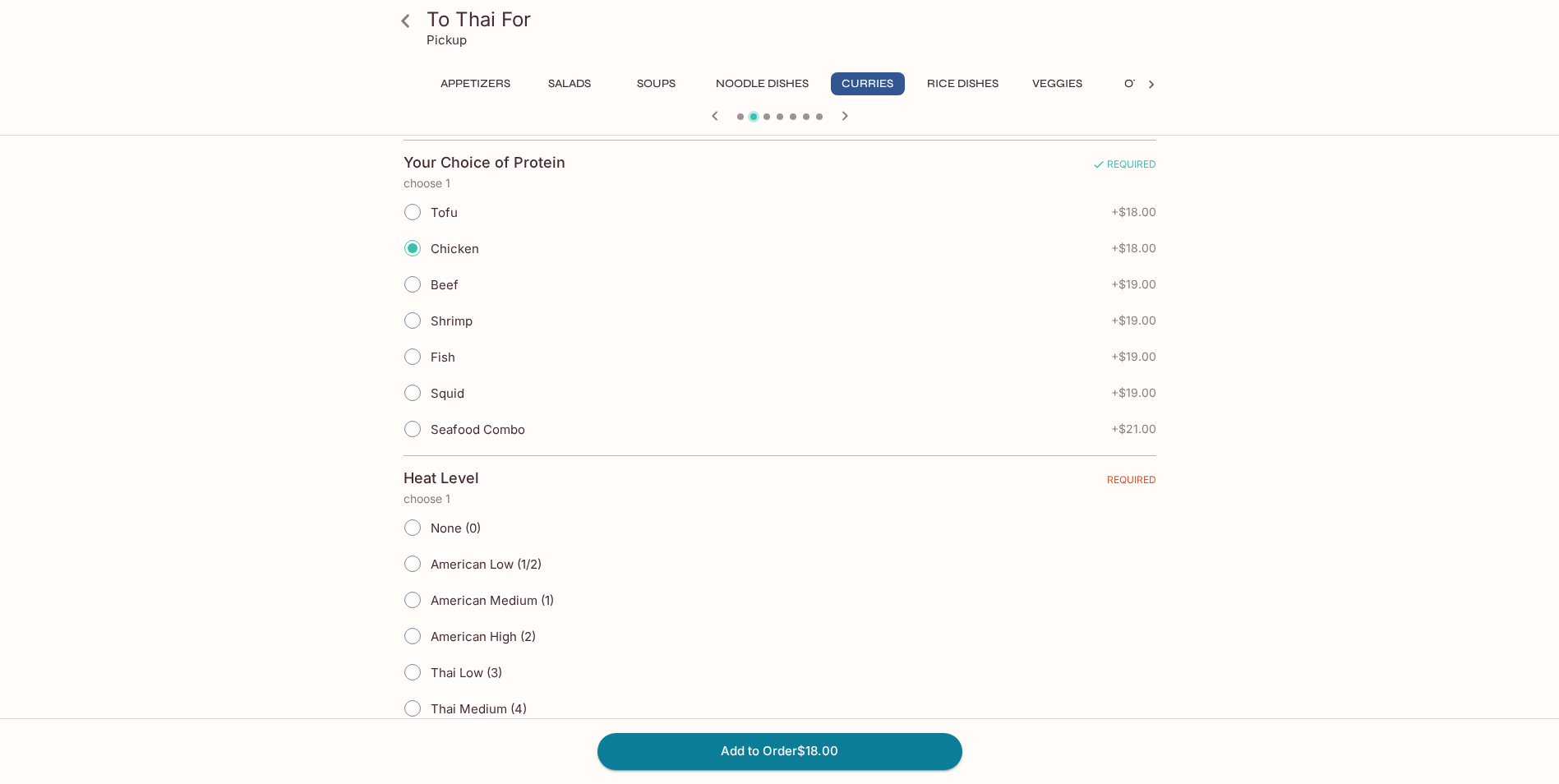
scroll to position [411, 0]
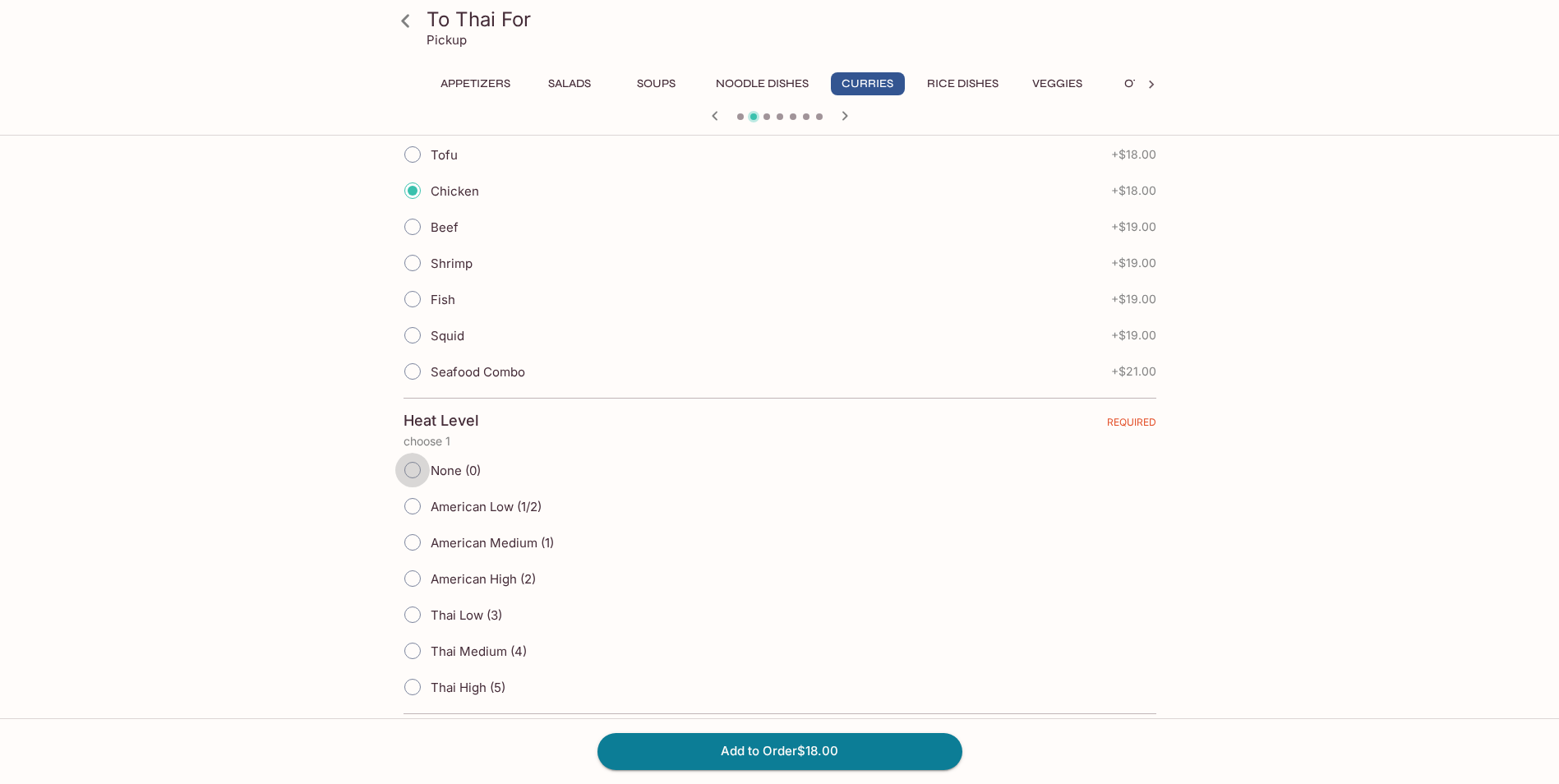
click at [413, 473] on input "None (0)" at bounding box center [412, 470] width 34 height 34
radio input "true"
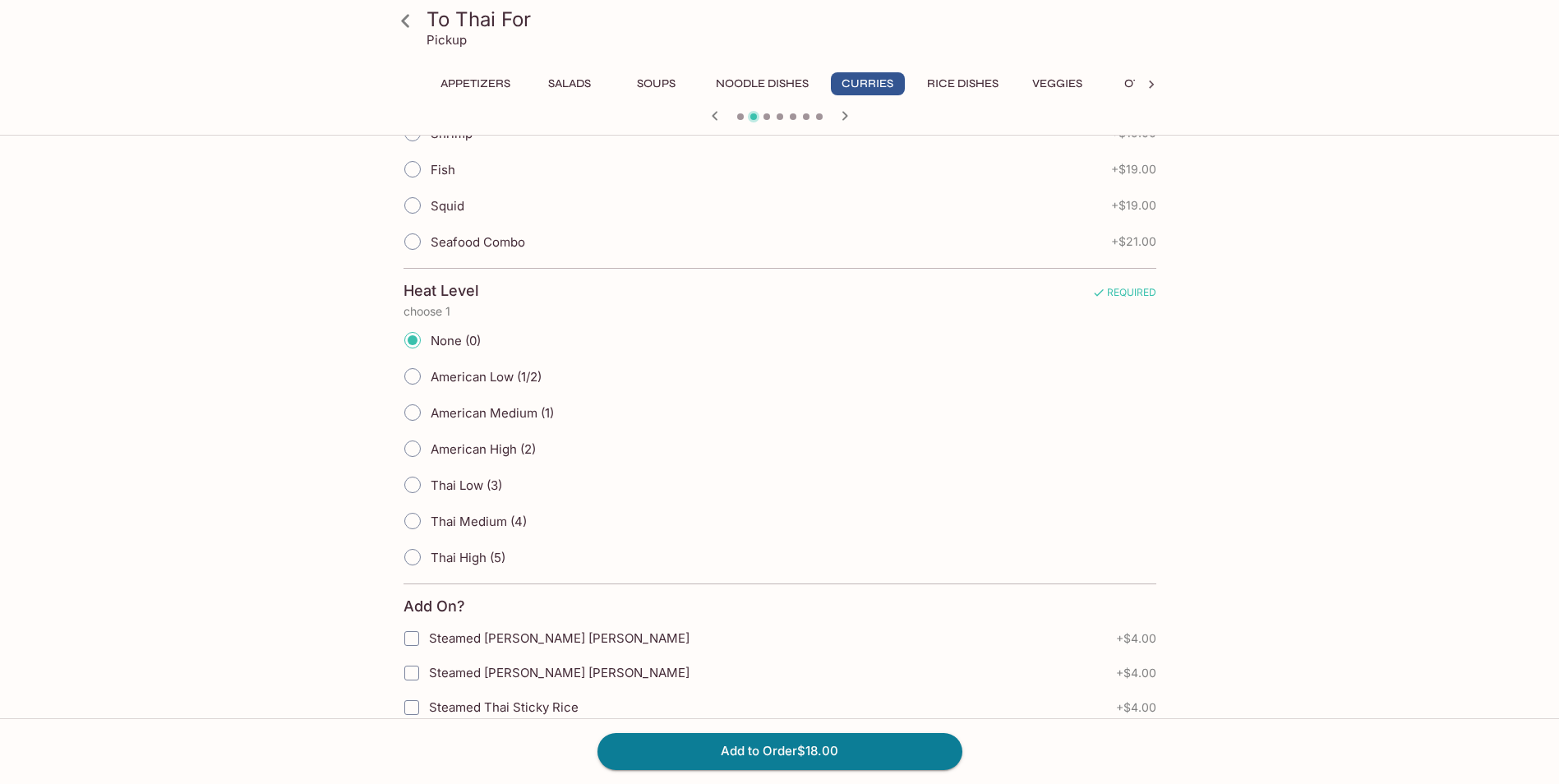
scroll to position [904, 0]
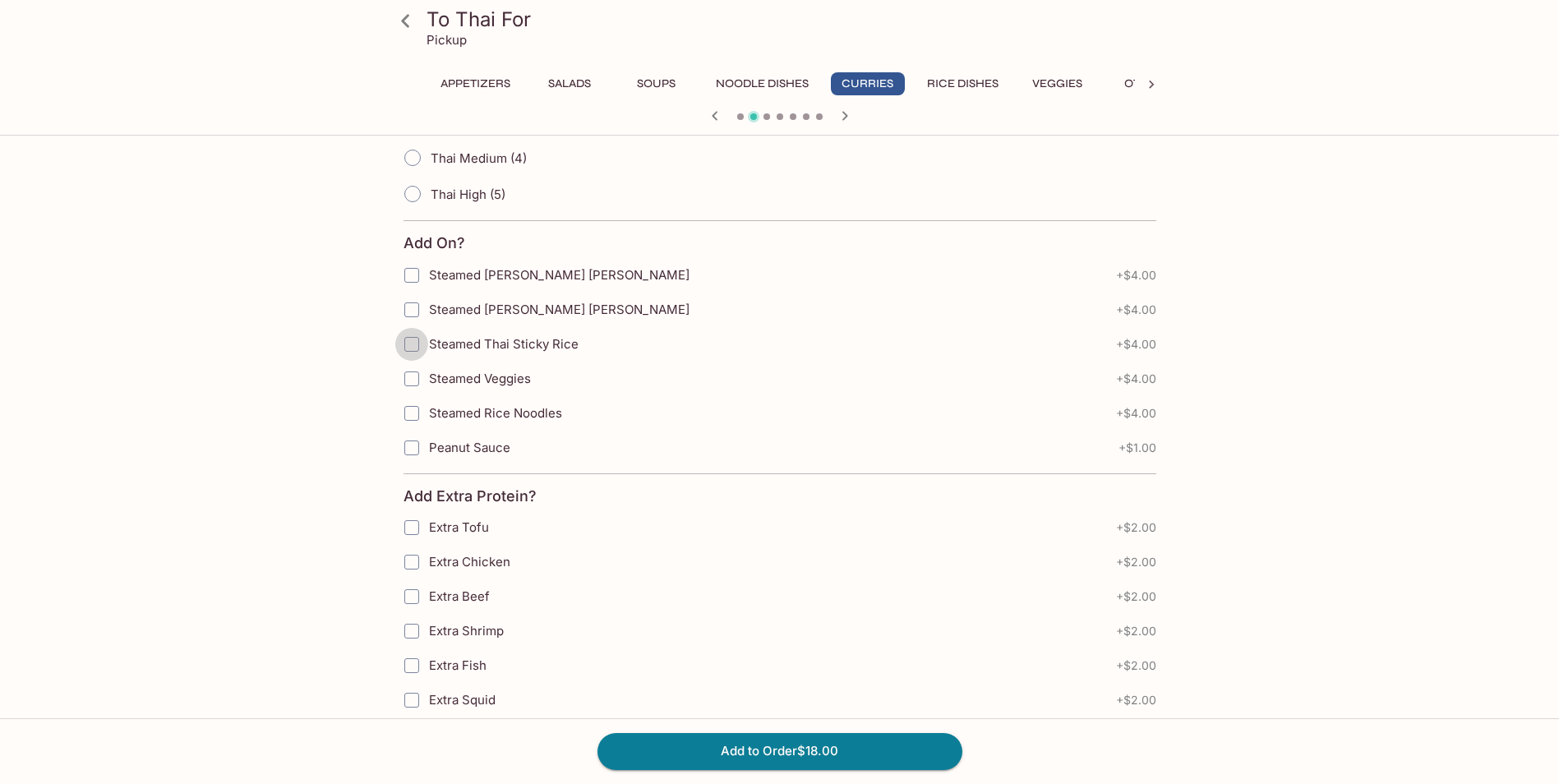
click at [417, 345] on input "Steamed Thai Sticky Rice" at bounding box center [411, 344] width 33 height 33
checkbox input "true"
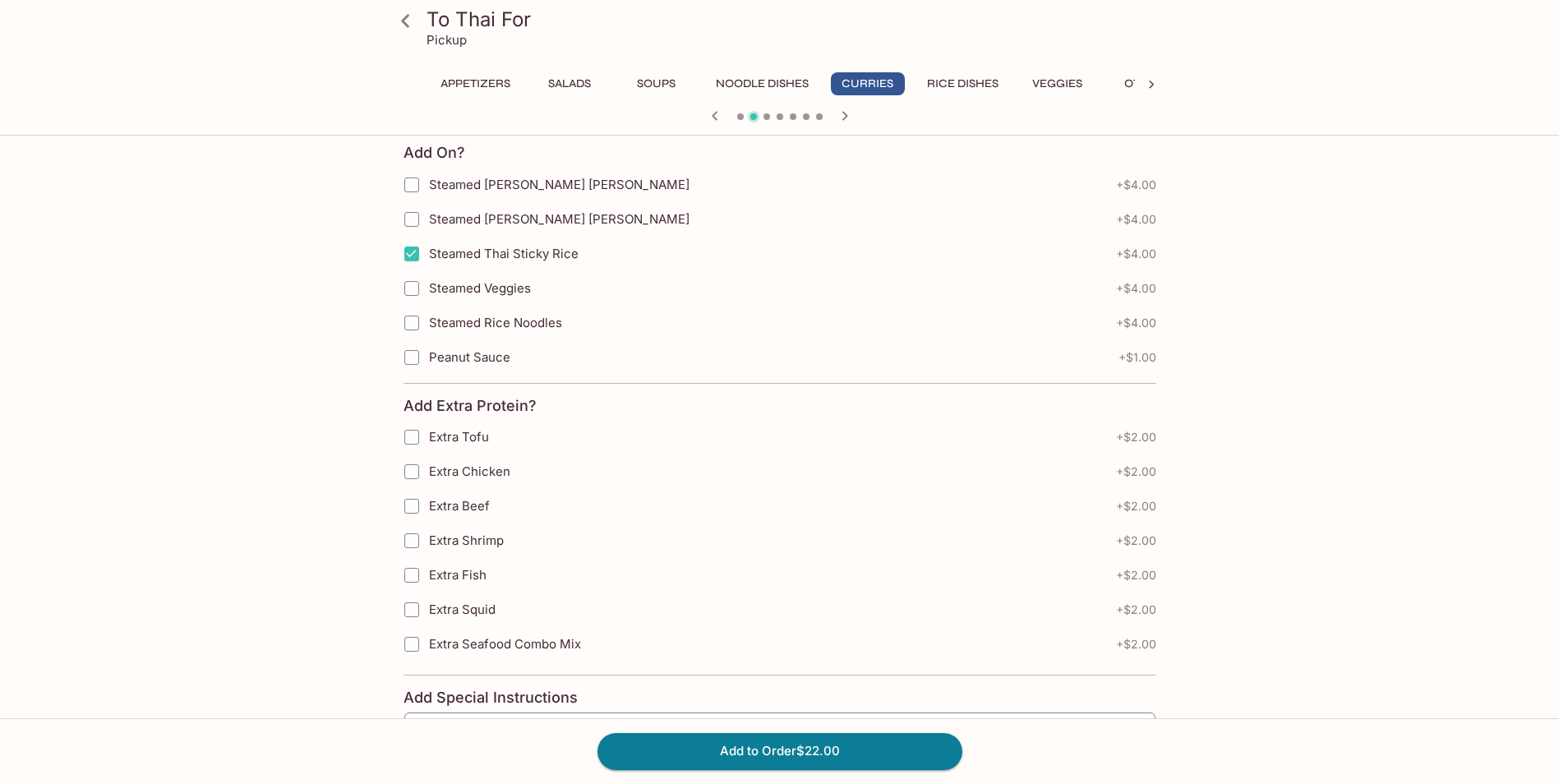
scroll to position [1150, 0]
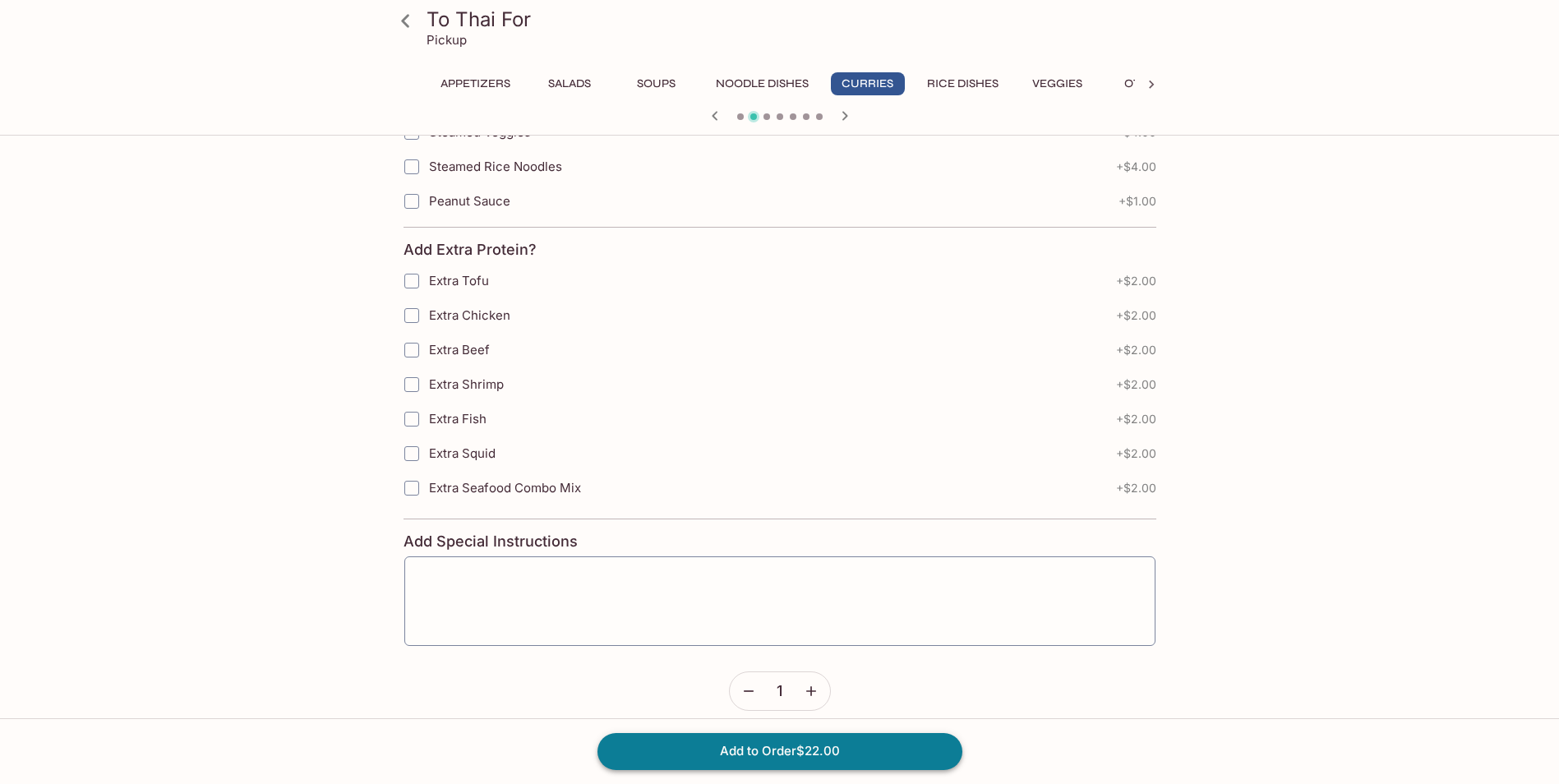
click at [809, 750] on button "Add to Order $22.00" at bounding box center [780, 751] width 365 height 36
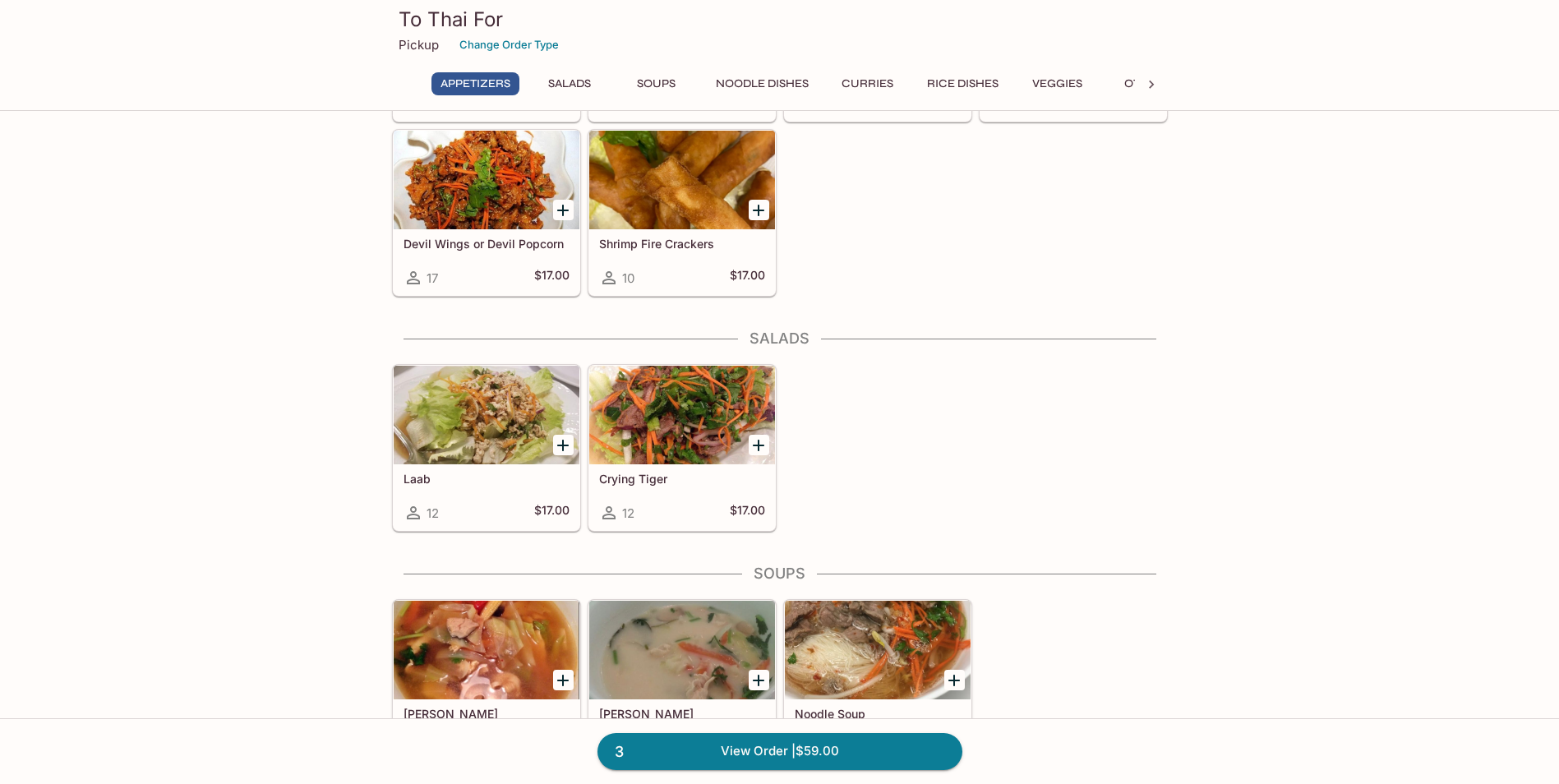
scroll to position [247, 0]
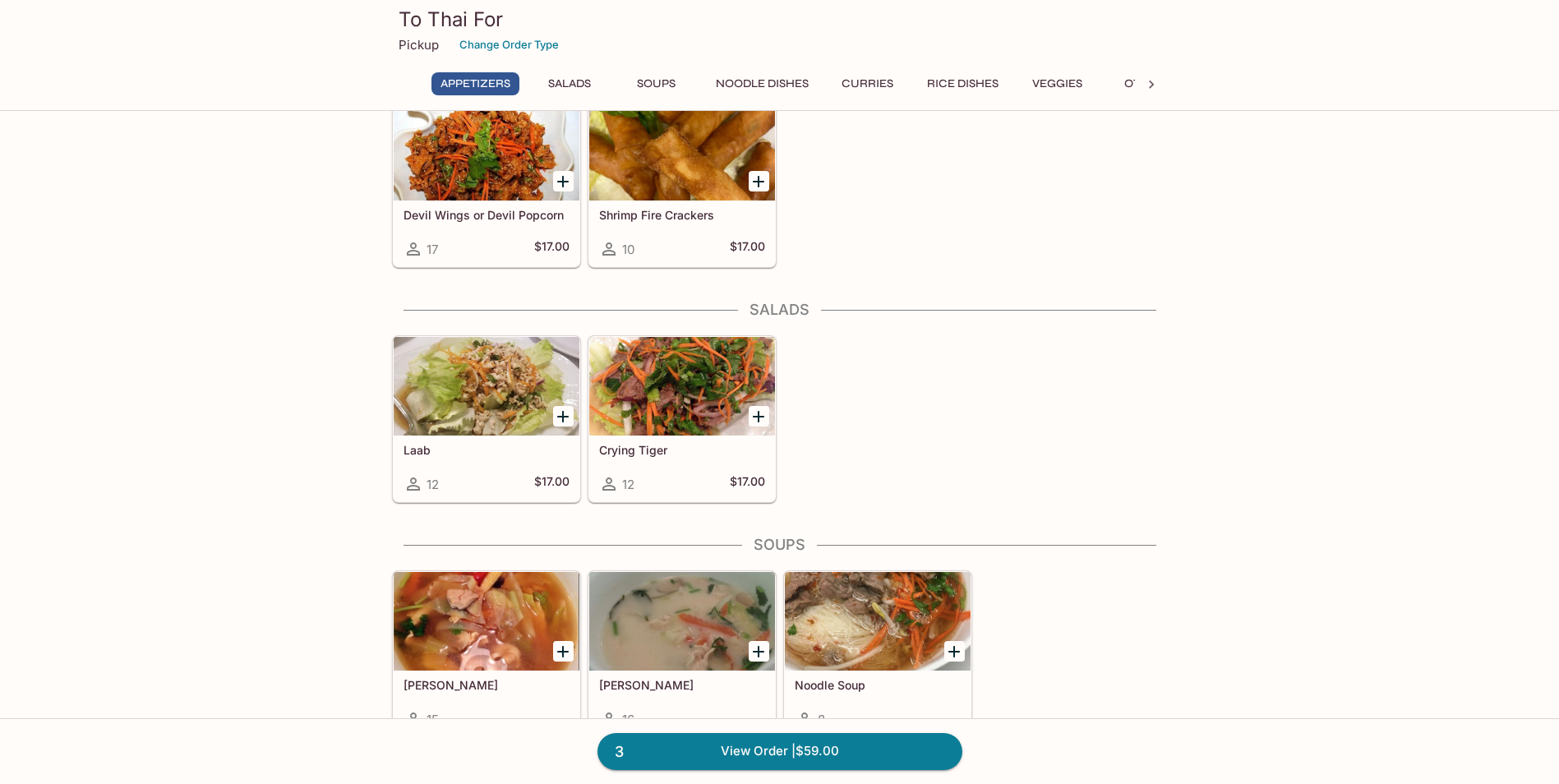
click at [495, 398] on div at bounding box center [487, 386] width 186 height 99
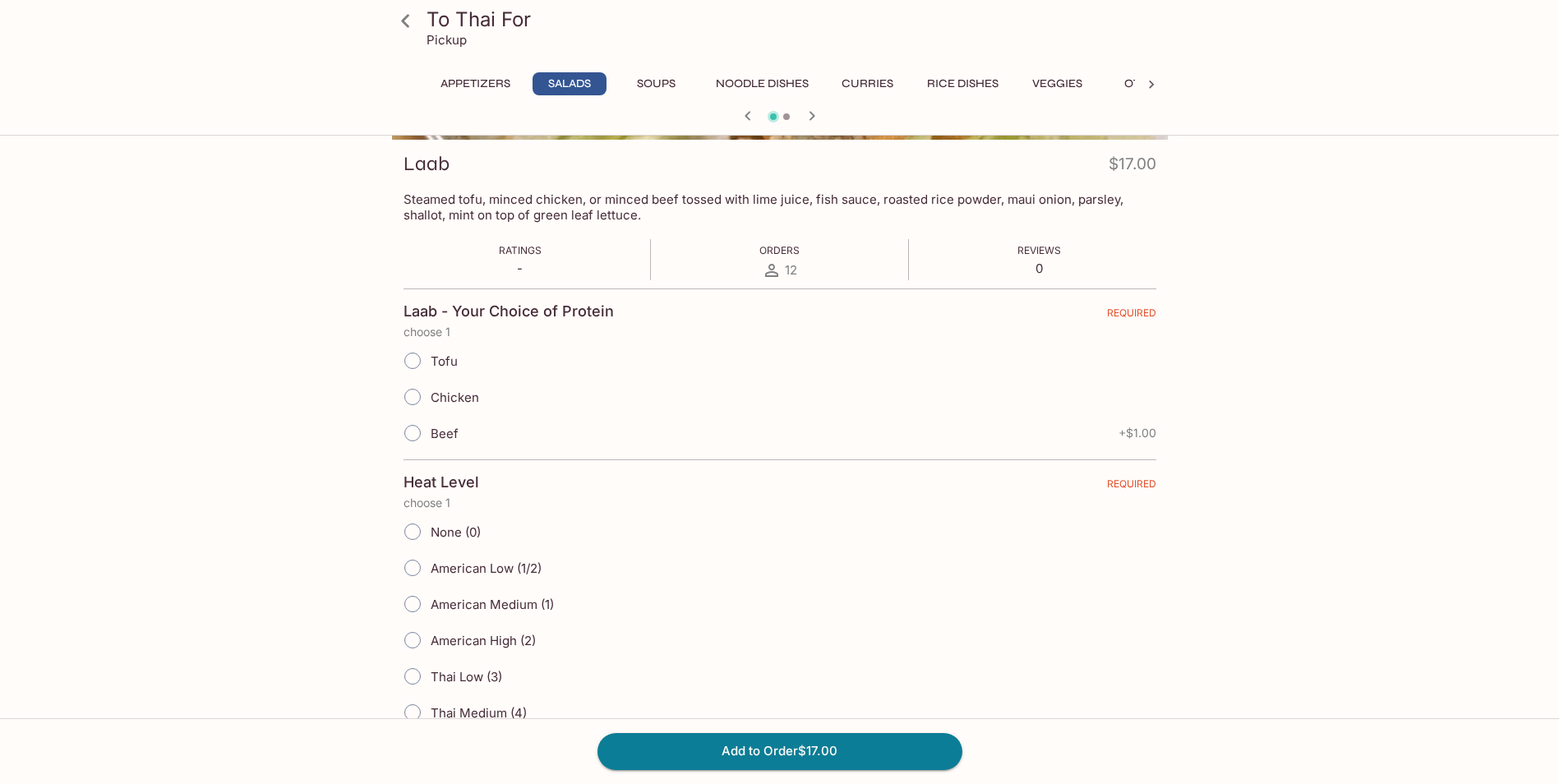
scroll to position [247, 0]
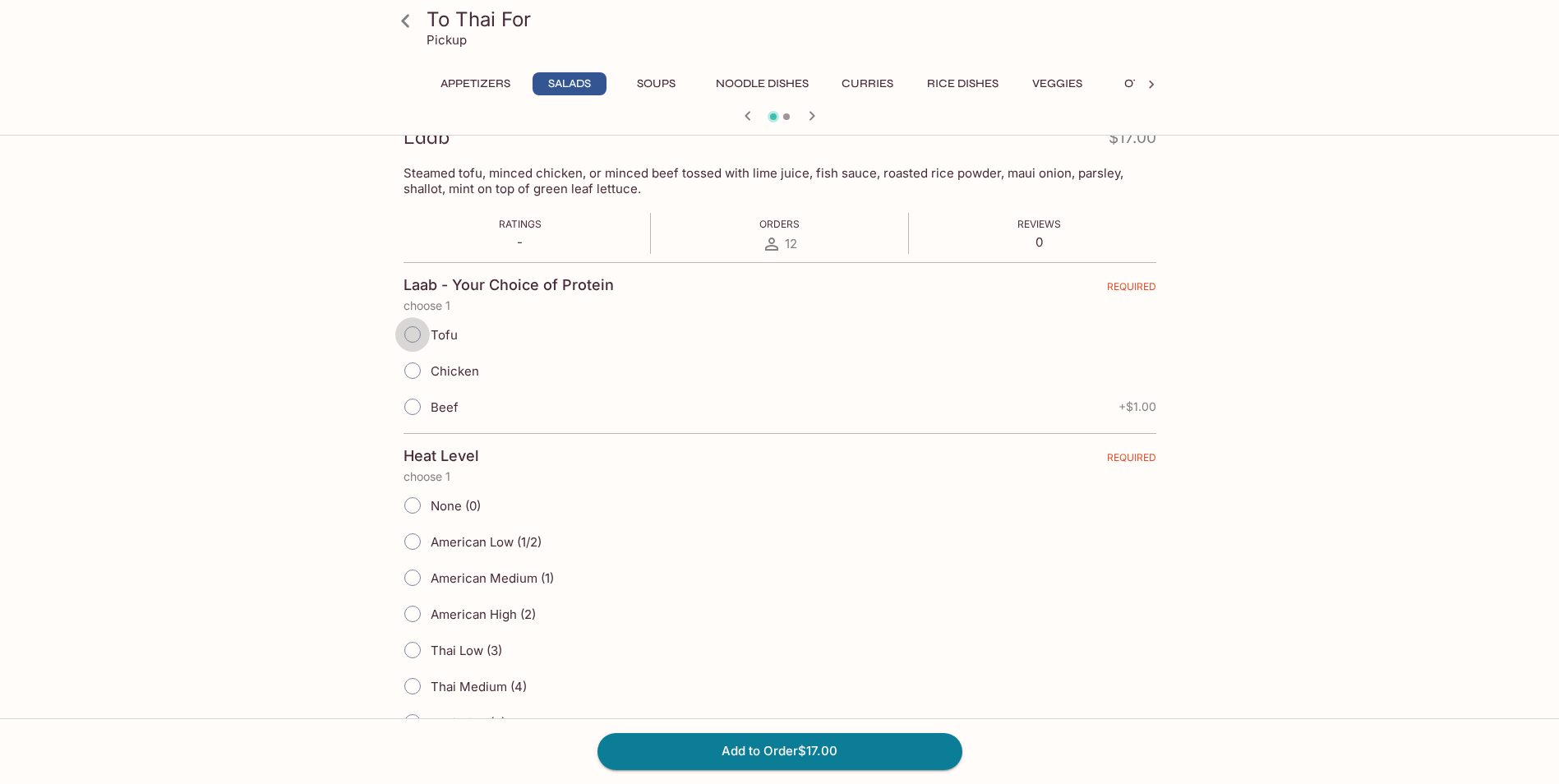
click at [409, 338] on input "Tofu" at bounding box center [412, 334] width 34 height 34
radio input "true"
click at [414, 510] on input "None (0)" at bounding box center [412, 505] width 34 height 34
radio input "true"
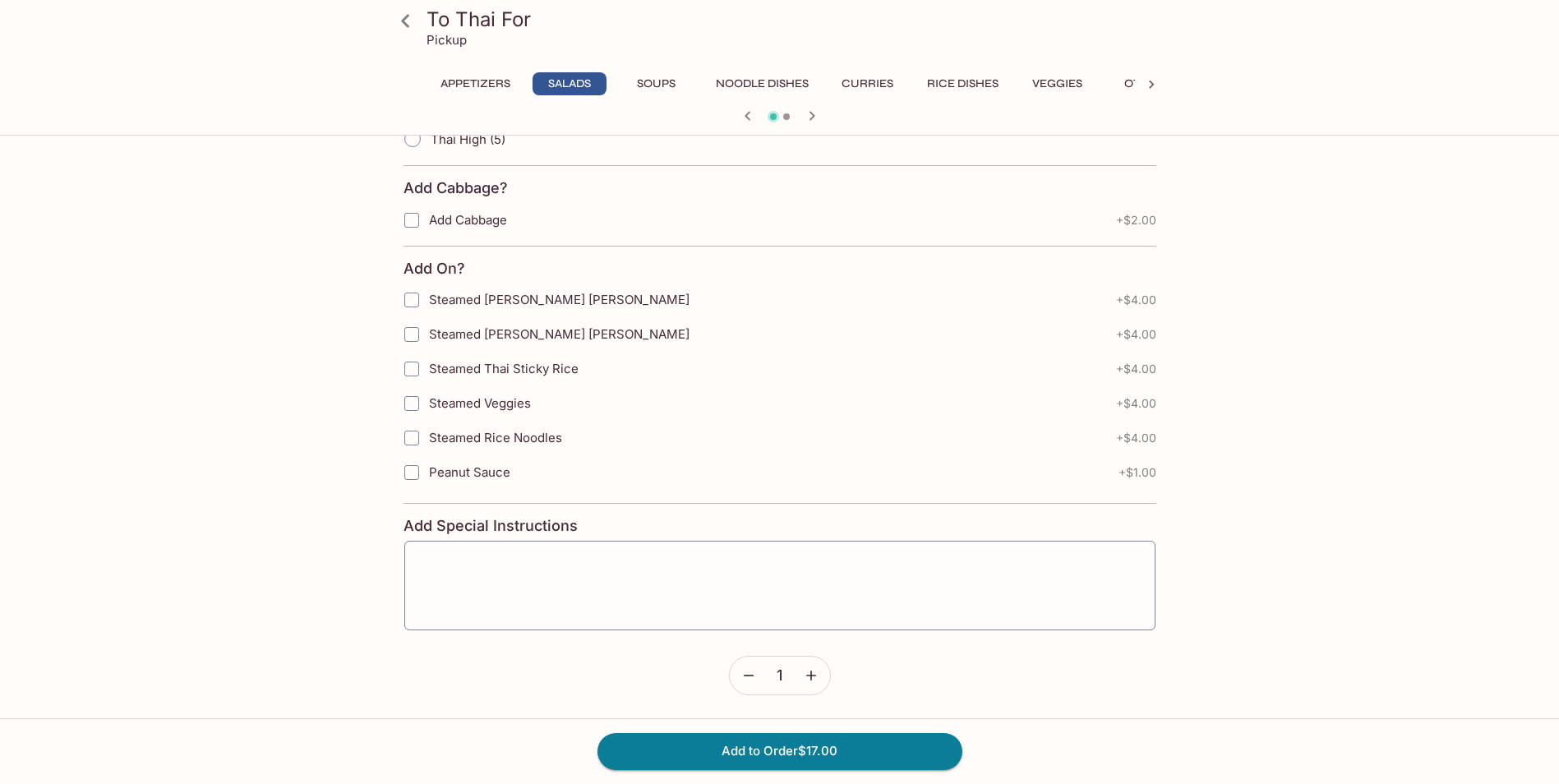
scroll to position [831, 0]
click at [827, 747] on button "Add to Order $17.00" at bounding box center [780, 751] width 365 height 36
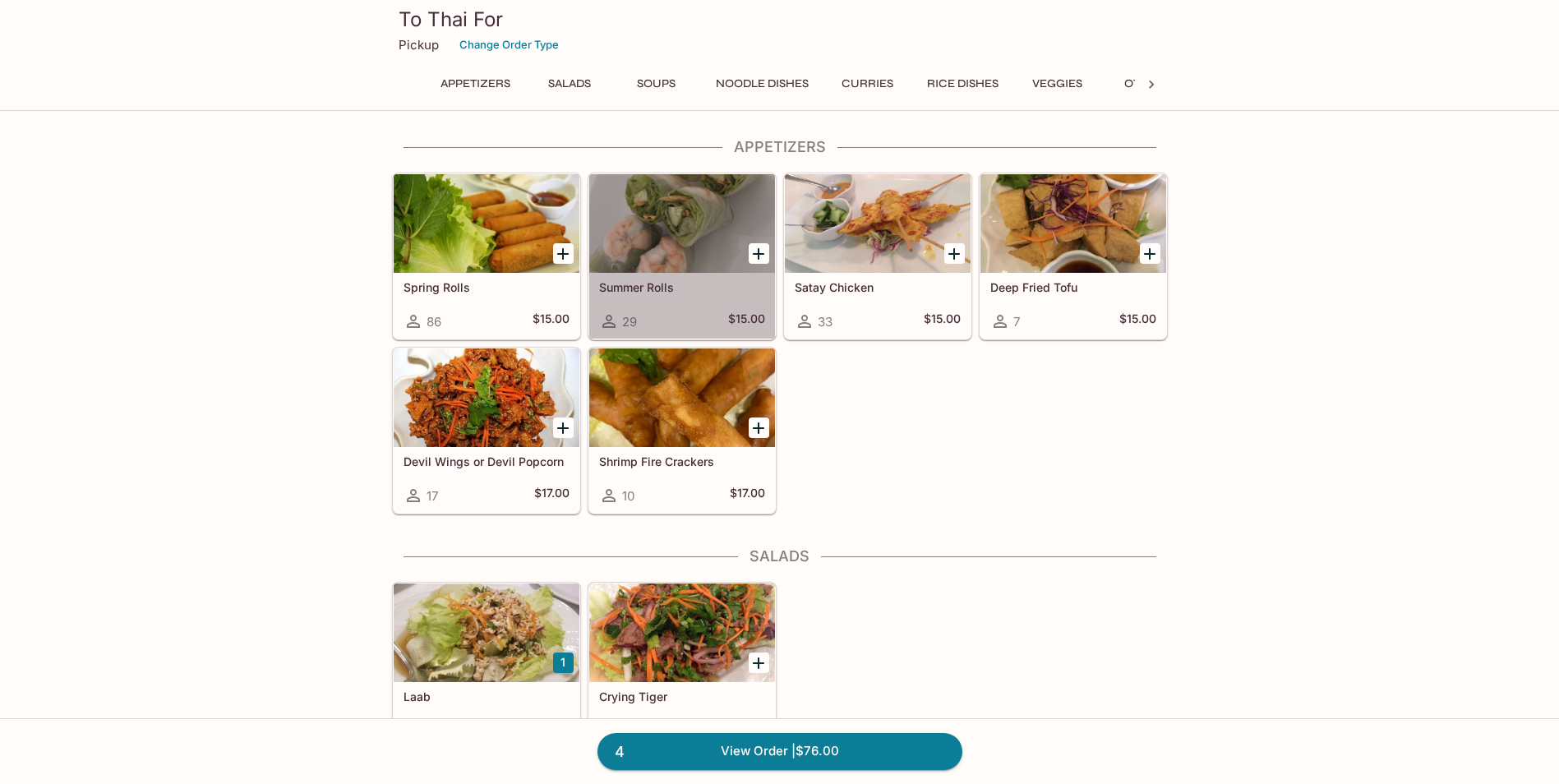
click at [664, 247] on div at bounding box center [682, 223] width 186 height 99
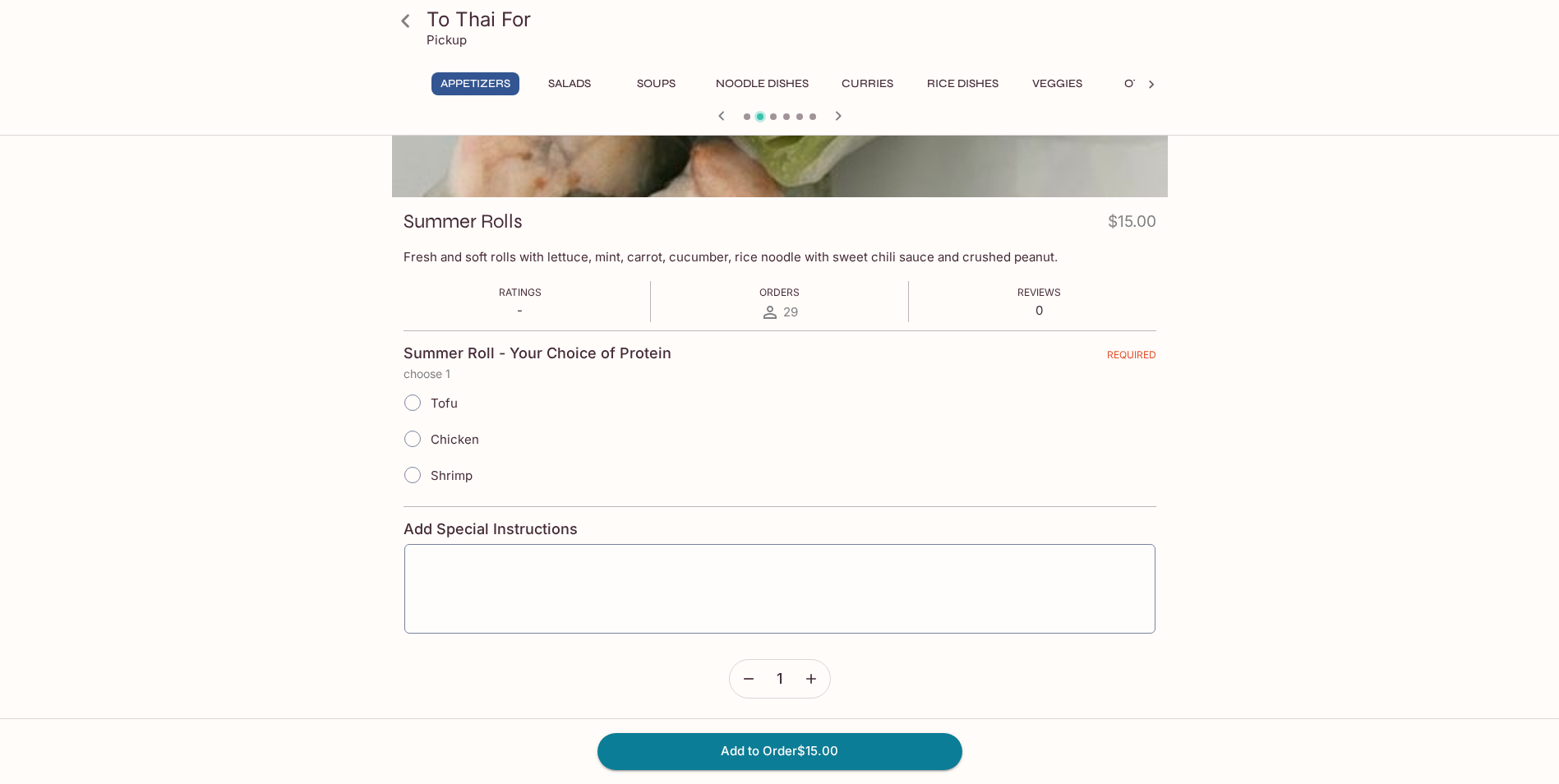
scroll to position [164, 0]
click at [412, 478] on input "Shrimp" at bounding box center [412, 473] width 34 height 34
radio input "true"
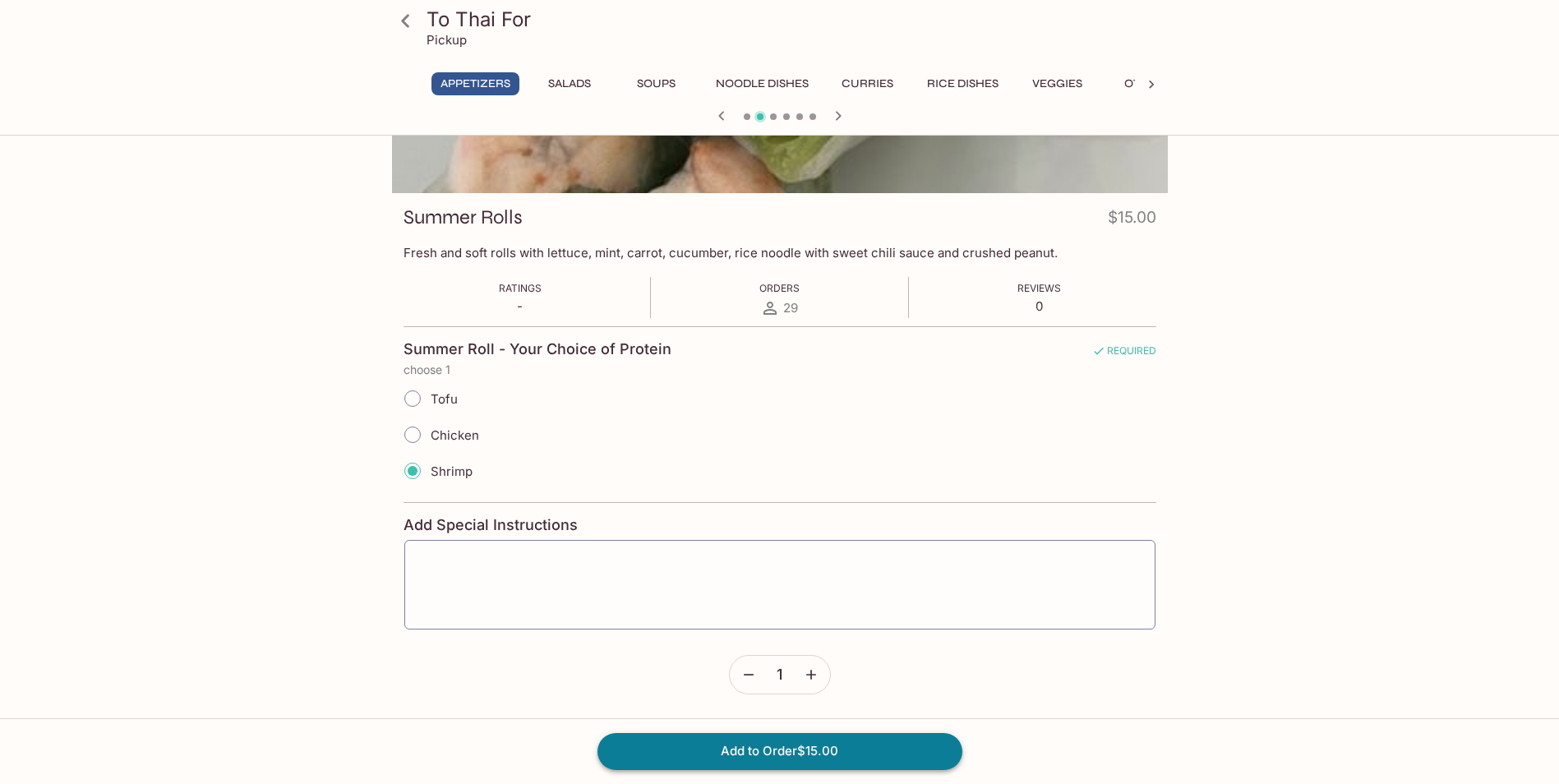
click at [791, 748] on button "Add to Order $15.00" at bounding box center [780, 751] width 365 height 36
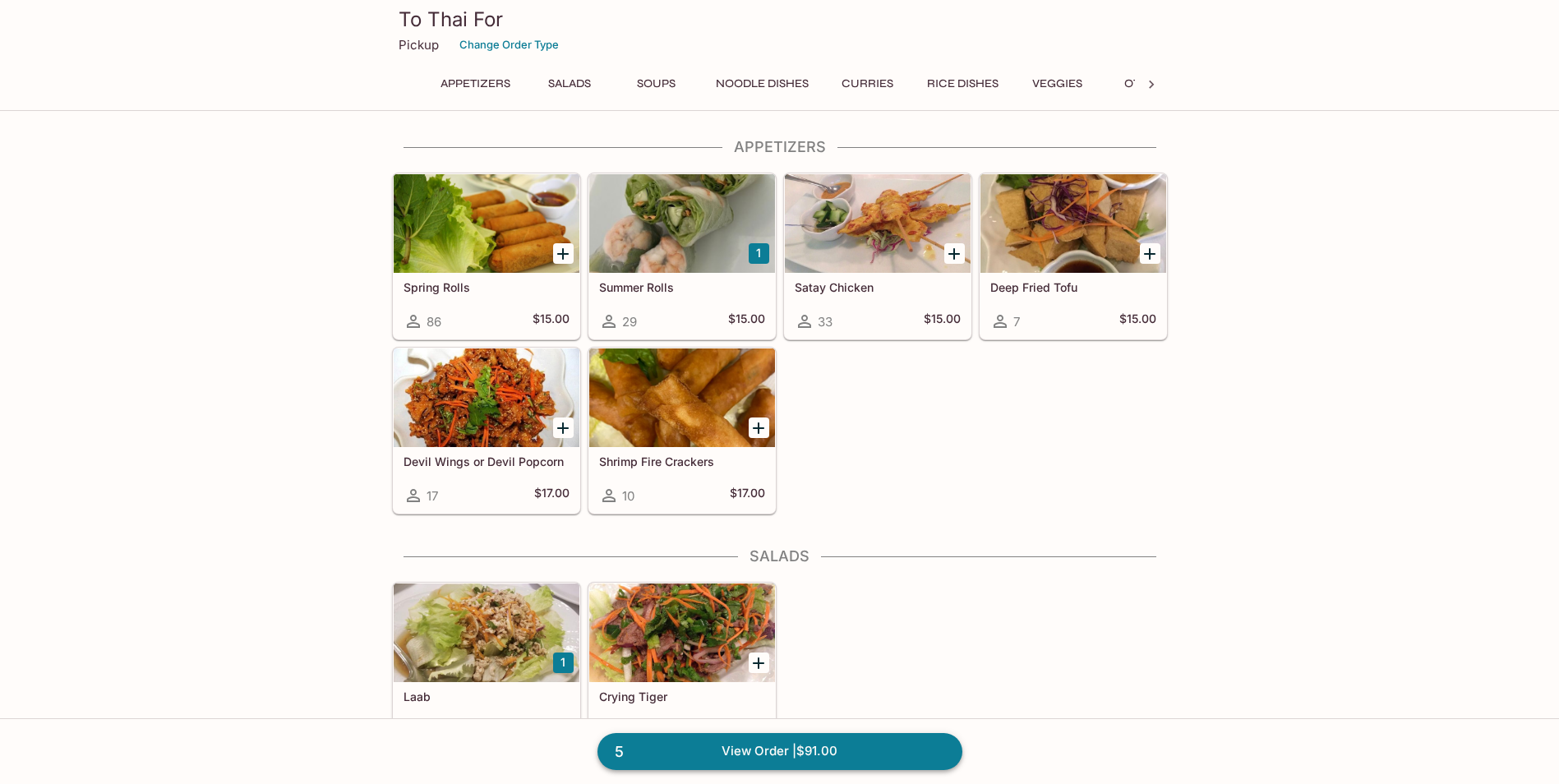
click at [802, 750] on link "5 View Order | $91.00" at bounding box center [780, 751] width 365 height 36
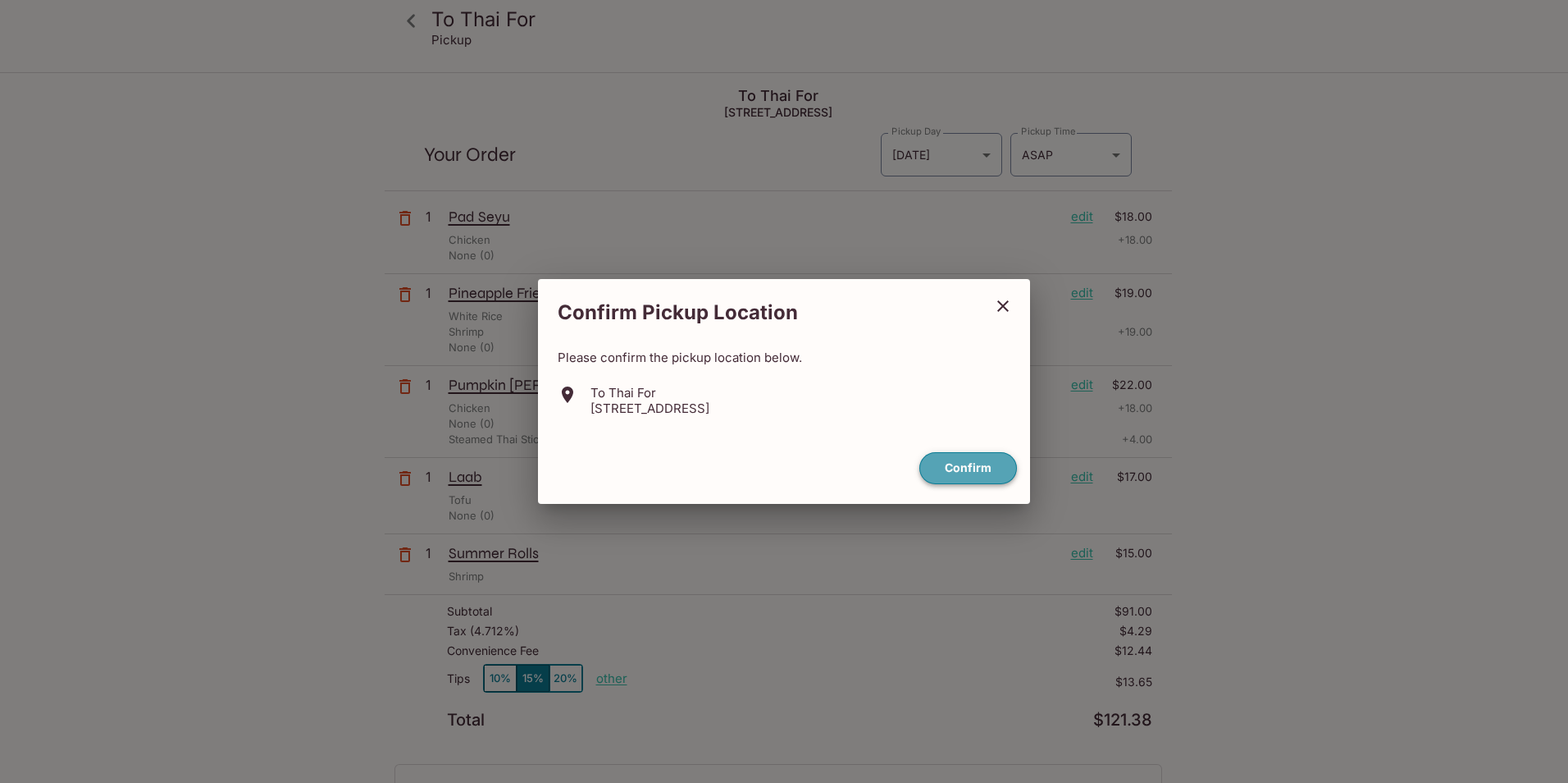
click at [972, 464] on button "Confirm" at bounding box center [967, 468] width 98 height 32
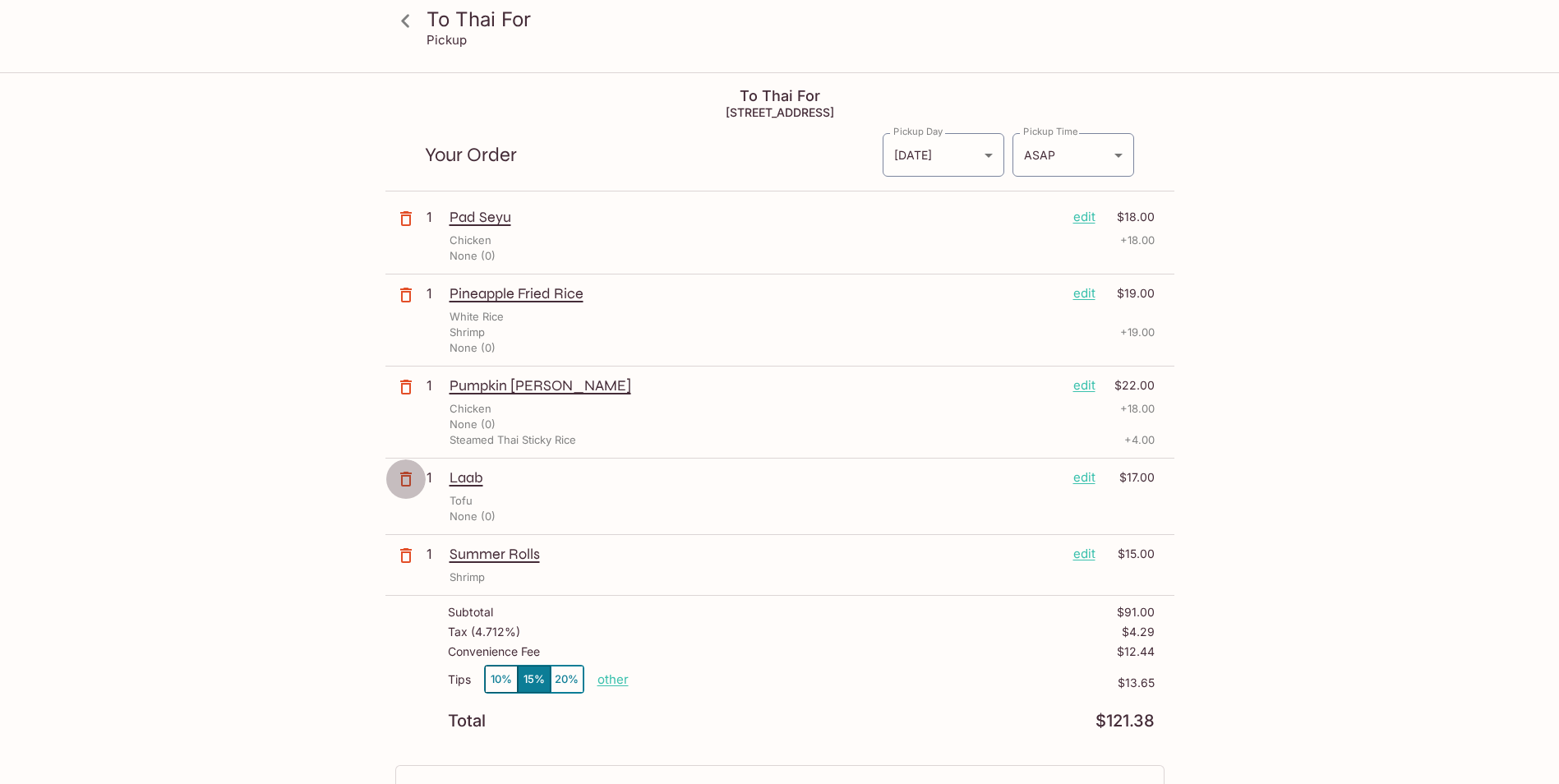
click at [408, 479] on icon "button" at bounding box center [405, 478] width 20 height 20
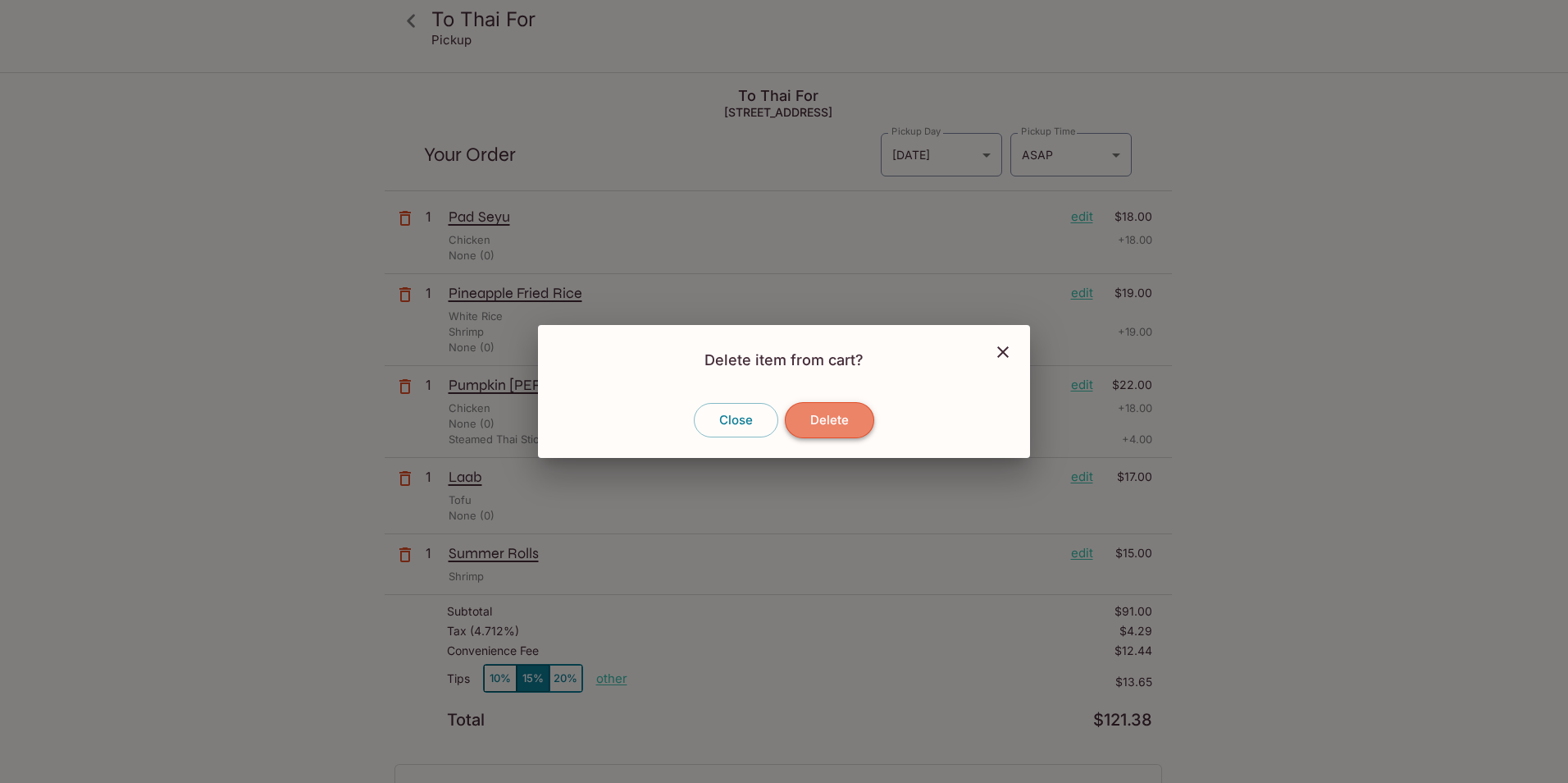
click at [818, 422] on button "Delete" at bounding box center [829, 420] width 89 height 36
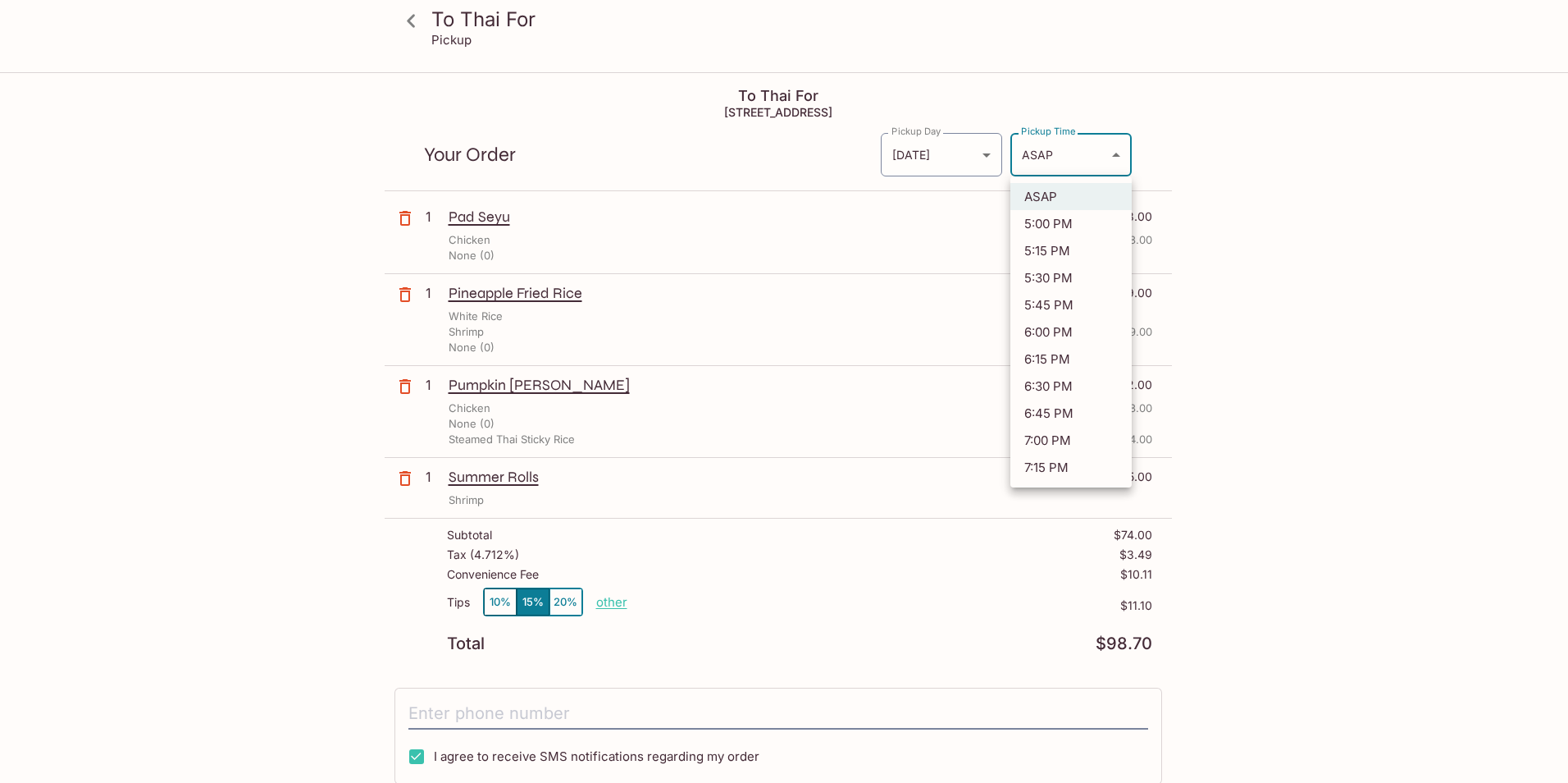
click at [1118, 160] on body "To Thai For Pickup To Thai For [STREET_ADDRESS] Your Order Pickup Day [DATE] [D…" at bounding box center [784, 465] width 1568 height 783
click at [1284, 170] on div at bounding box center [784, 392] width 1568 height 783
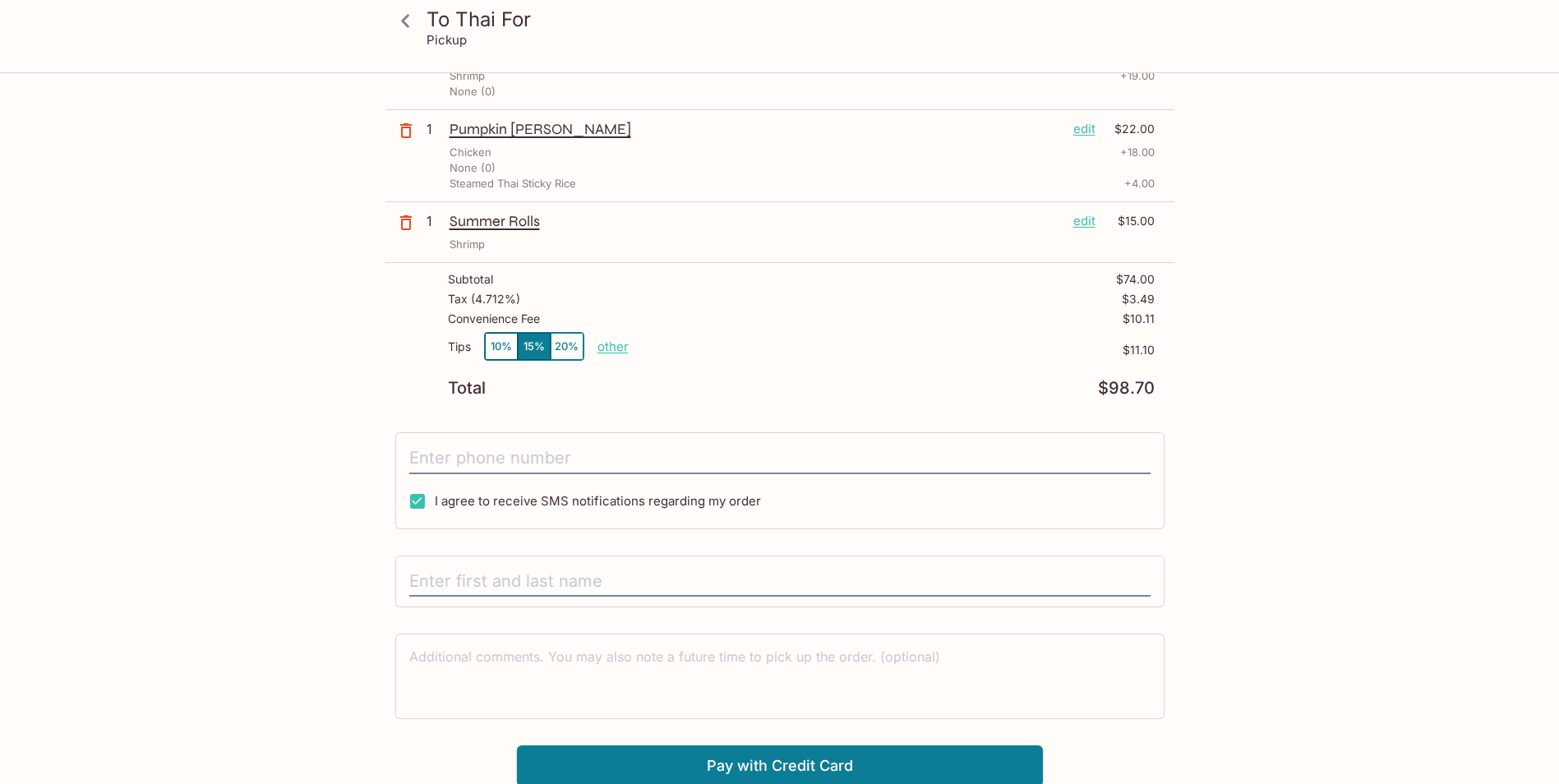
scroll to position [259, 0]
click at [528, 455] on input "tel" at bounding box center [780, 456] width 742 height 31
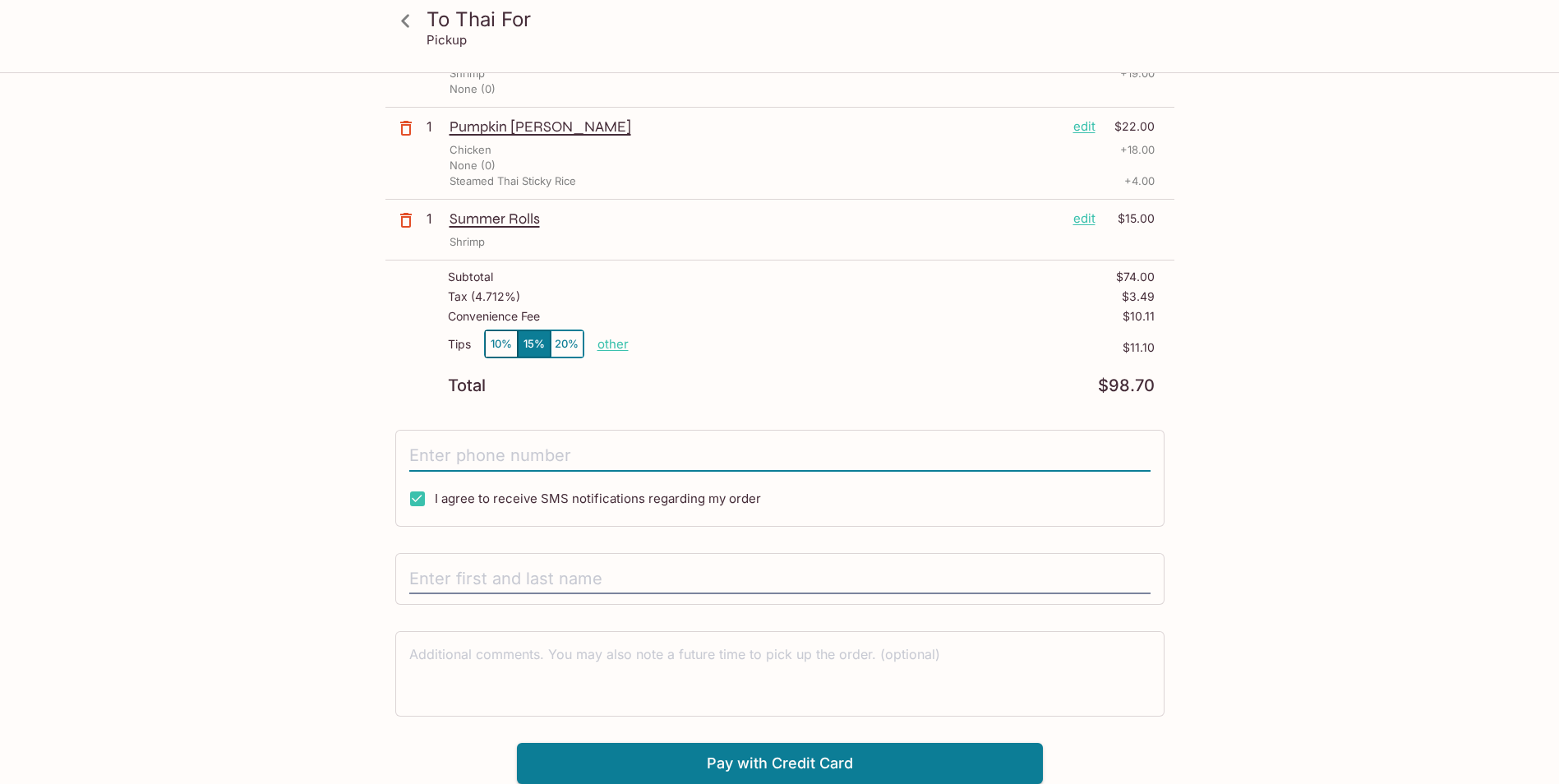
type input "[PHONE_NUMBER]"
click at [601, 569] on input "text" at bounding box center [780, 579] width 742 height 31
click at [674, 558] on div "[PERSON_NAME]" at bounding box center [780, 578] width 769 height 52
click at [678, 589] on input "[PERSON_NAME]" at bounding box center [780, 579] width 742 height 31
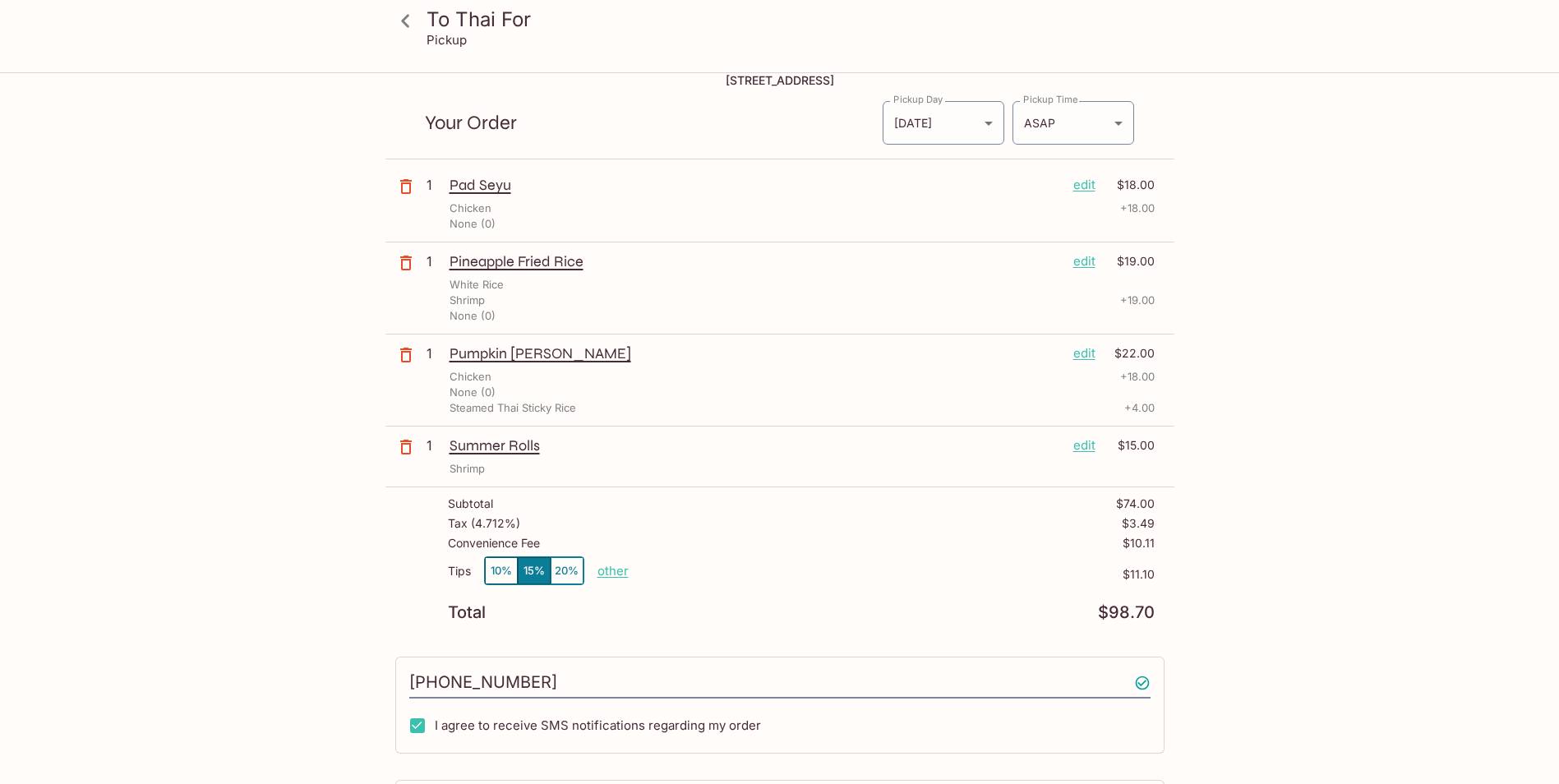
scroll to position [0, 0]
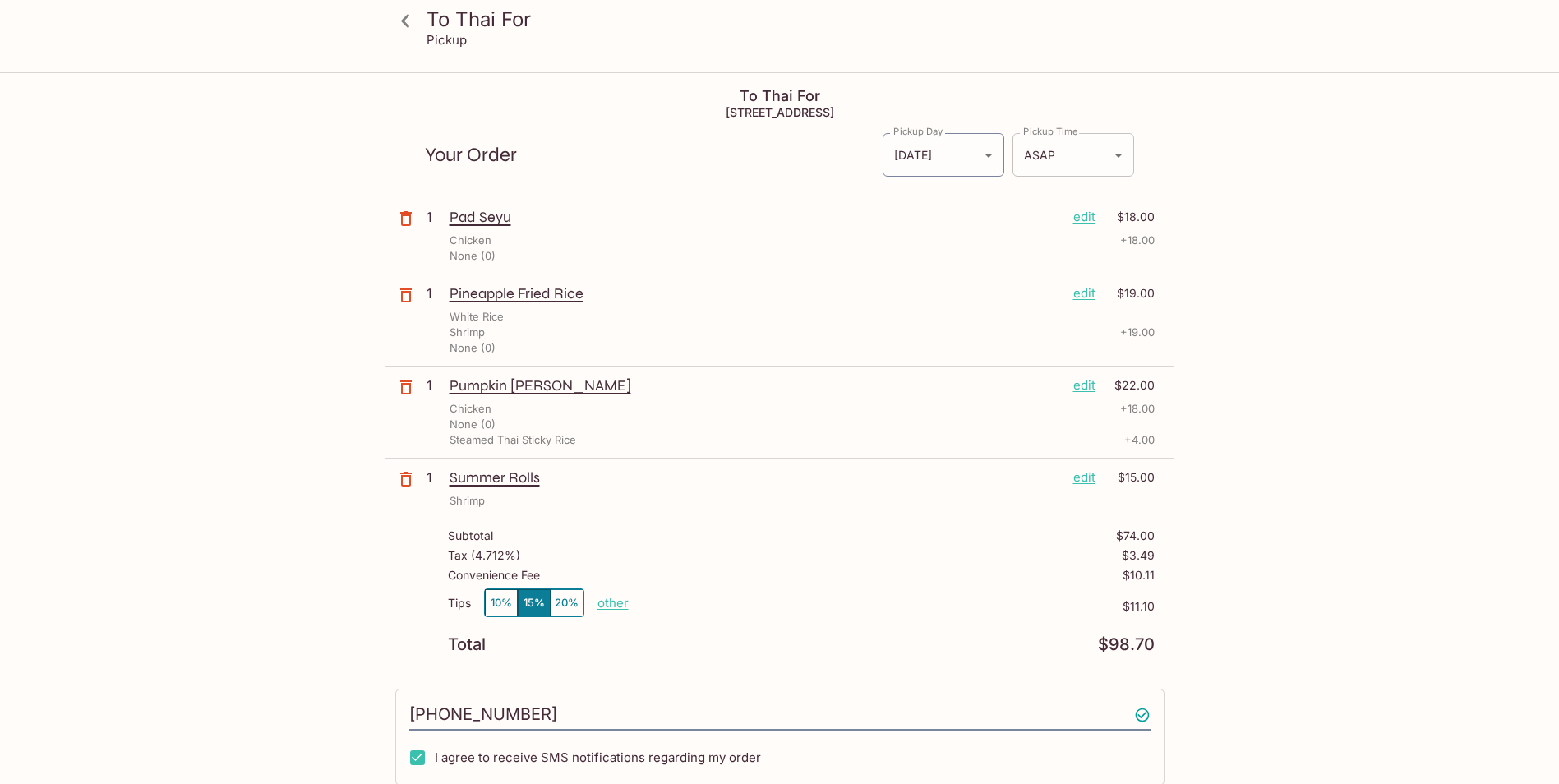
type input "[PERSON_NAME]"
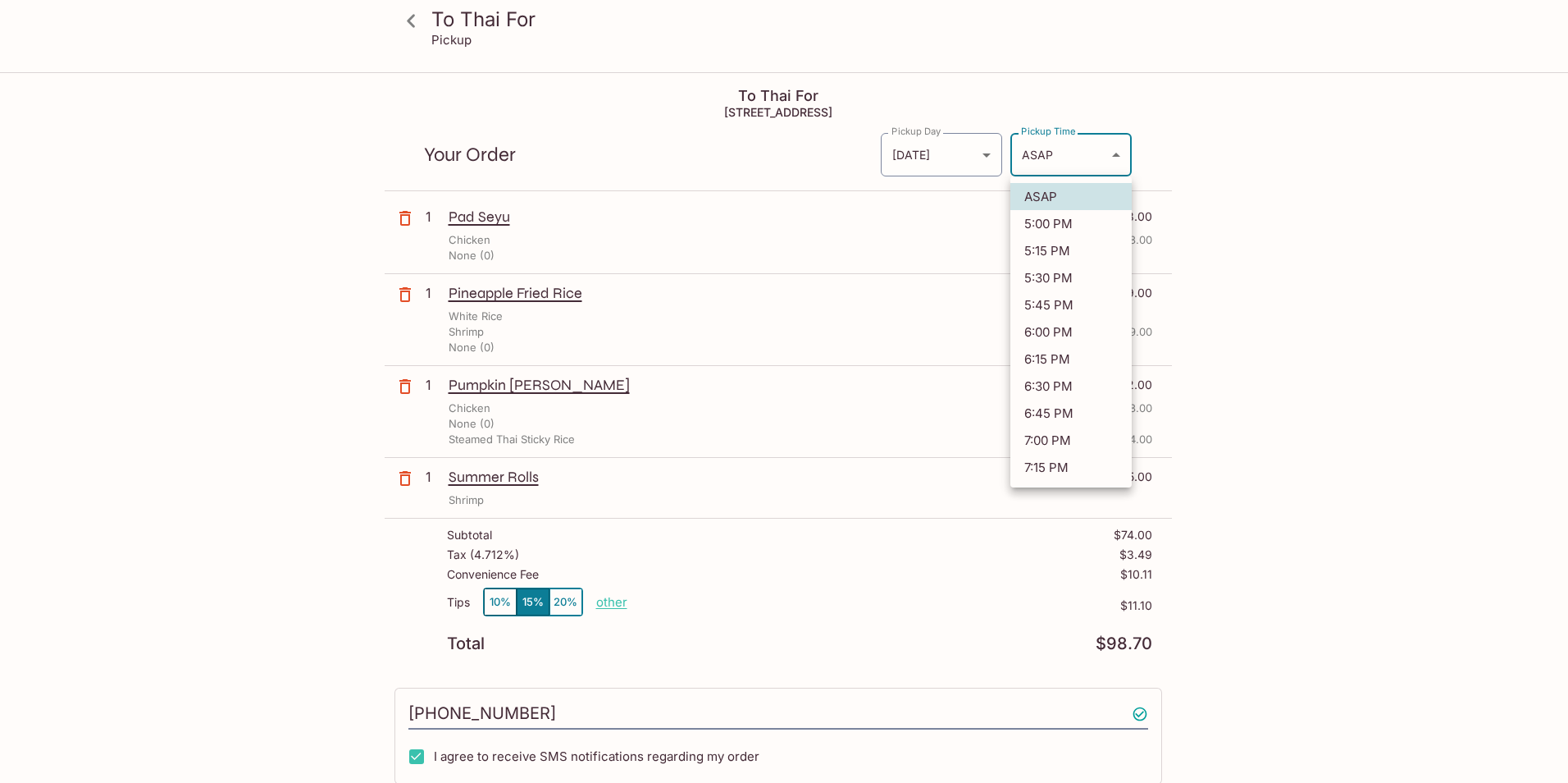
click at [1116, 150] on body "To Thai For Pickup To Thai For [STREET_ADDRESS] Your Order Pickup Day [DATE] [D…" at bounding box center [784, 465] width 1568 height 783
click at [1075, 221] on li "5:00 PM" at bounding box center [1071, 224] width 121 height 27
type input "[DATE]T03:00:00.000000Z"
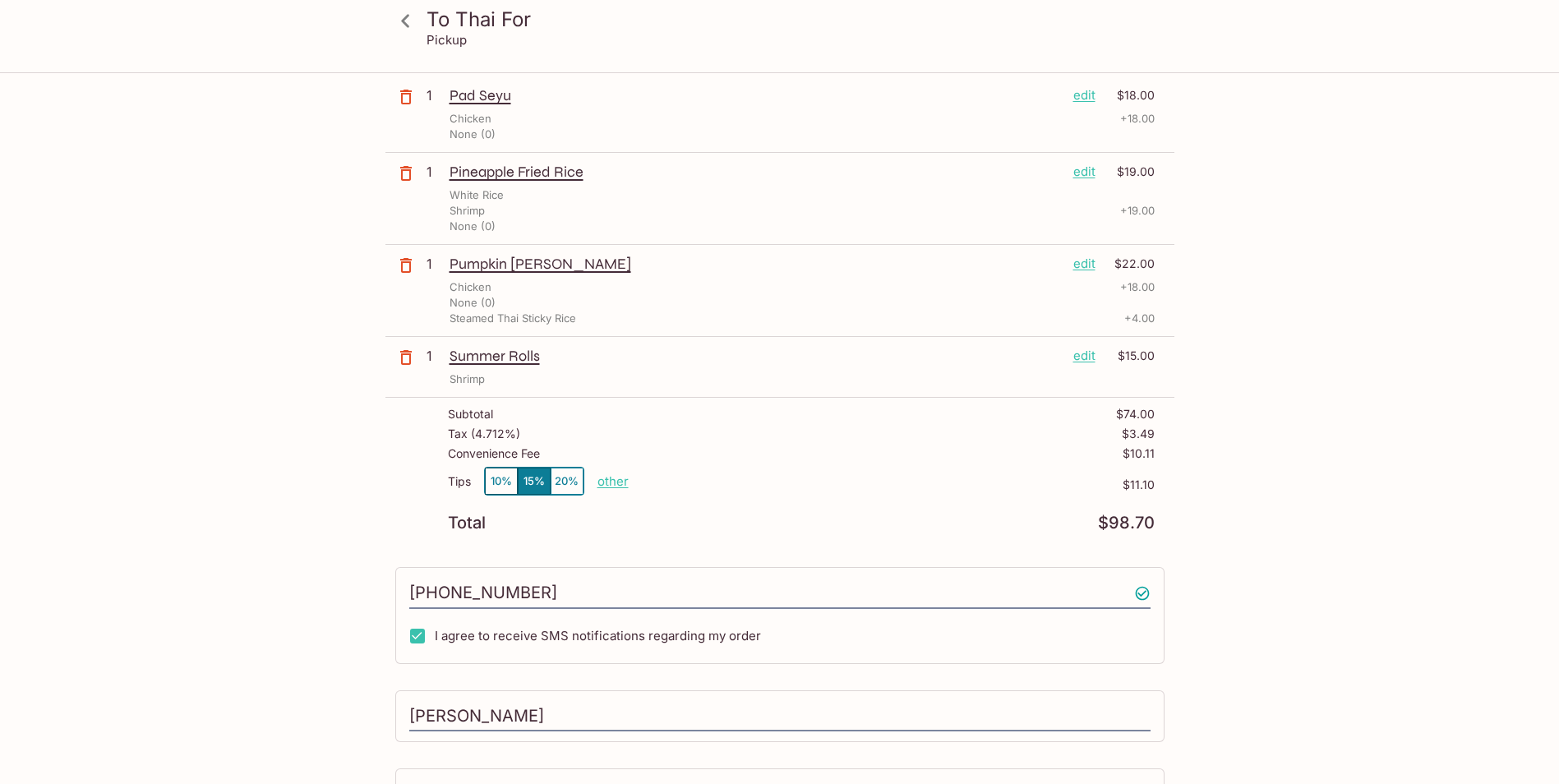
scroll to position [259, 0]
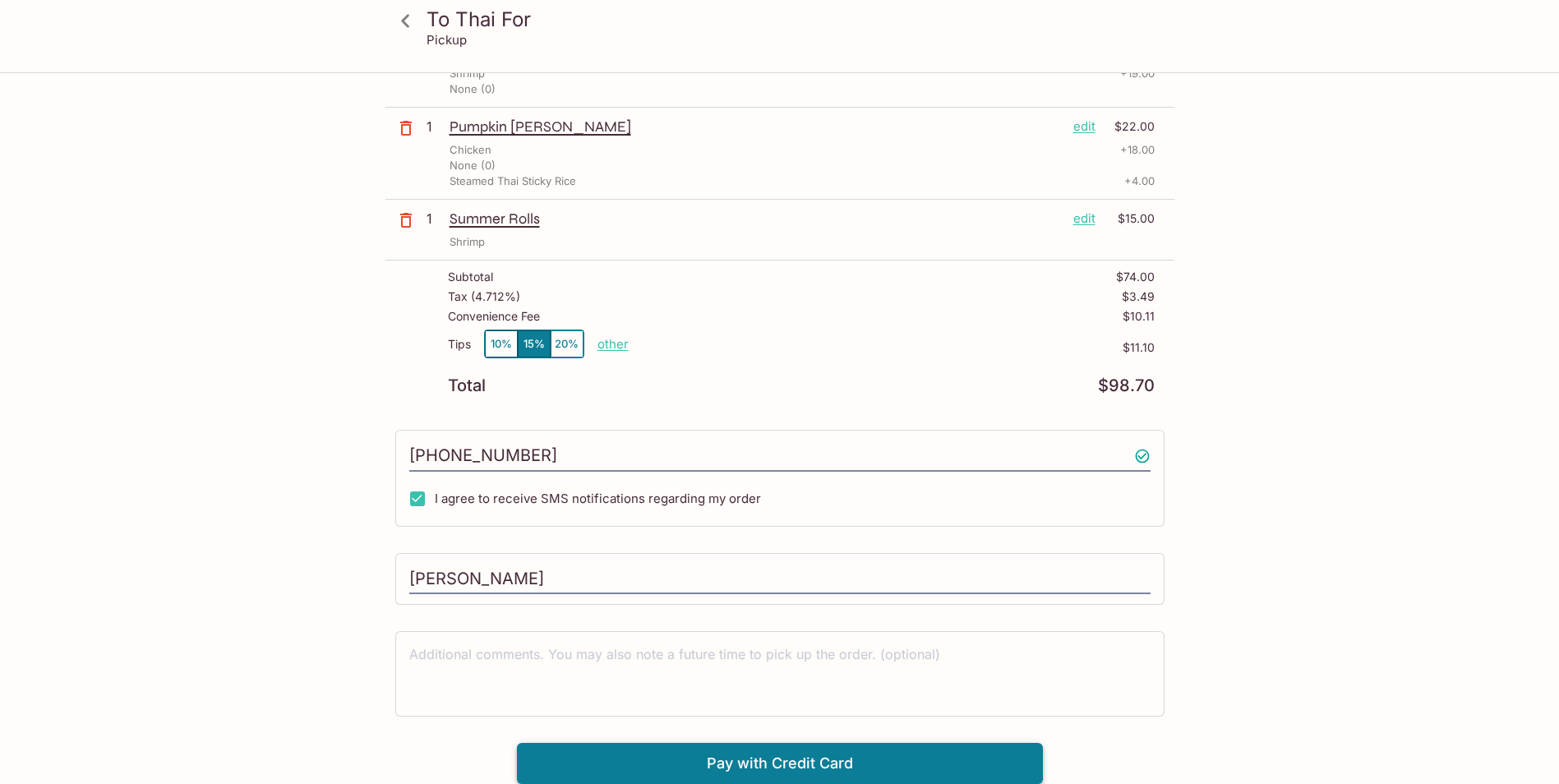
click at [752, 760] on button "Pay with Credit Card" at bounding box center [780, 762] width 526 height 41
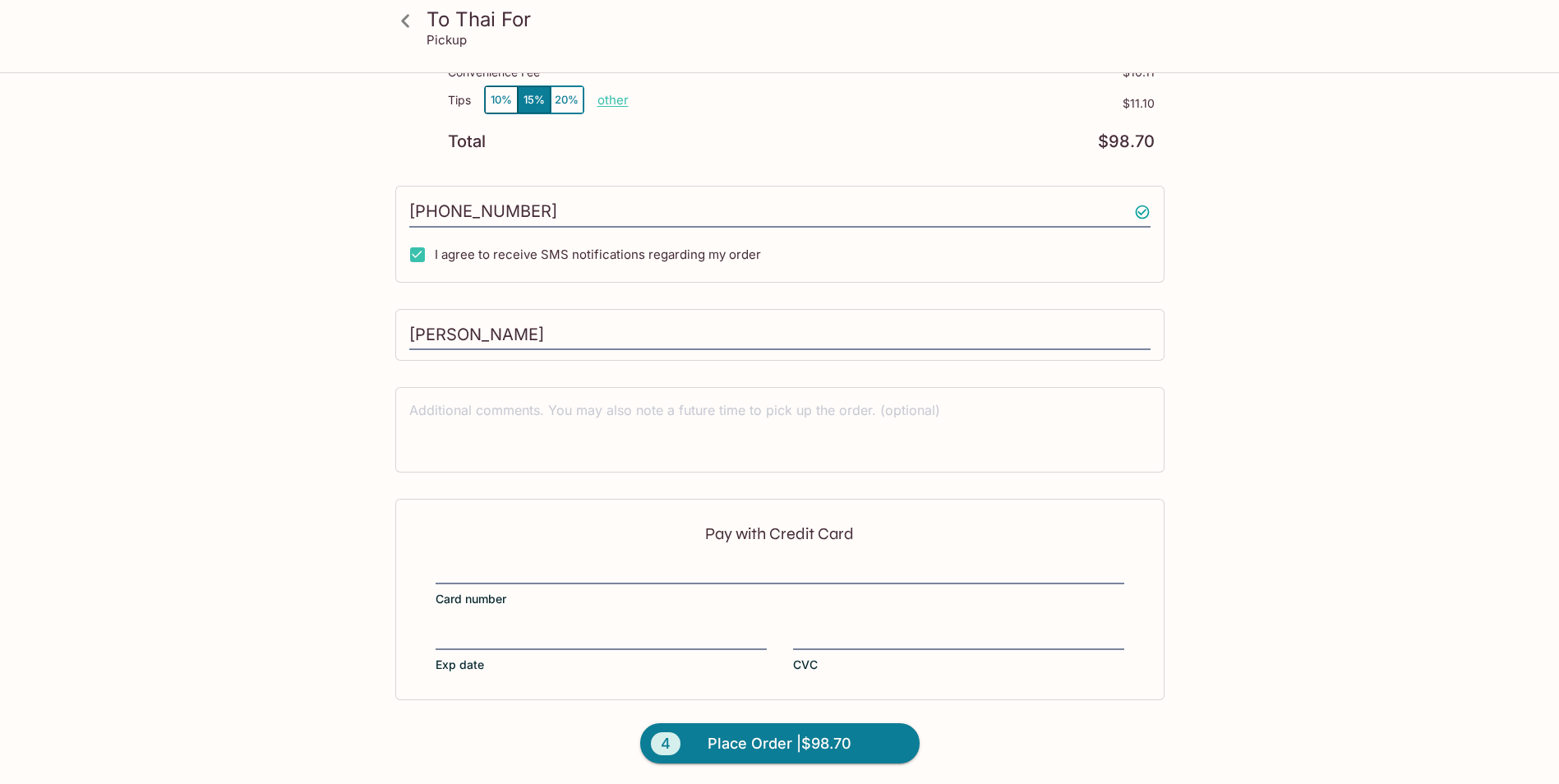
scroll to position [505, 0]
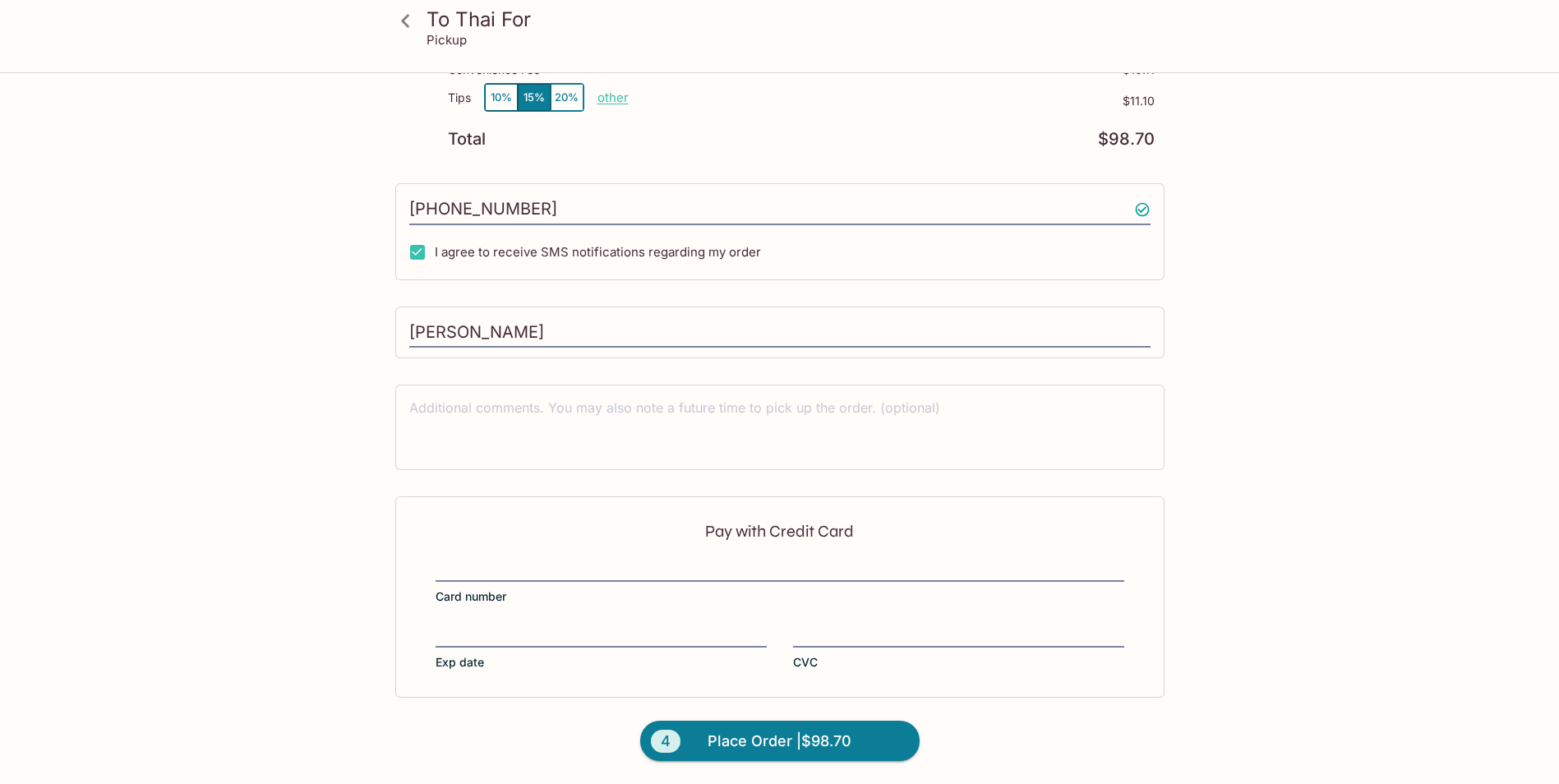
click at [731, 750] on span "Place Order | $98.70" at bounding box center [779, 741] width 143 height 27
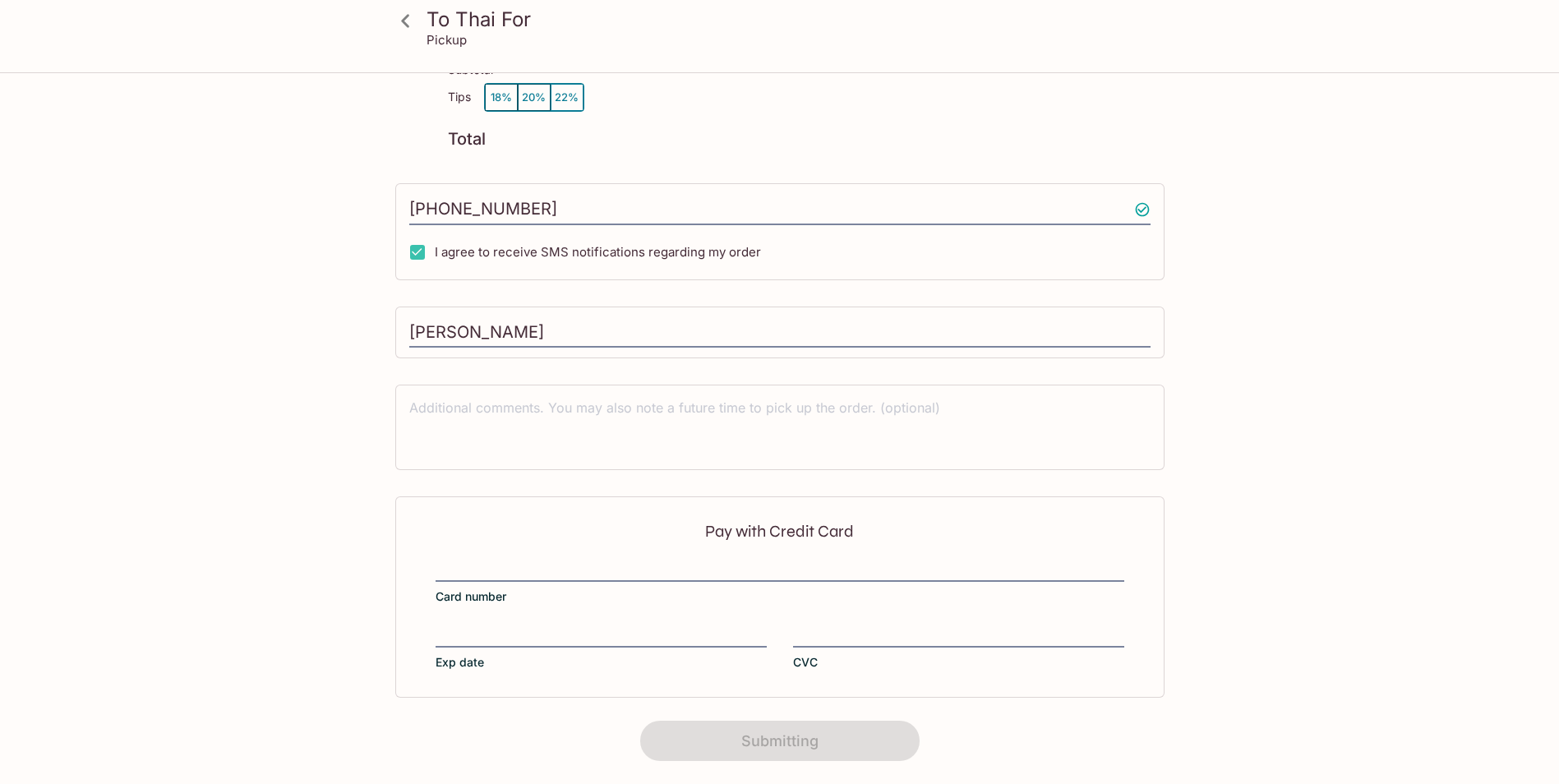
scroll to position [171, 0]
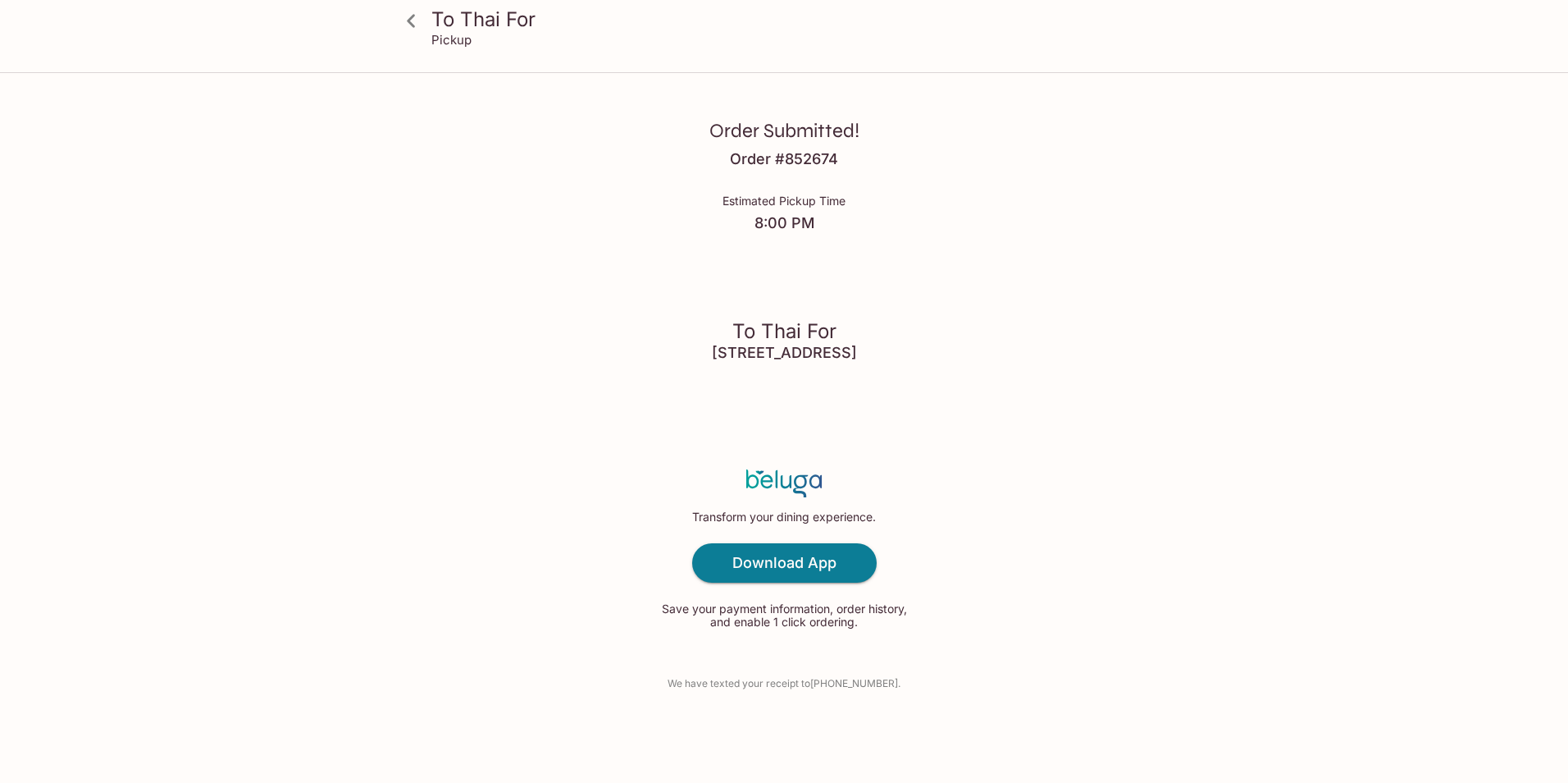
click at [408, 21] on icon at bounding box center [410, 21] width 9 height 13
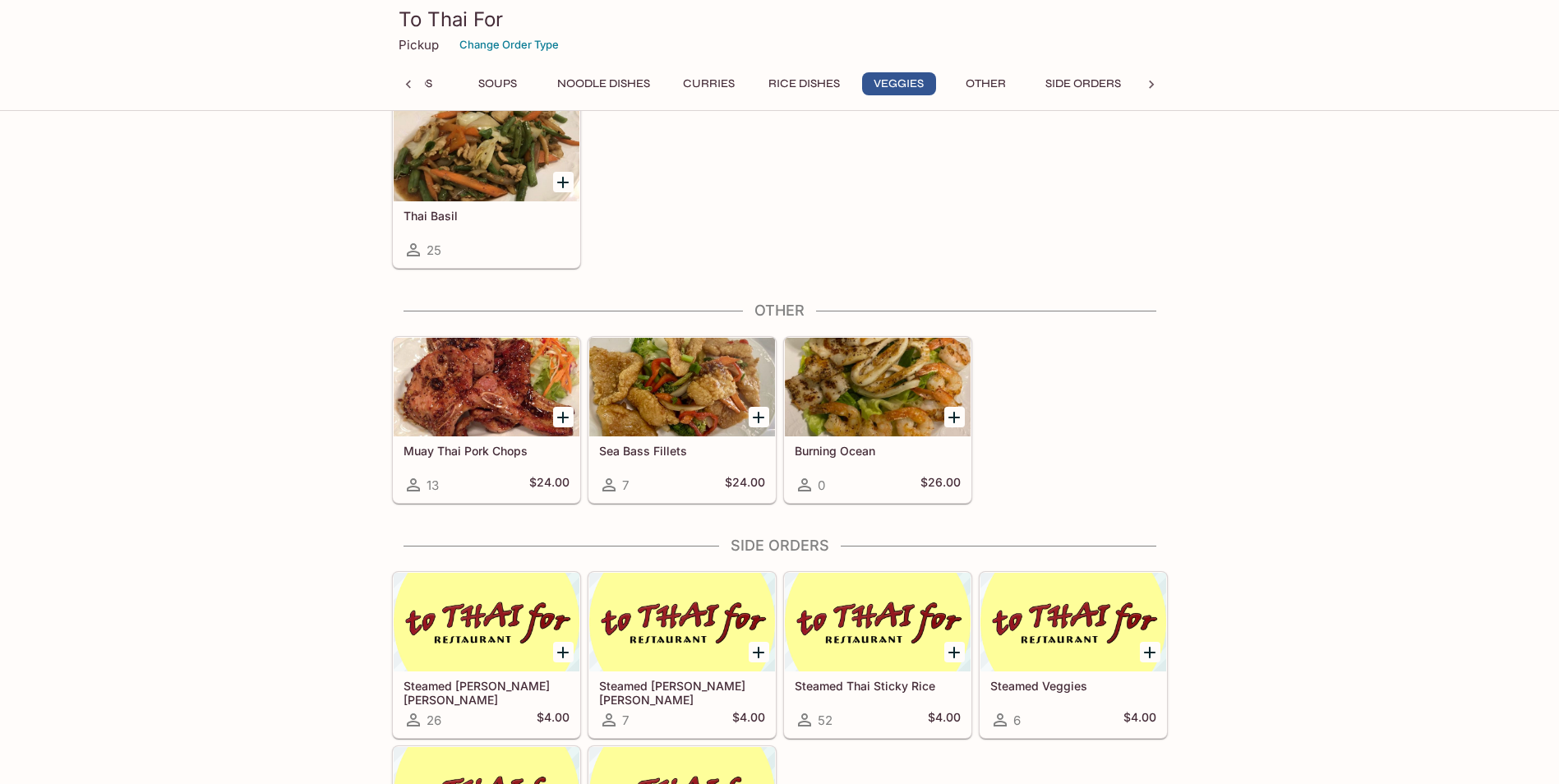
scroll to position [1807, 0]
